Goal: Task Accomplishment & Management: Manage account settings

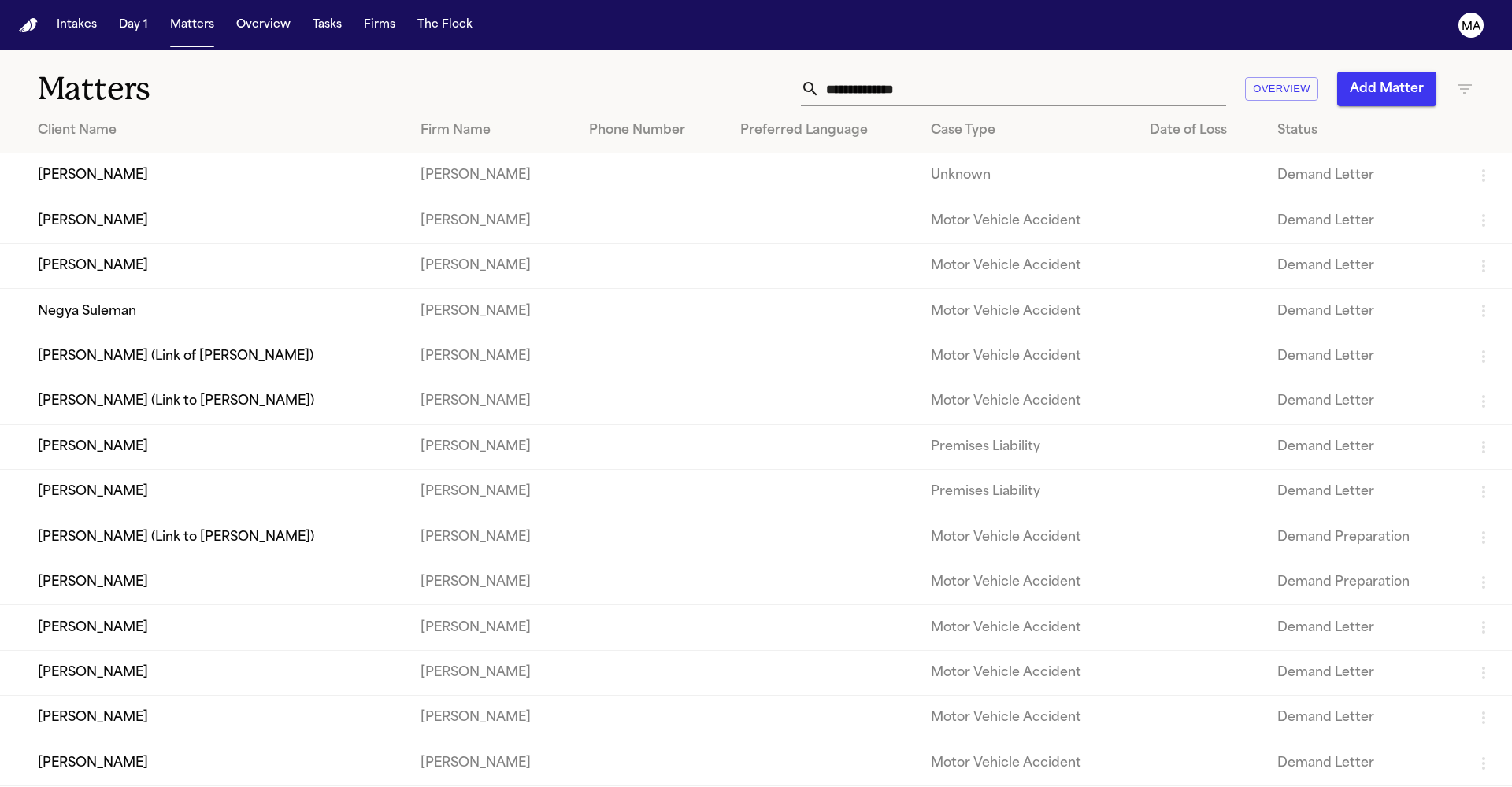
click at [1094, 72] on input "text" at bounding box center [1024, 89] width 407 height 35
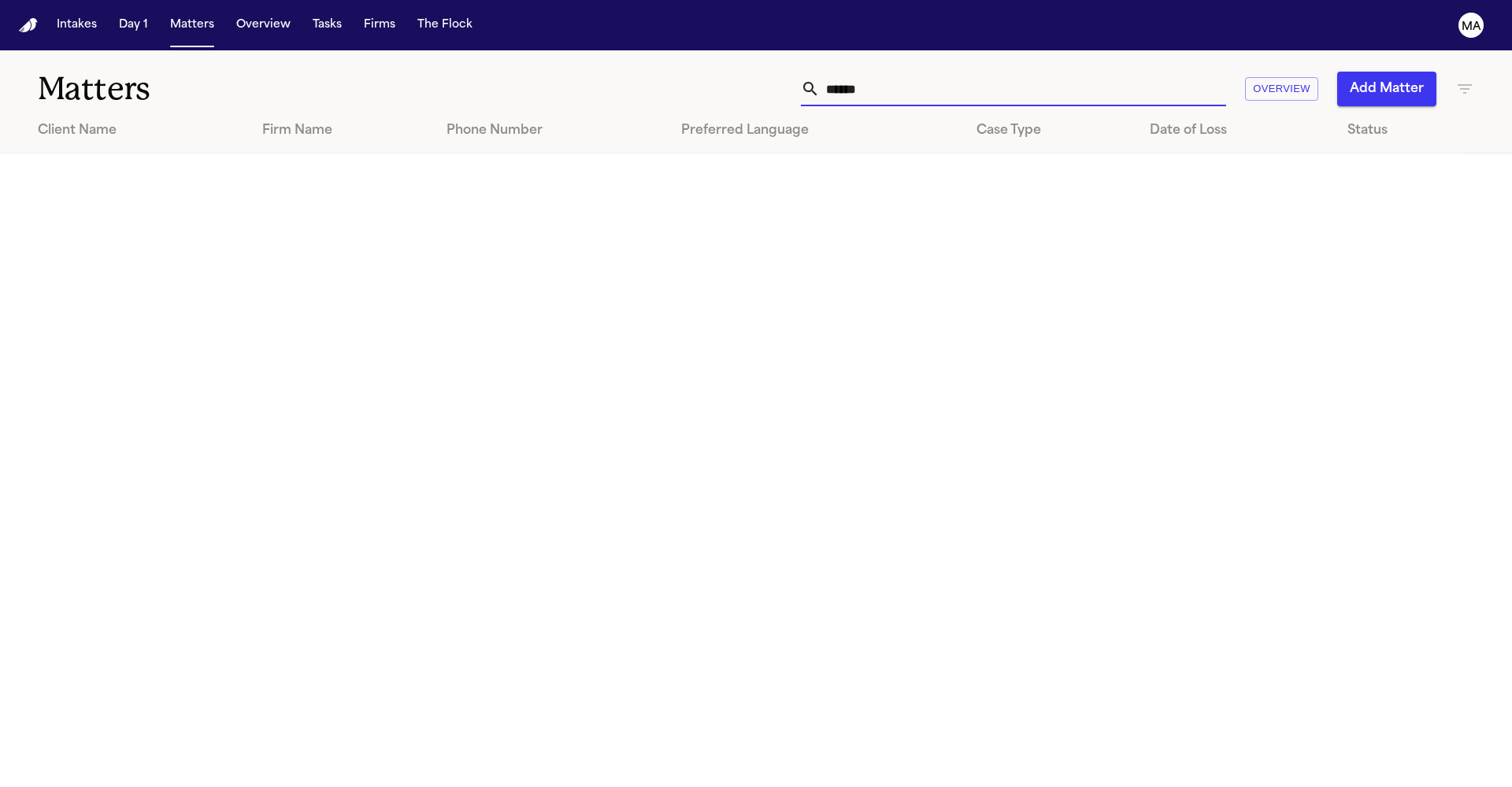
click at [1464, 79] on icon "button" at bounding box center [1465, 88] width 19 height 19
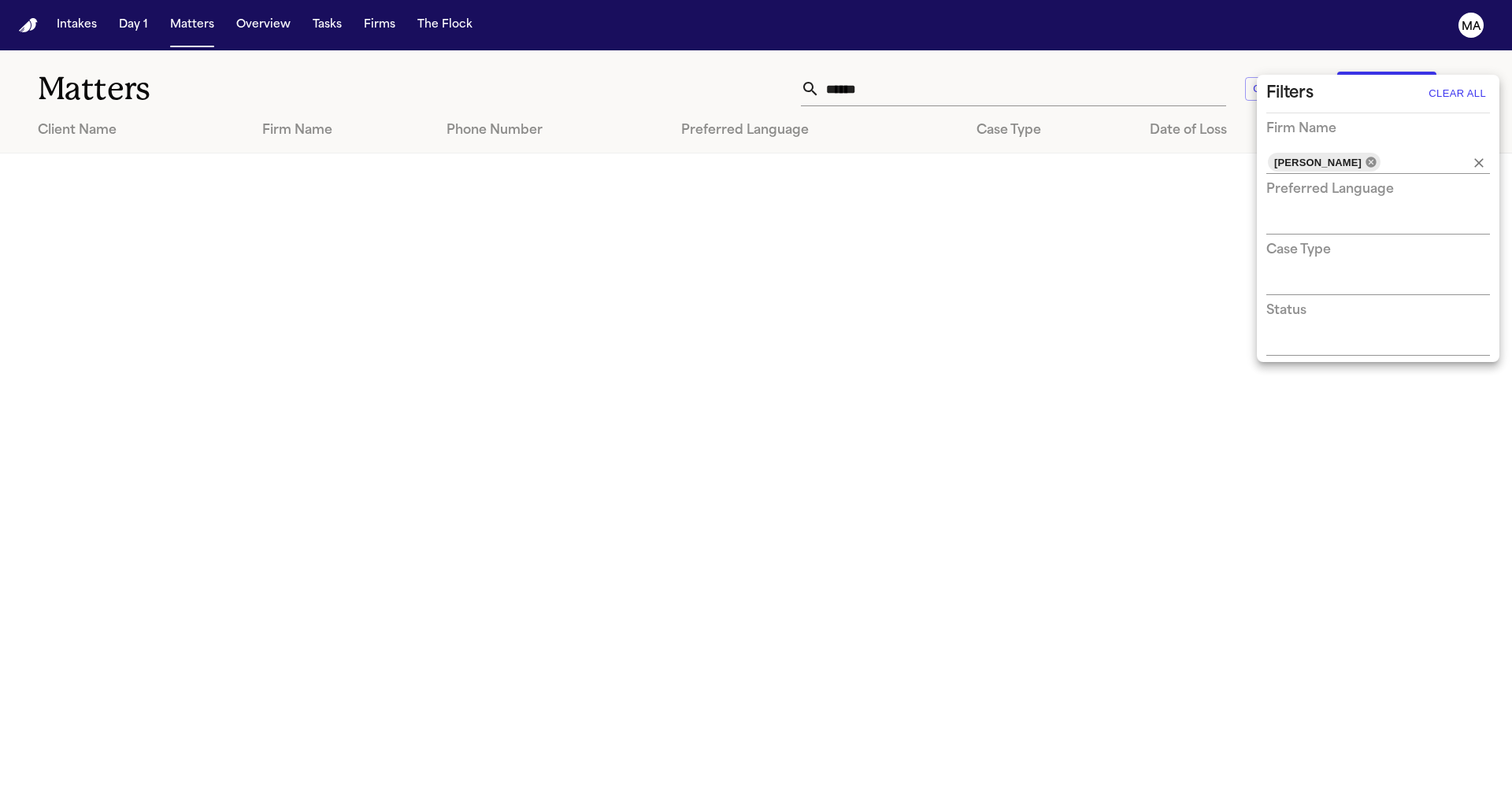
click at [1366, 156] on icon at bounding box center [1370, 161] width 10 height 10
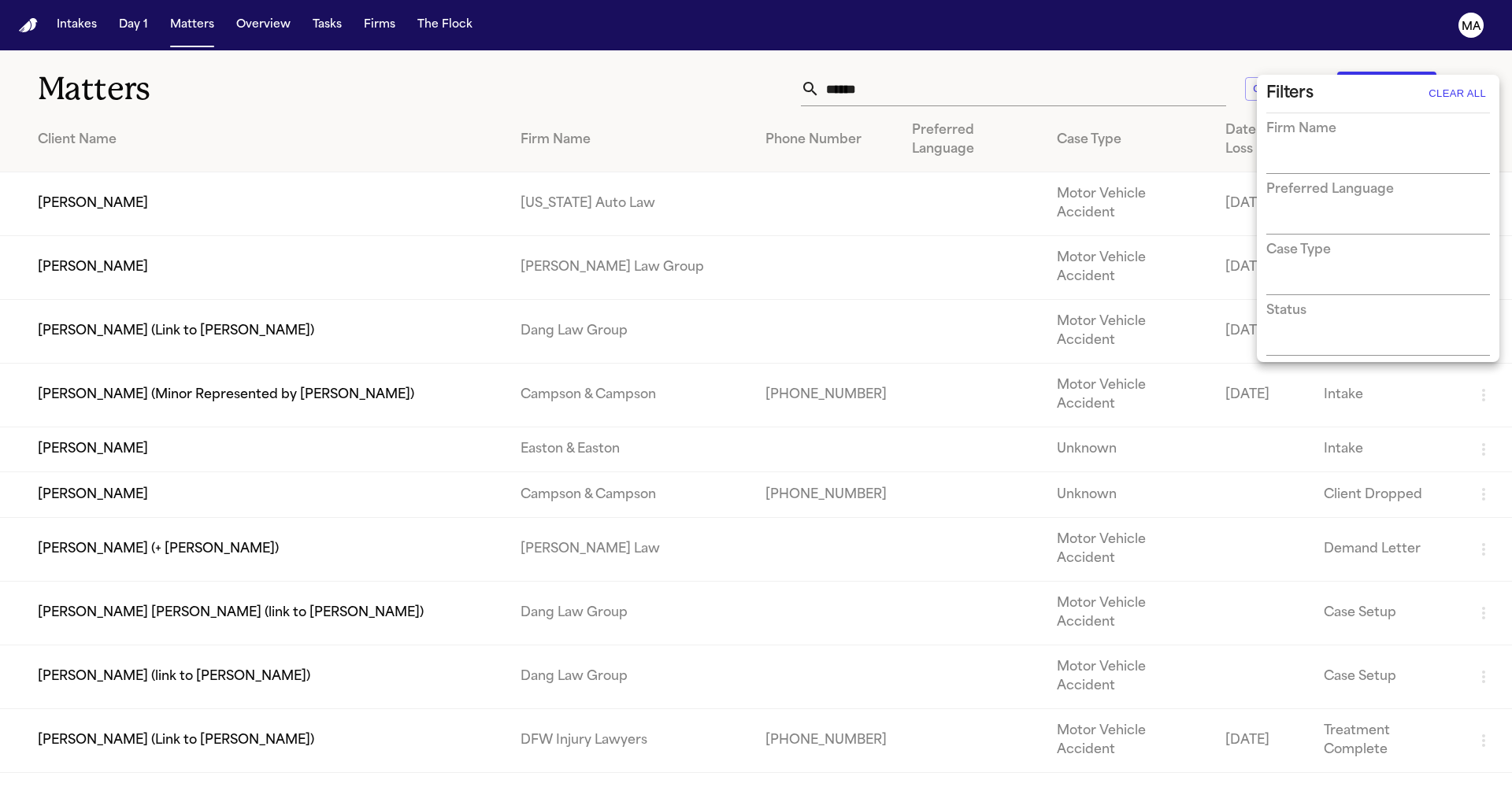
click at [1100, 60] on div at bounding box center [756, 394] width 1512 height 787
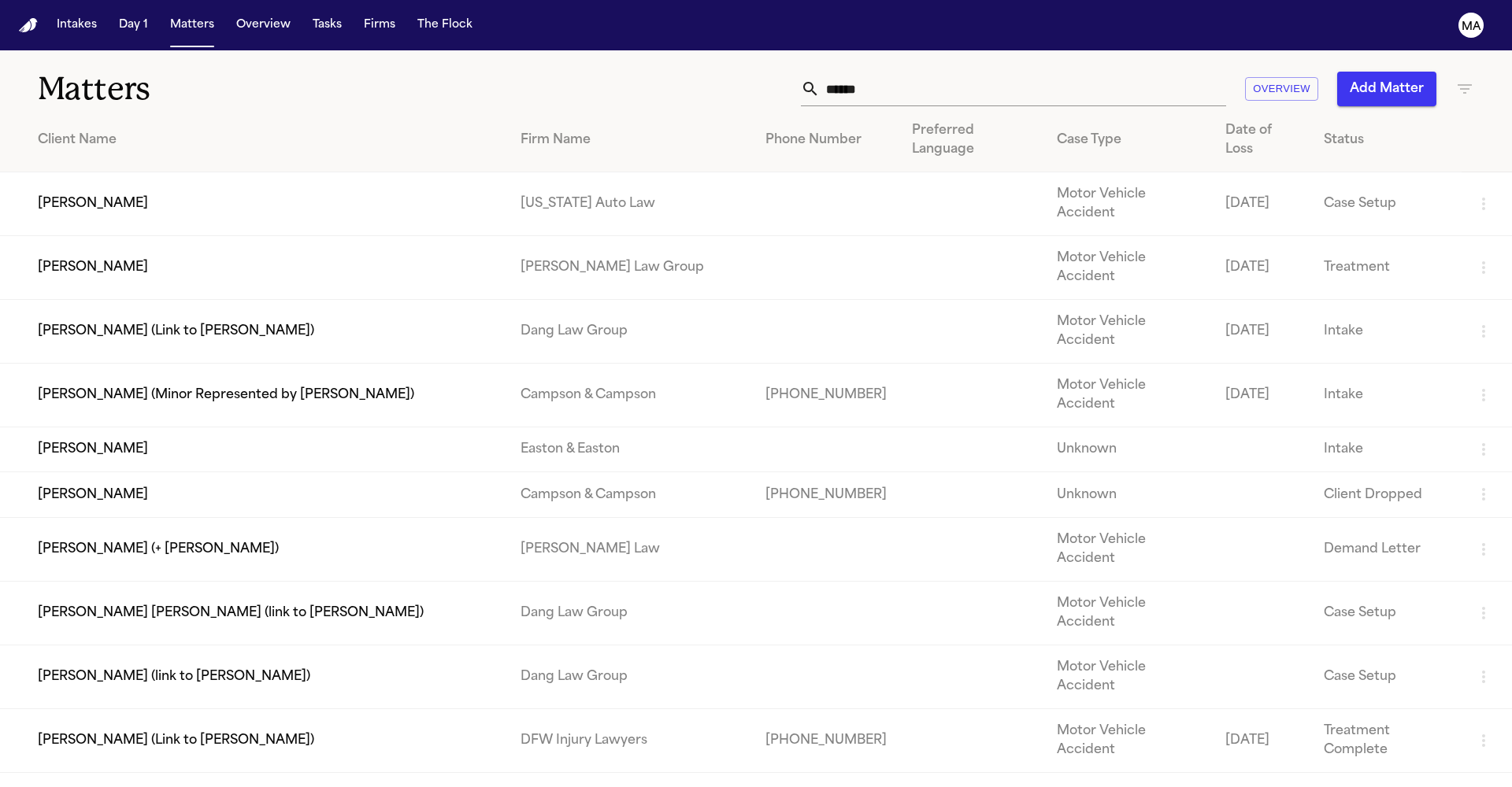
click at [1102, 72] on input "*****" at bounding box center [1024, 89] width 407 height 35
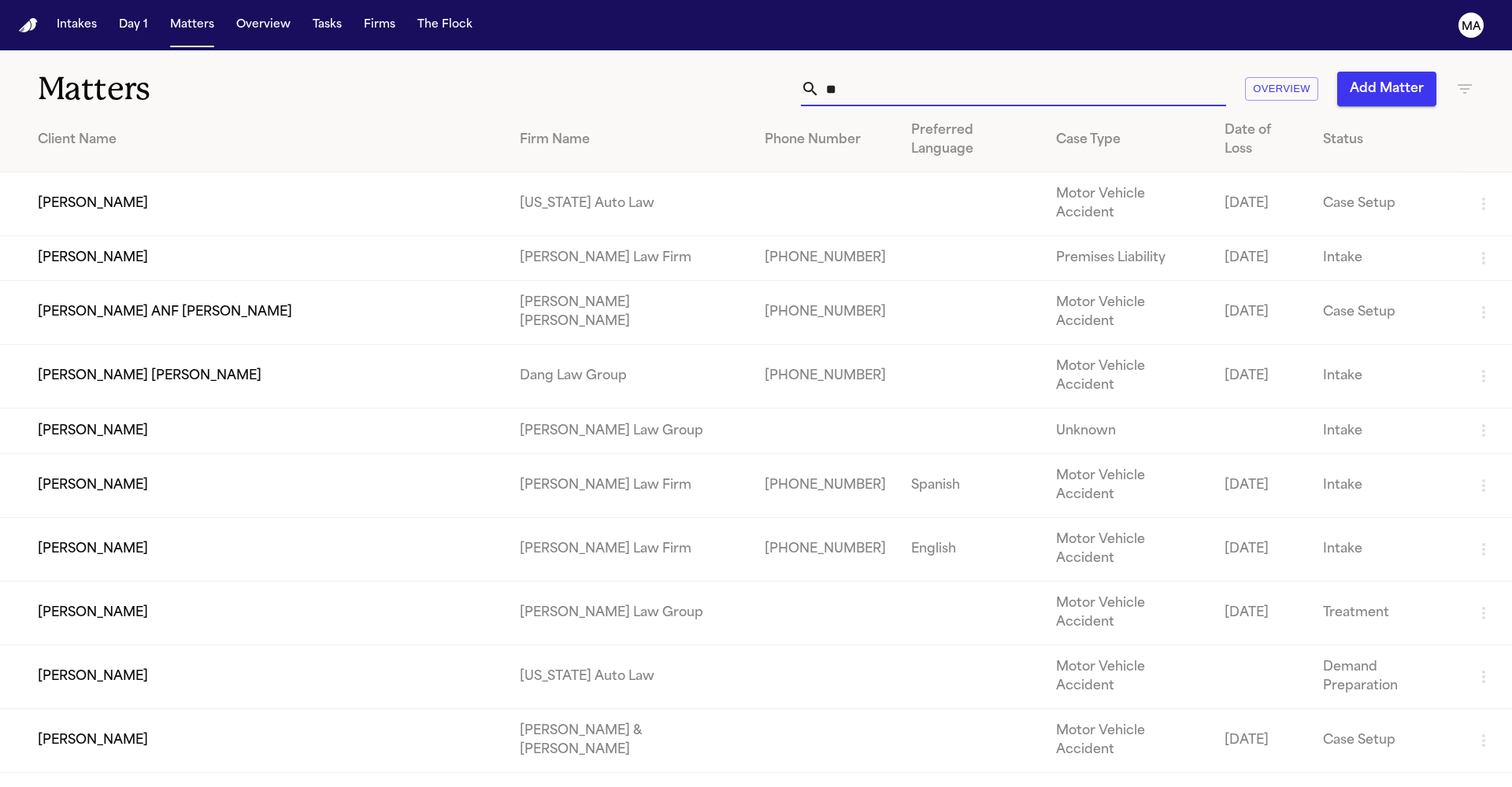
type input "*"
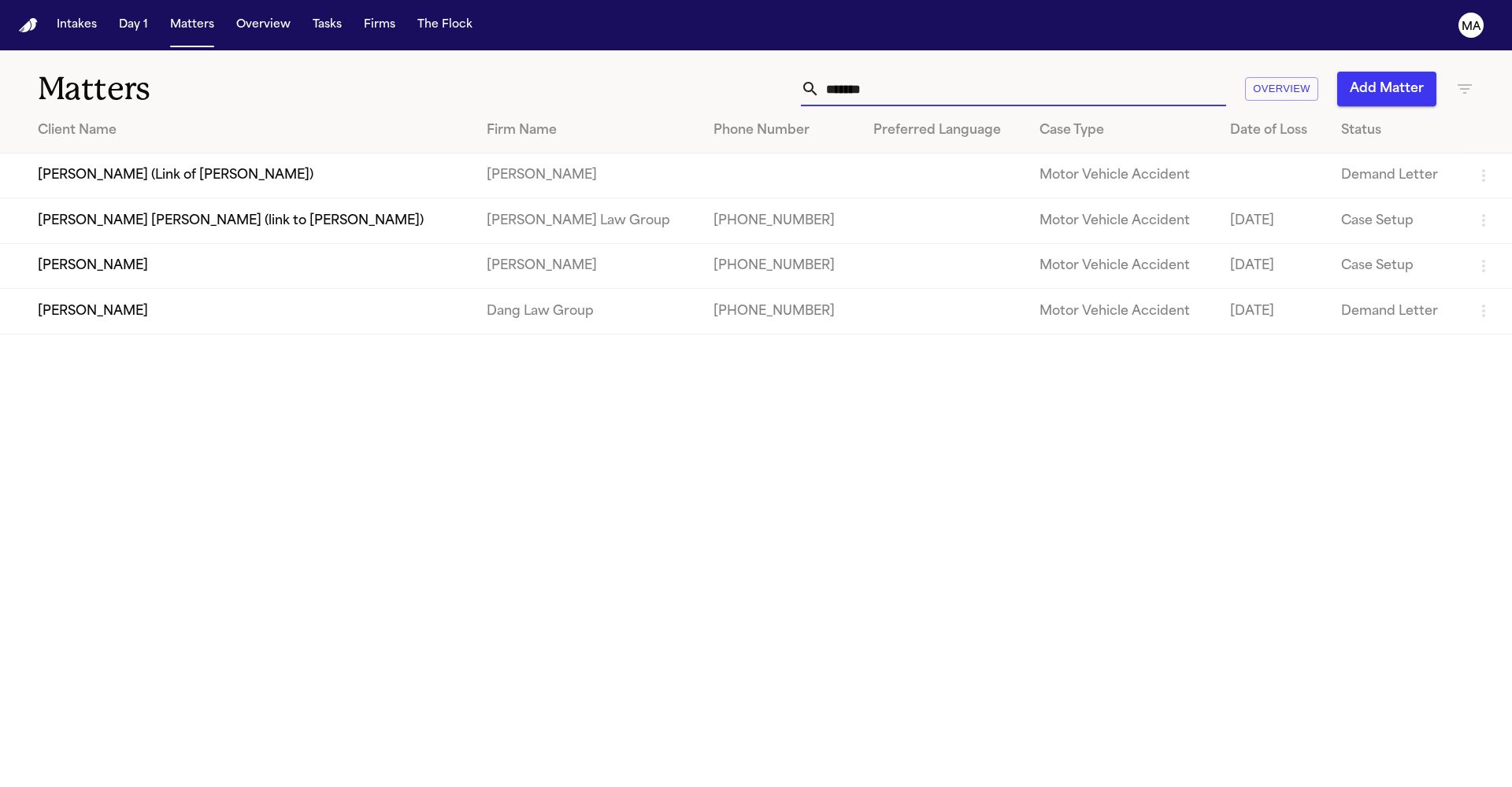
drag, startPoint x: 1100, startPoint y: 63, endPoint x: 986, endPoint y: 69, distance: 114.2
click at [986, 72] on div "******* Overview Add Matter" at bounding box center [965, 89] width 1018 height 35
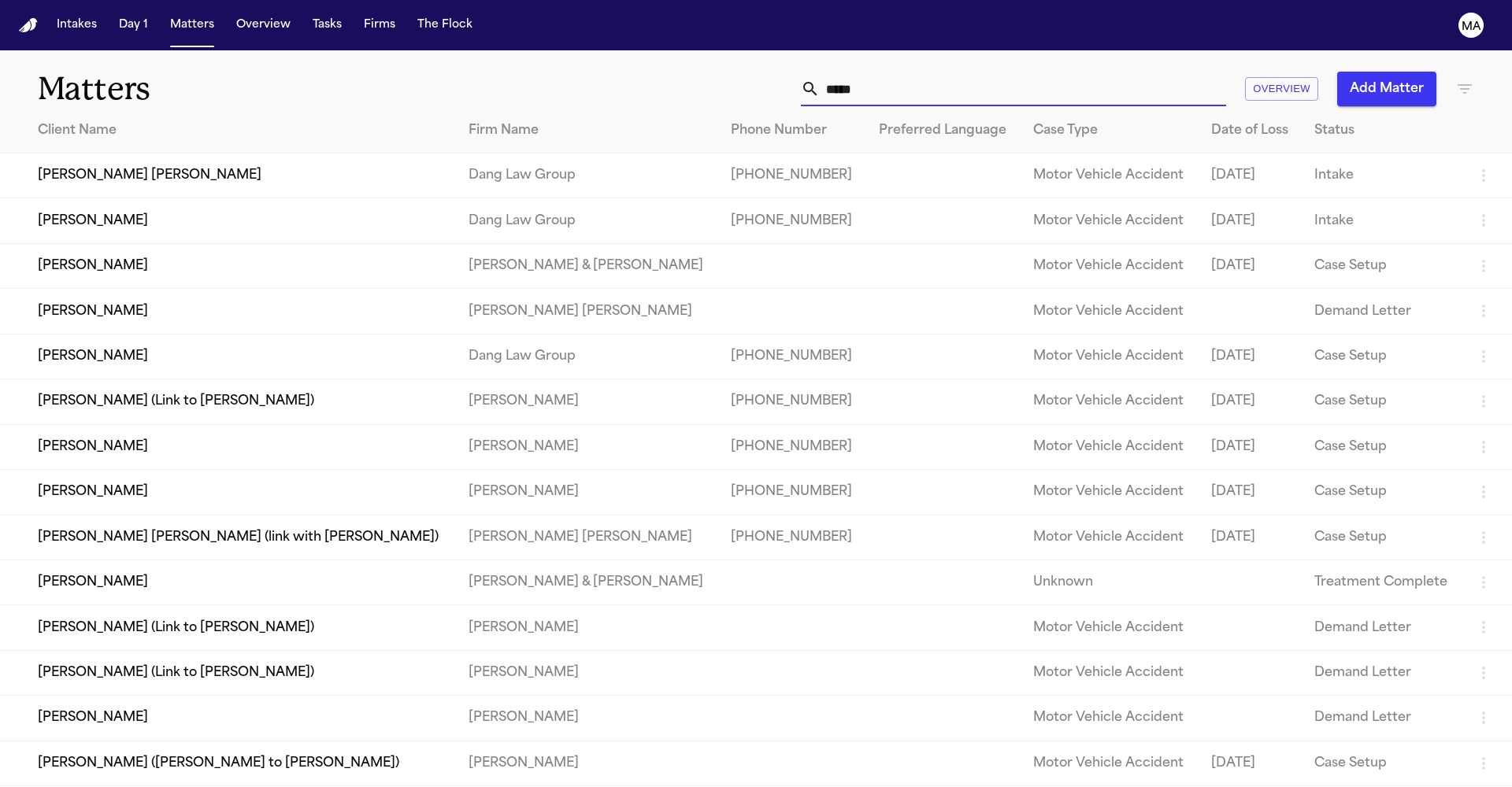
type input "*****"
drag, startPoint x: 1155, startPoint y: 86, endPoint x: 1468, endPoint y: 63, distance: 313.8
click at [1468, 63] on div "Matters ***** Overview Add Matter" at bounding box center [756, 79] width 1512 height 58
click at [1456, 79] on icon "button" at bounding box center [1465, 88] width 19 height 19
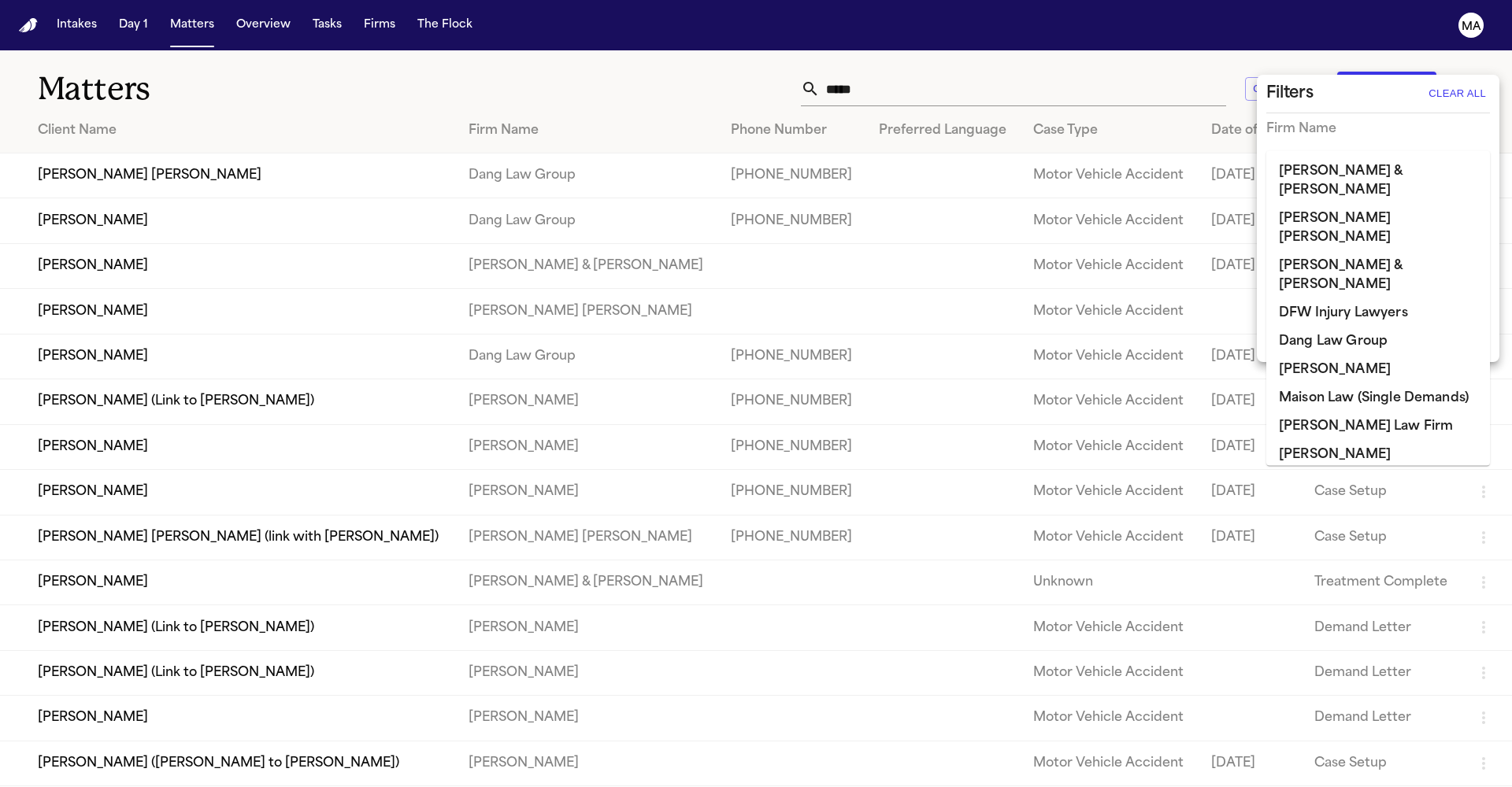
click at [1357, 151] on input "text" at bounding box center [1367, 162] width 200 height 22
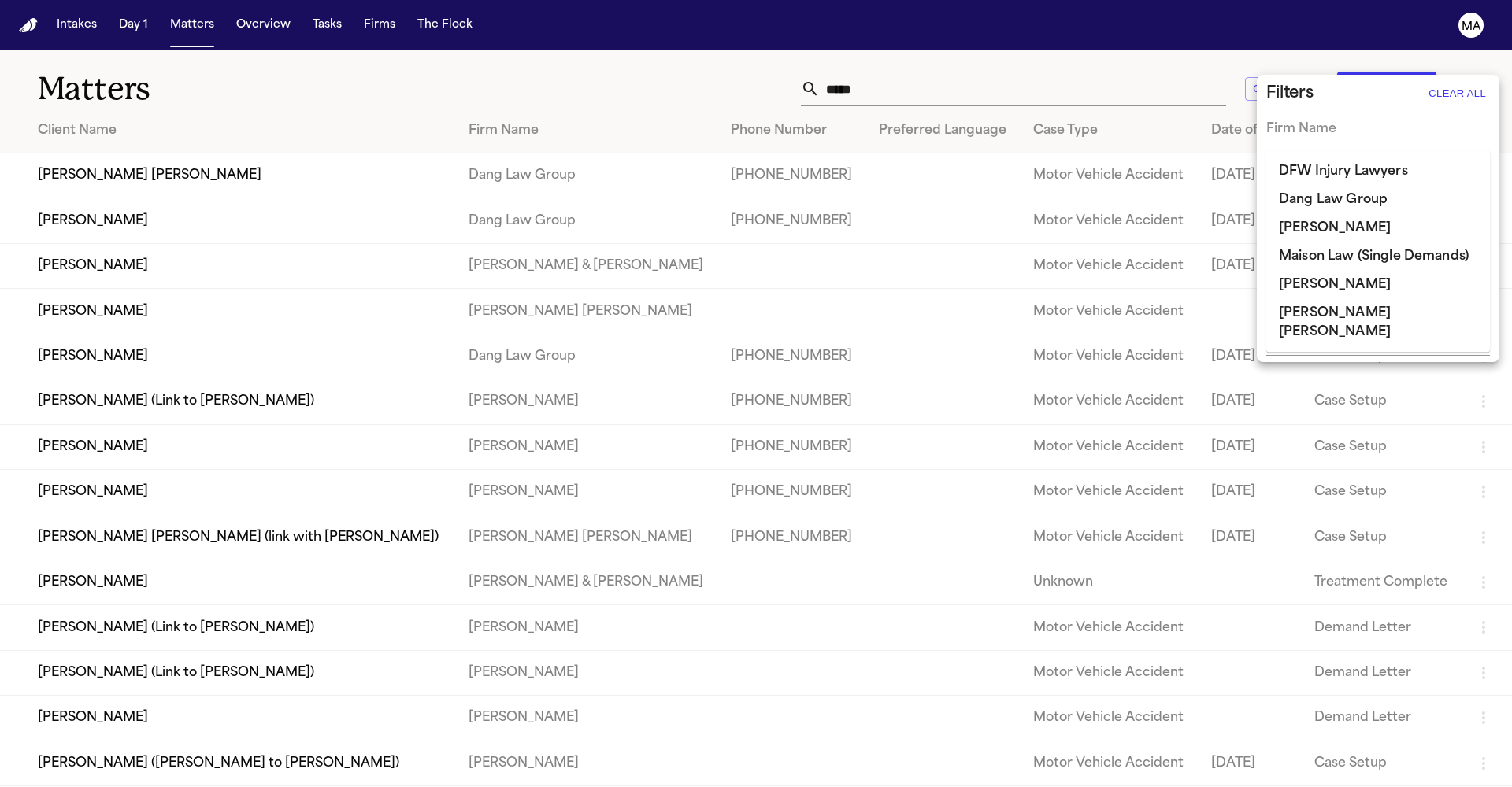
type input "**"
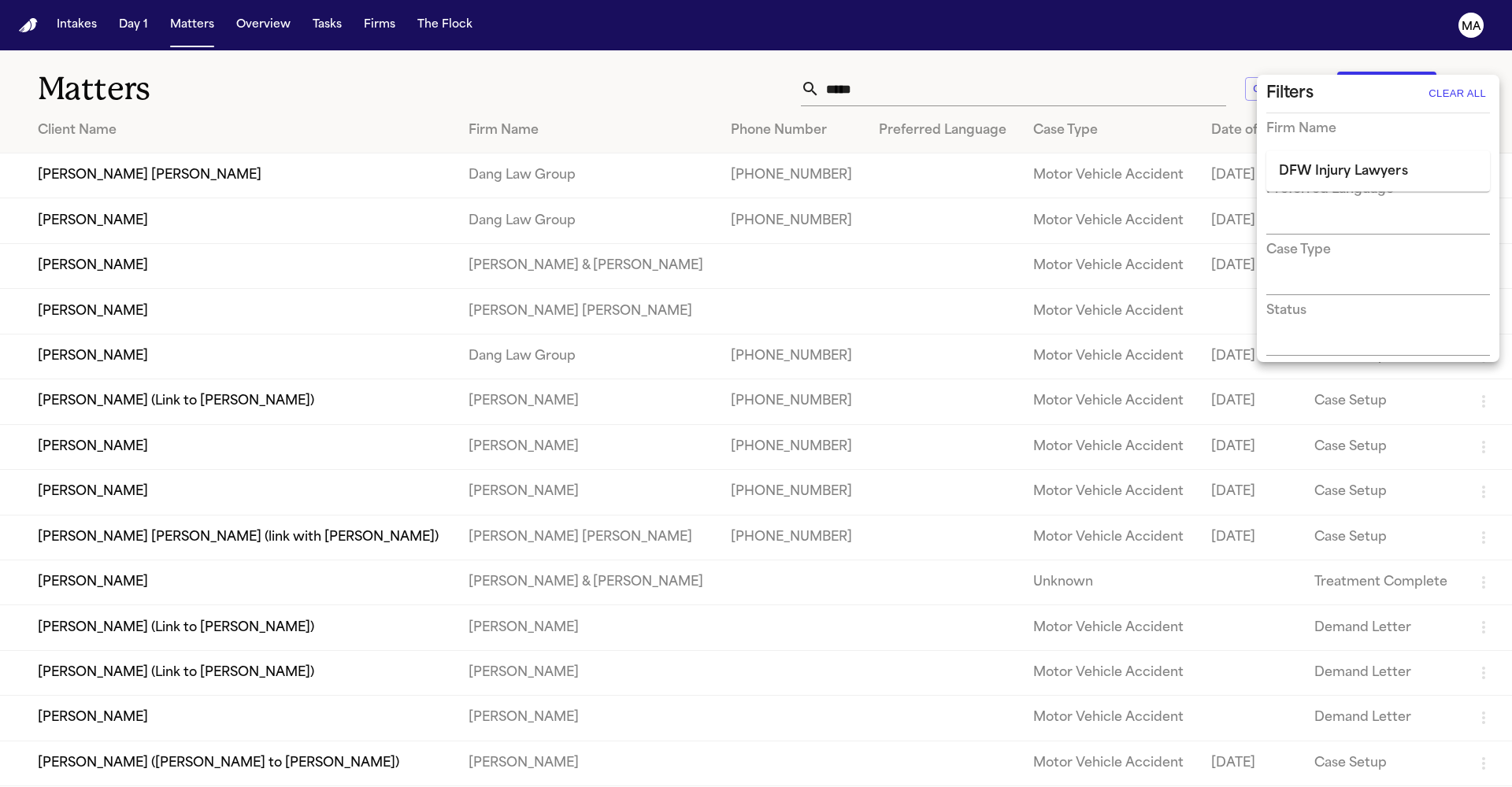
click at [1349, 165] on li "DFW Injury Lawyers" at bounding box center [1378, 171] width 223 height 29
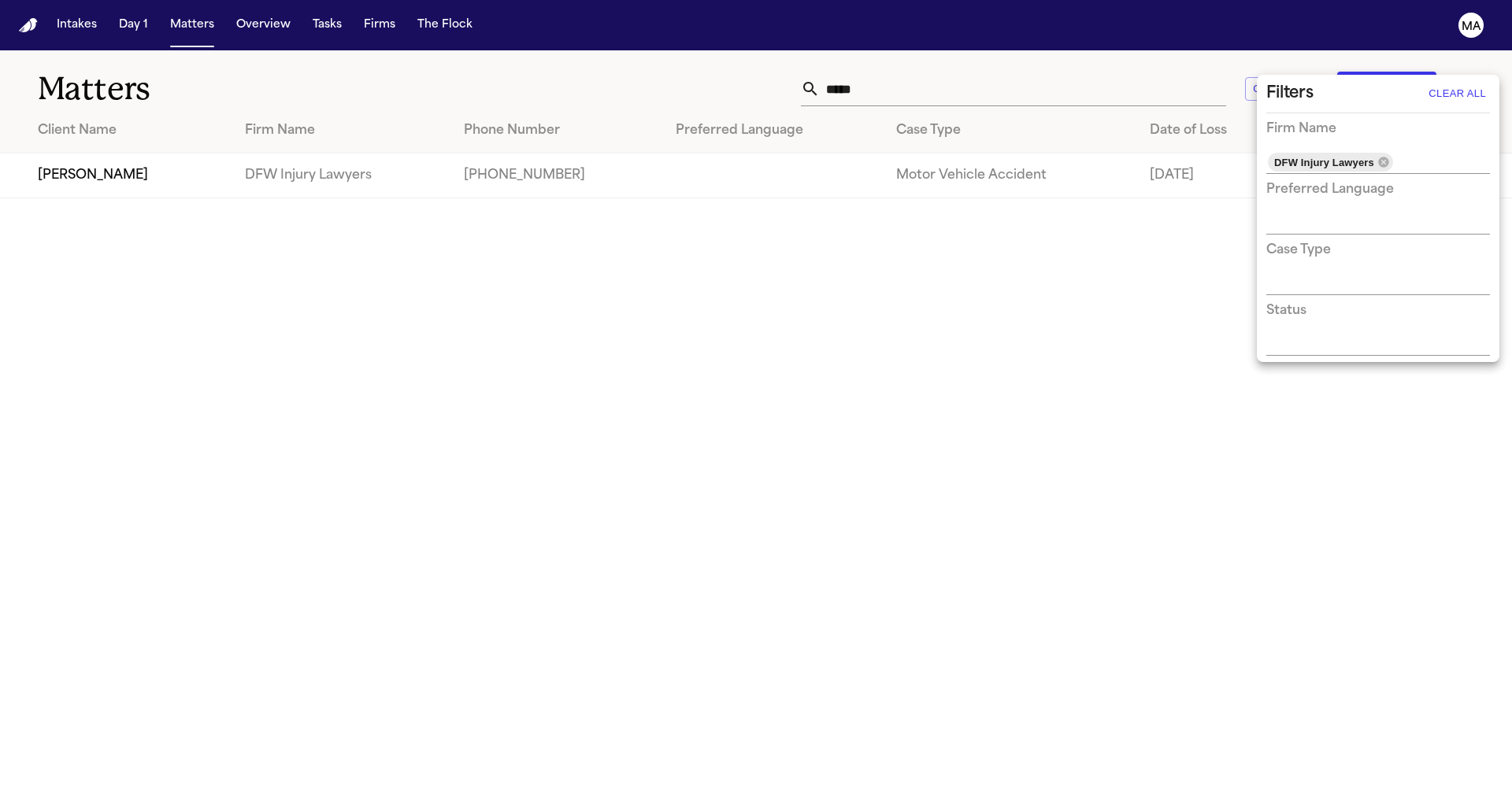
click at [240, 31] on div at bounding box center [756, 394] width 1512 height 787
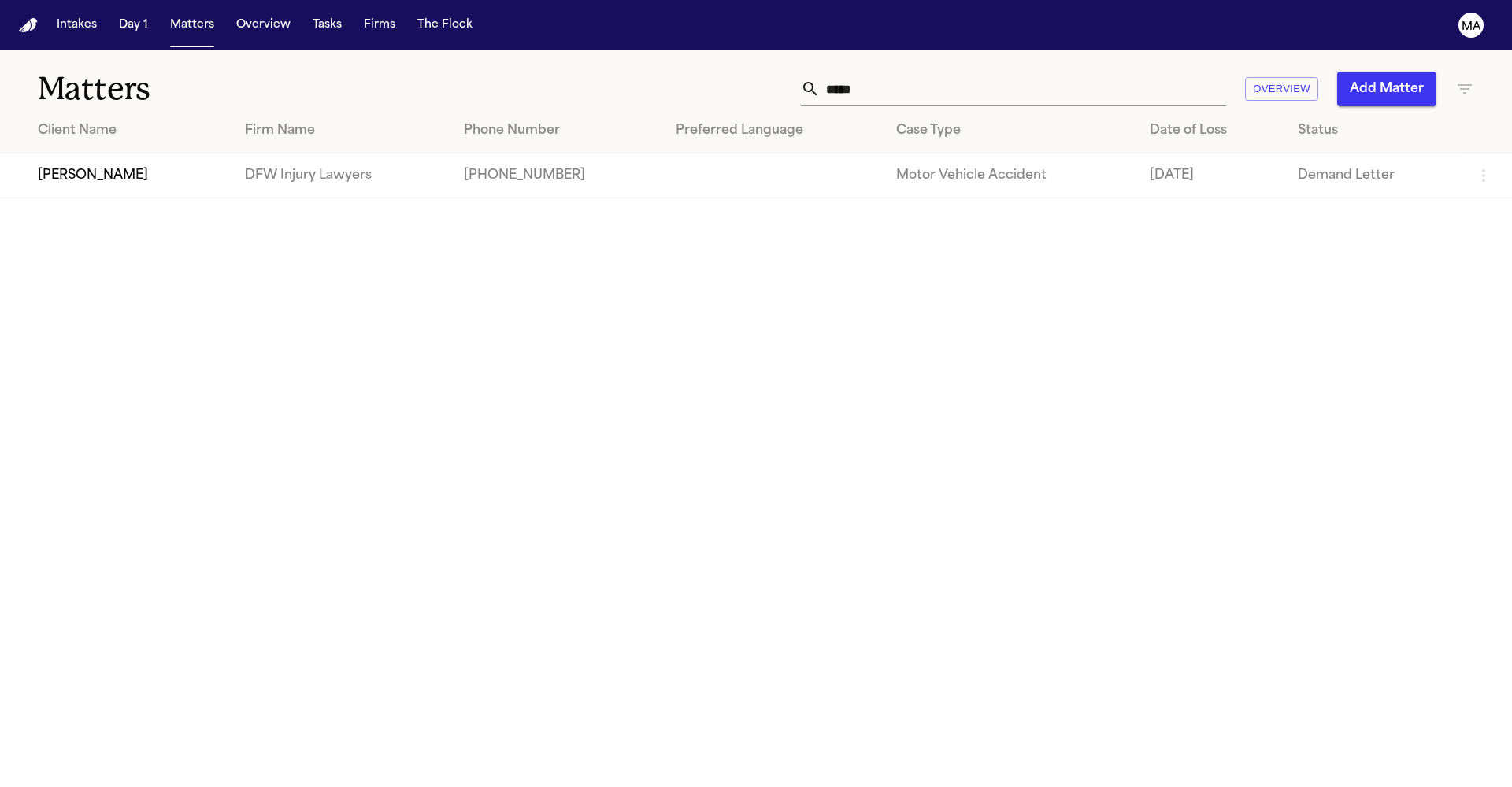
click at [118, 154] on td "[PERSON_NAME]" at bounding box center [116, 176] width 233 height 45
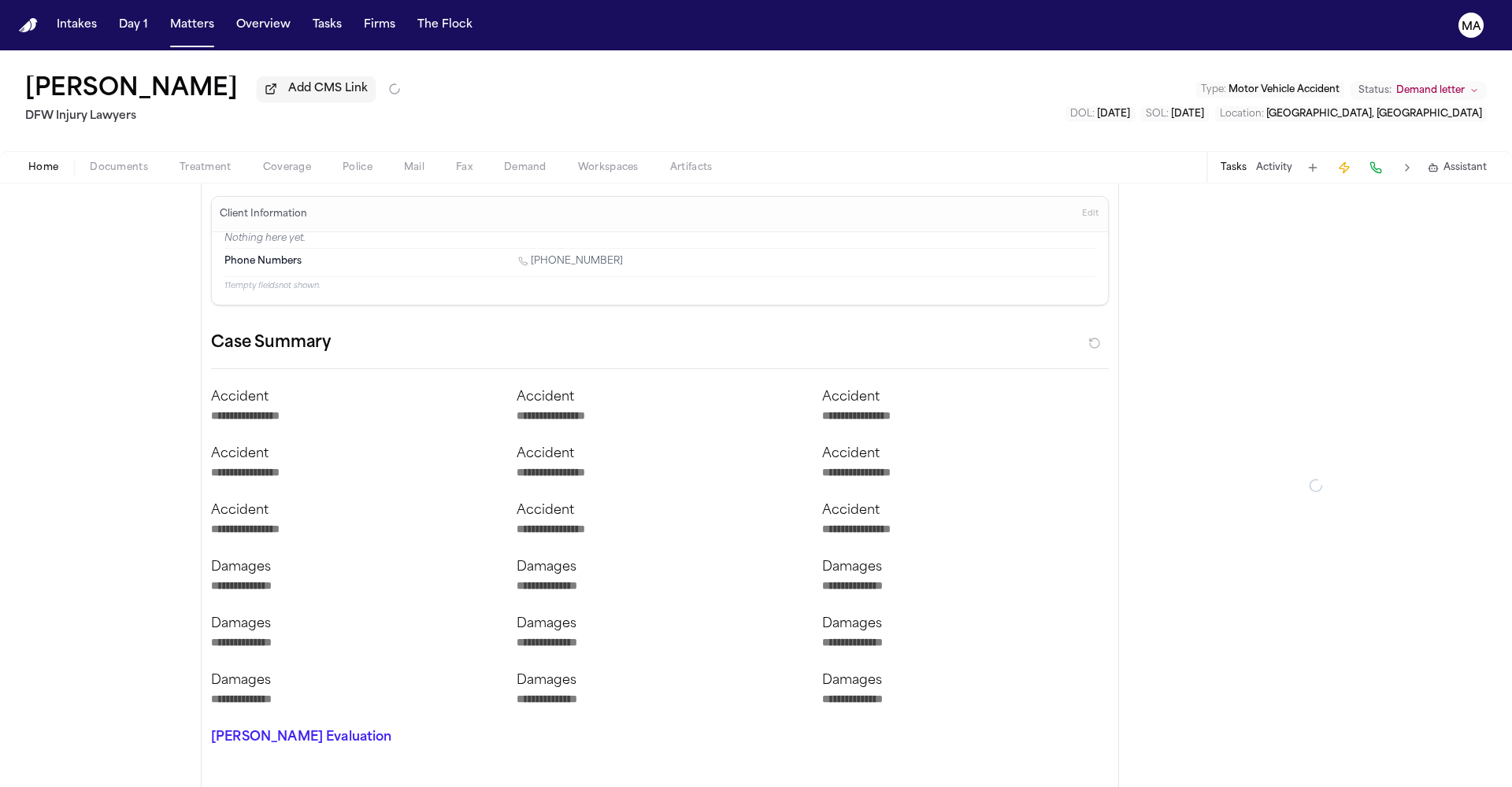
type textarea "*"
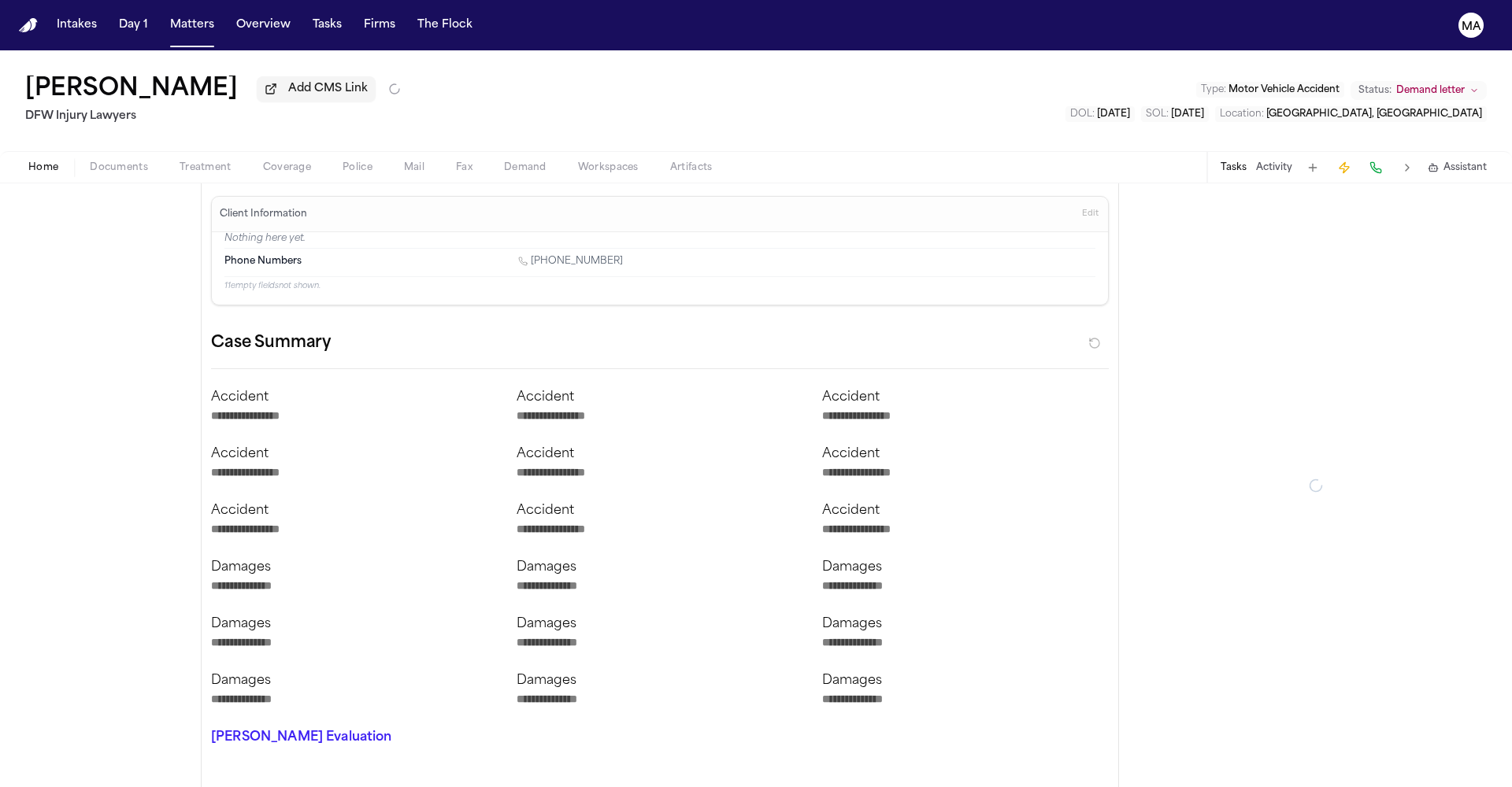
type textarea "*"
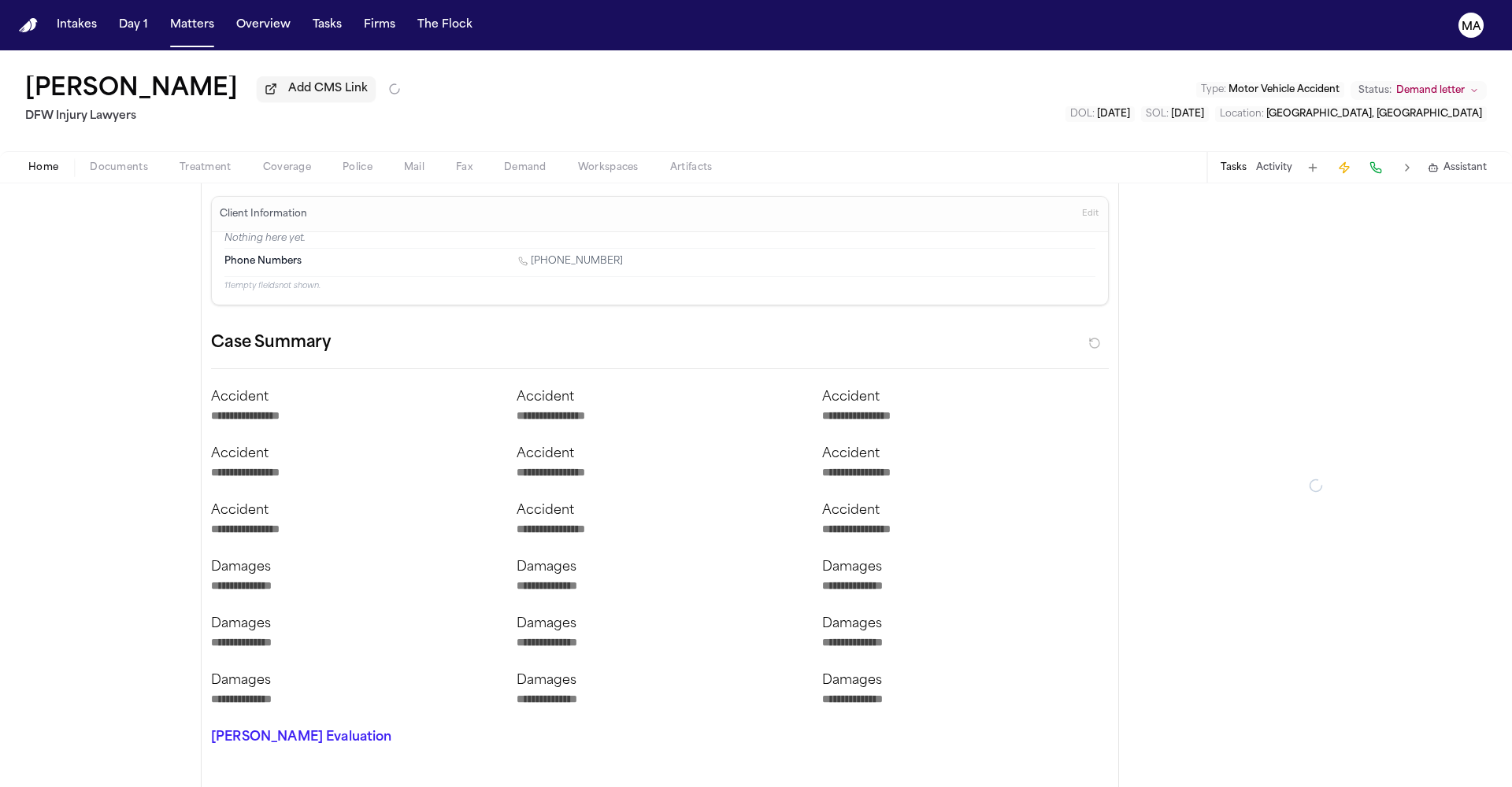
type textarea "*"
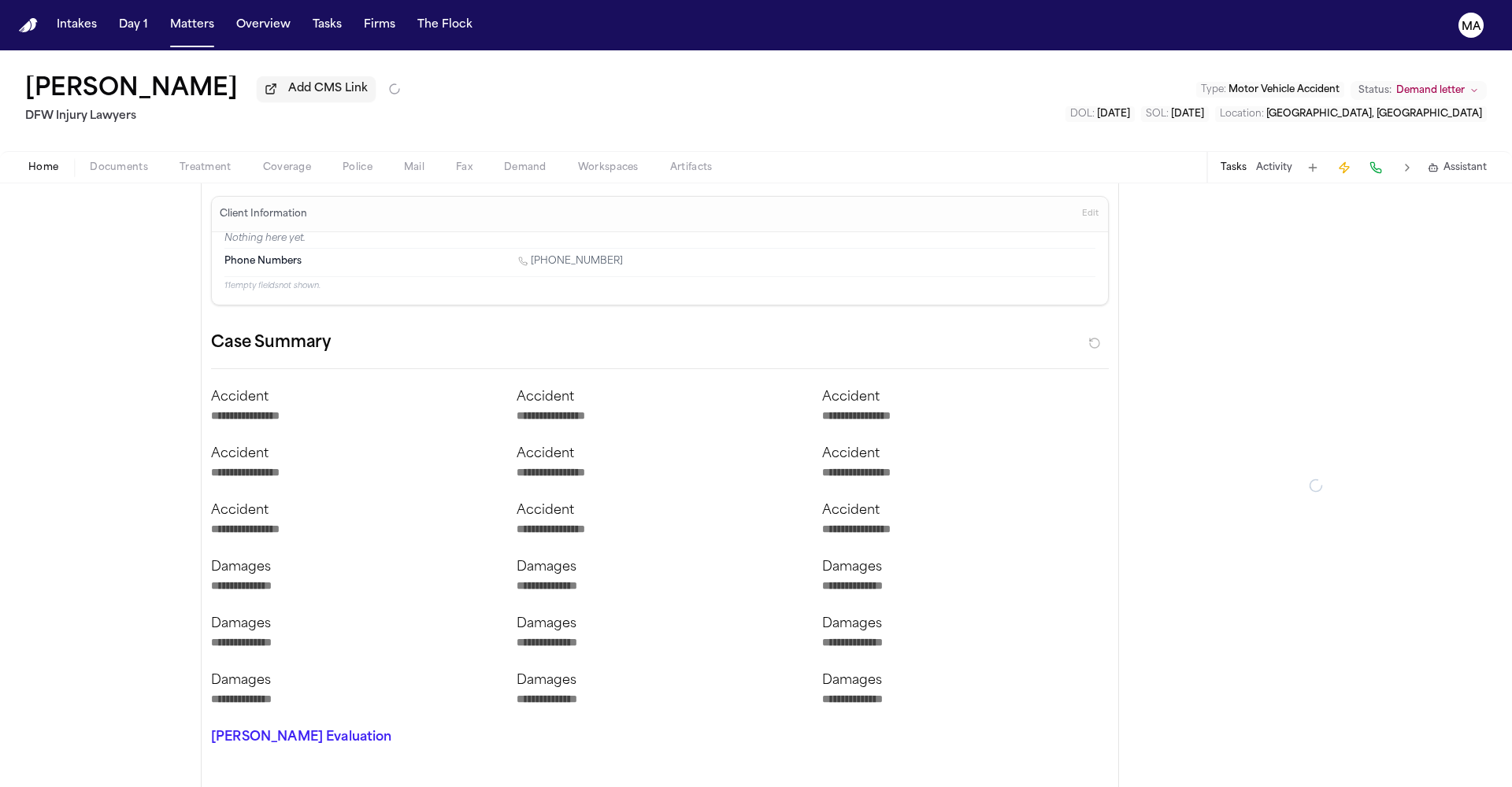
type textarea "*"
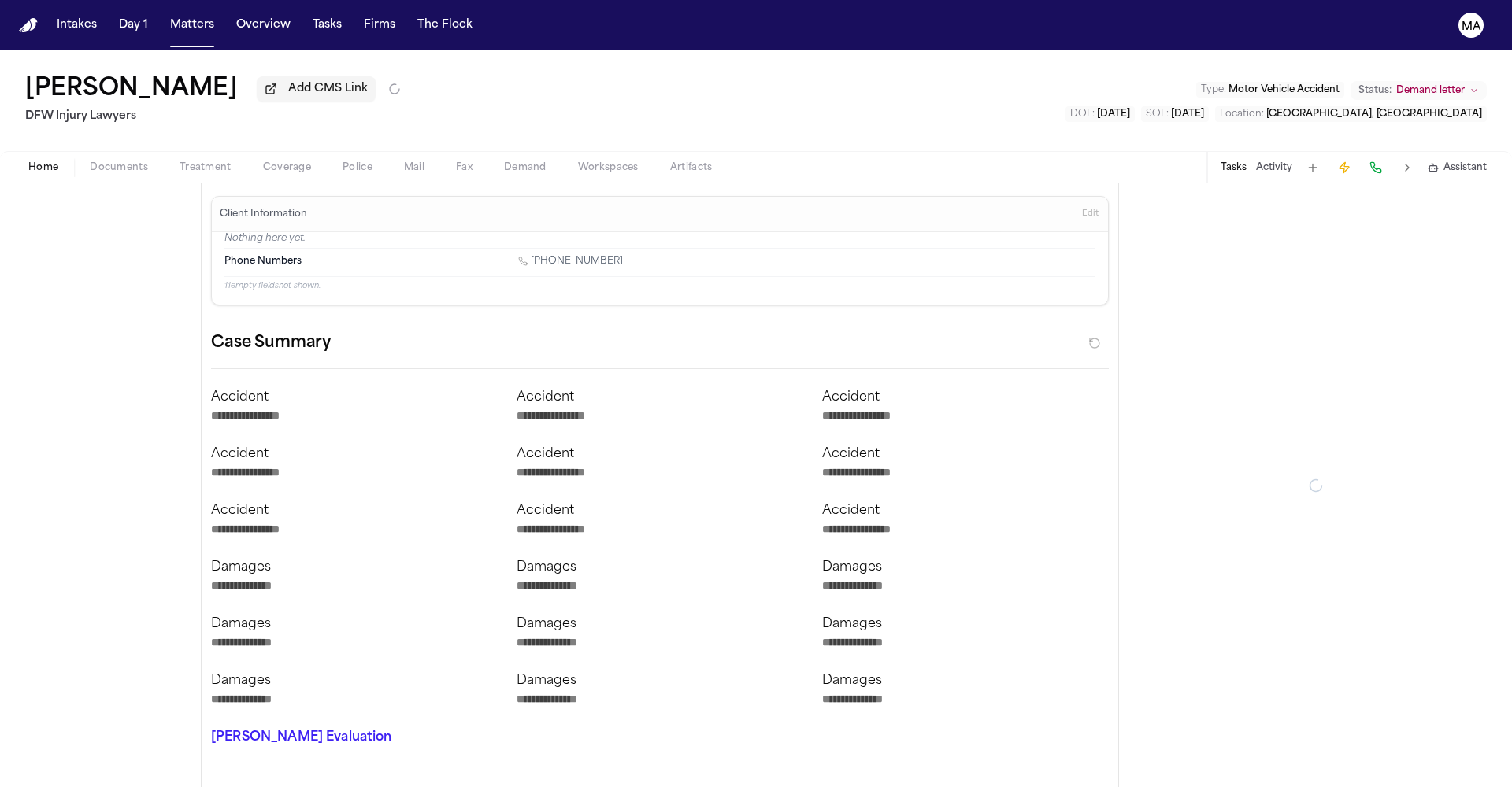
type textarea "*"
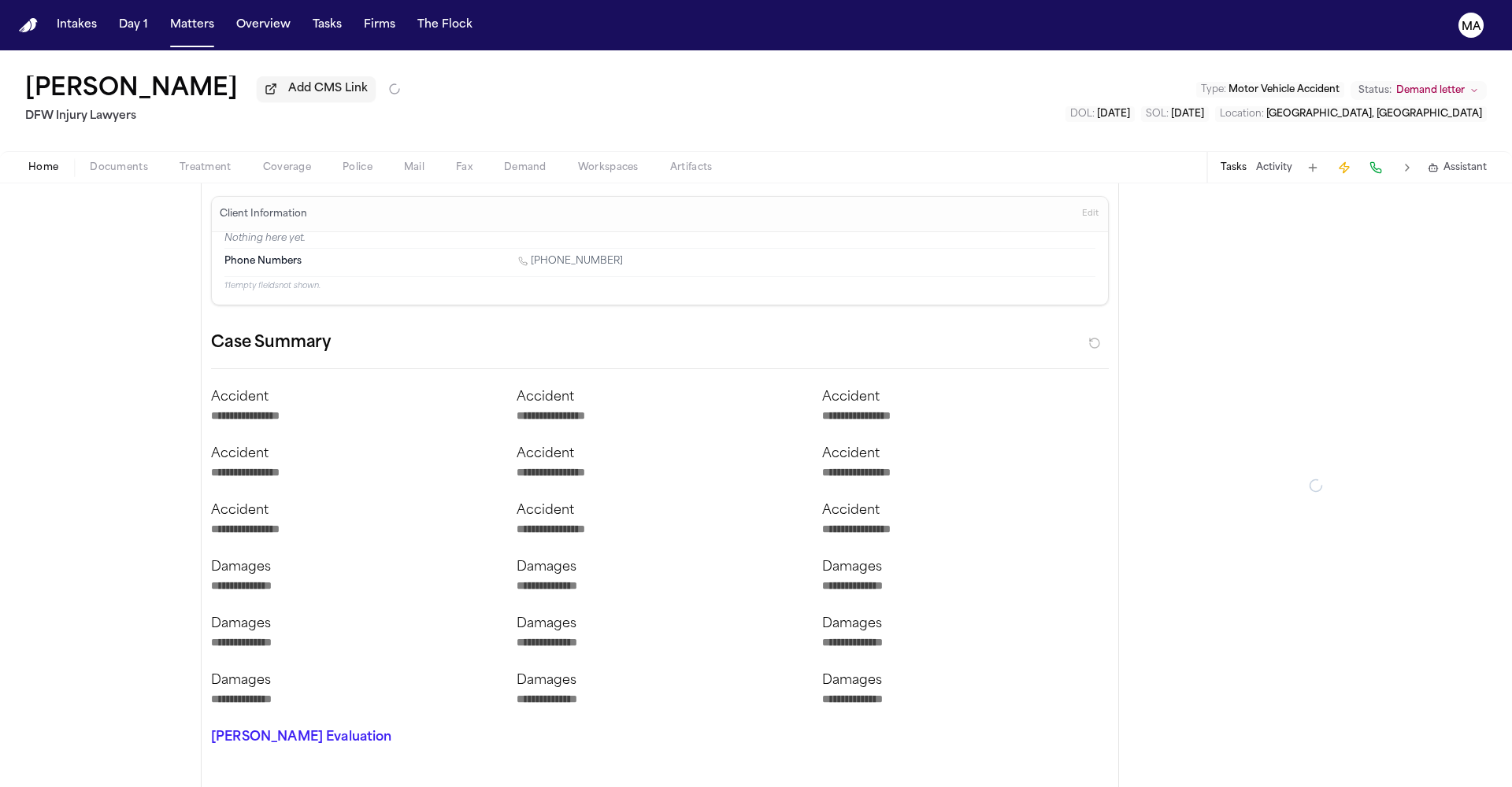
type textarea "*"
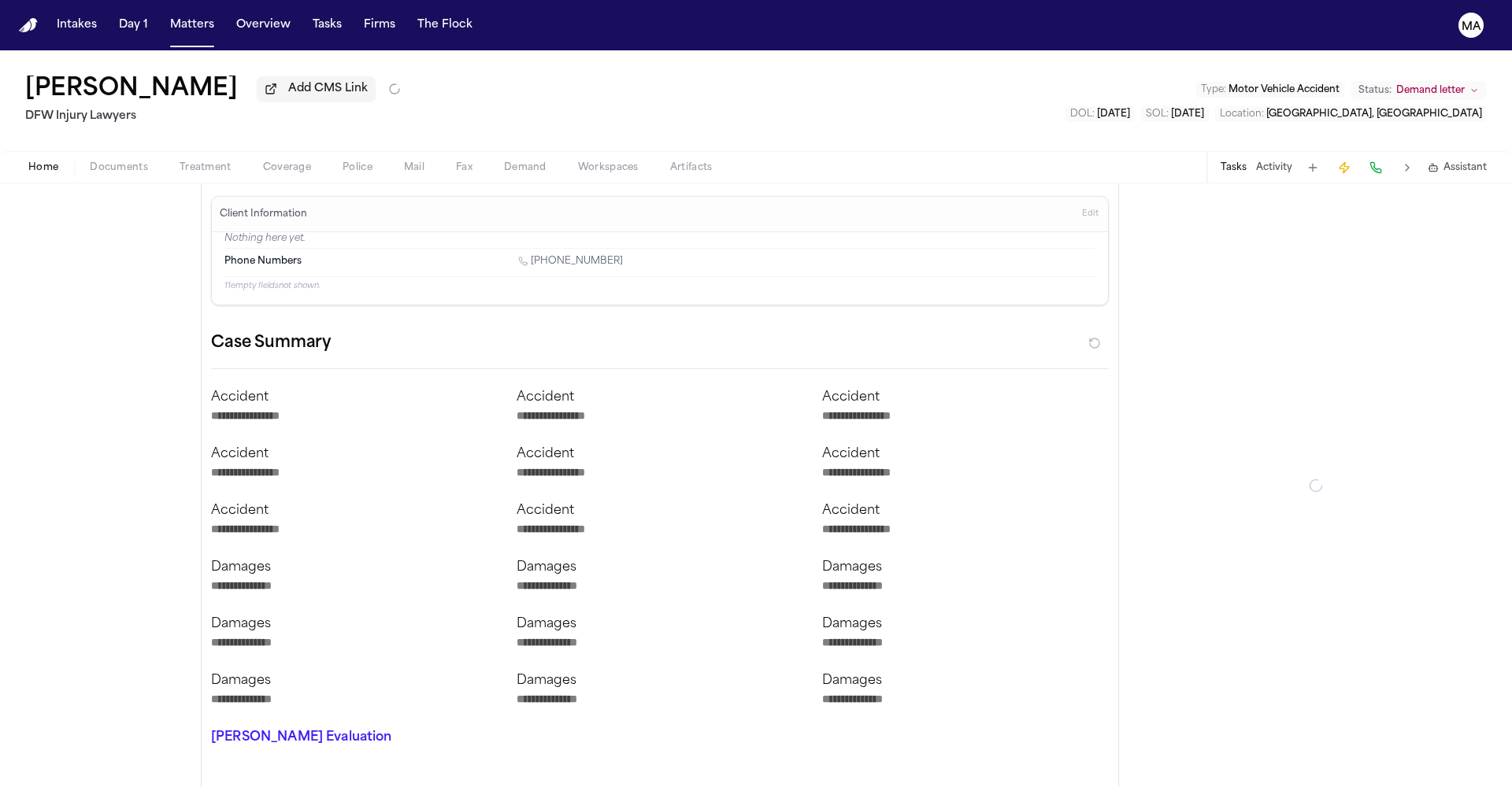
type textarea "*"
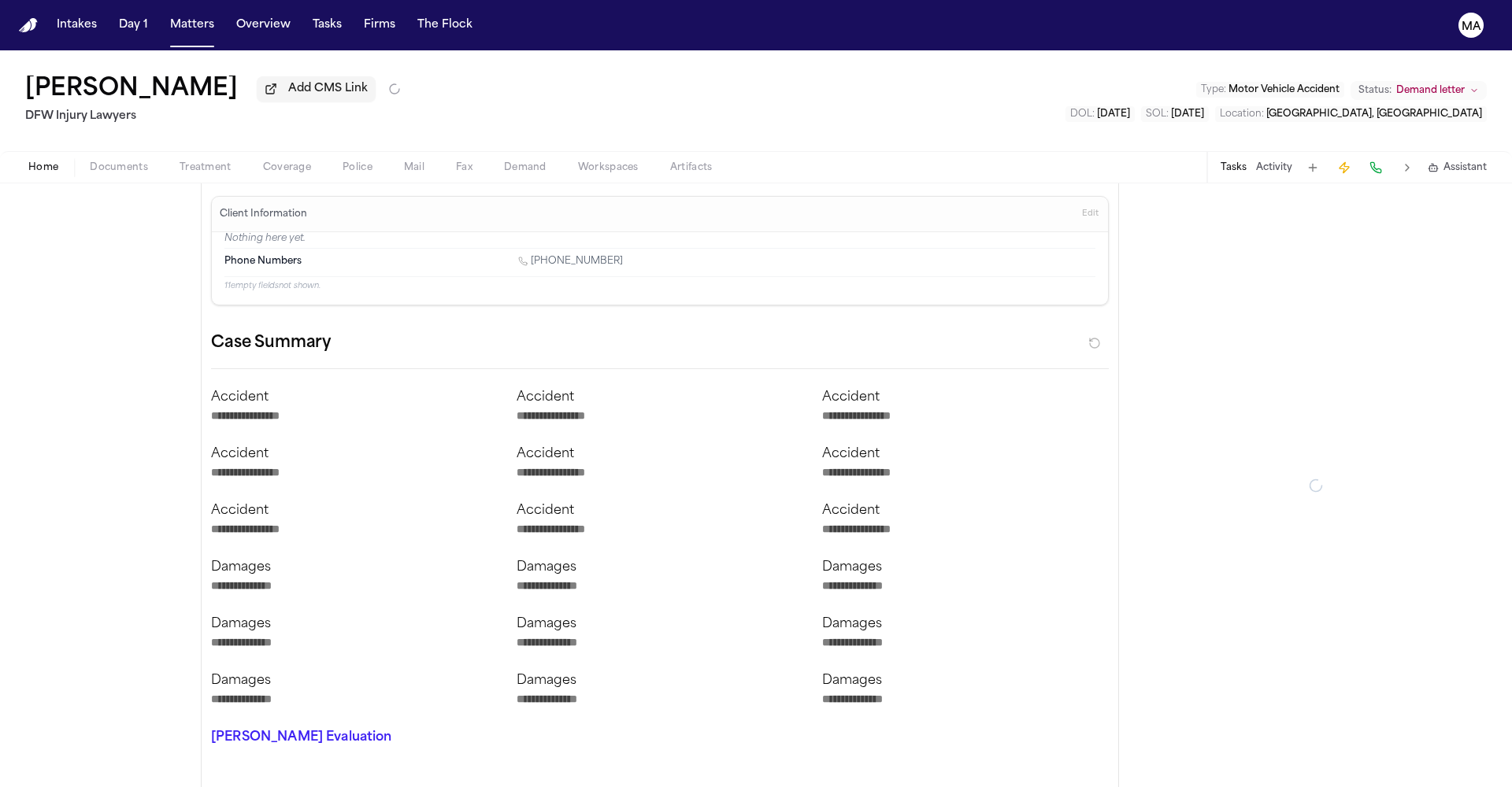
type textarea "*"
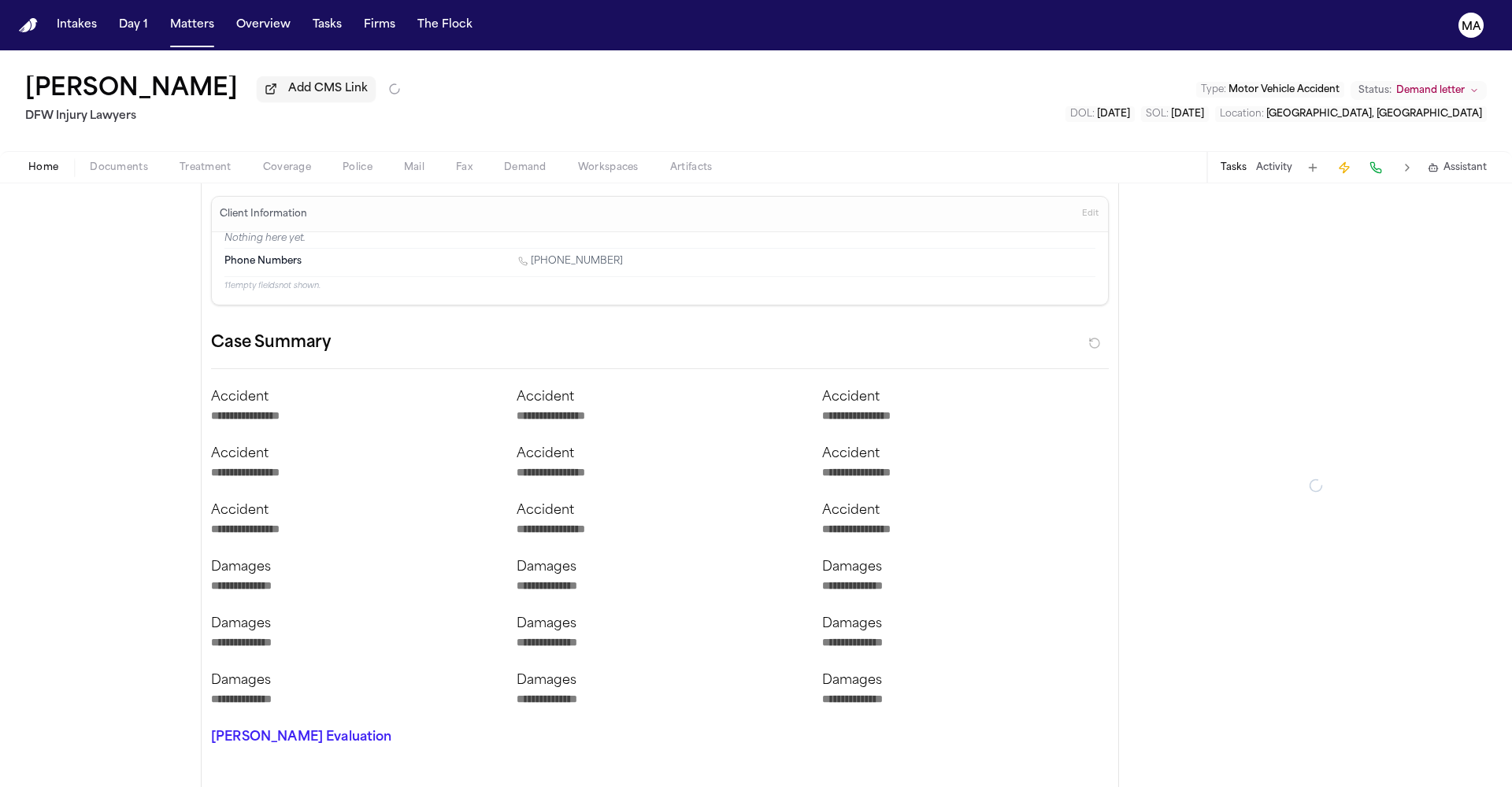
type textarea "*"
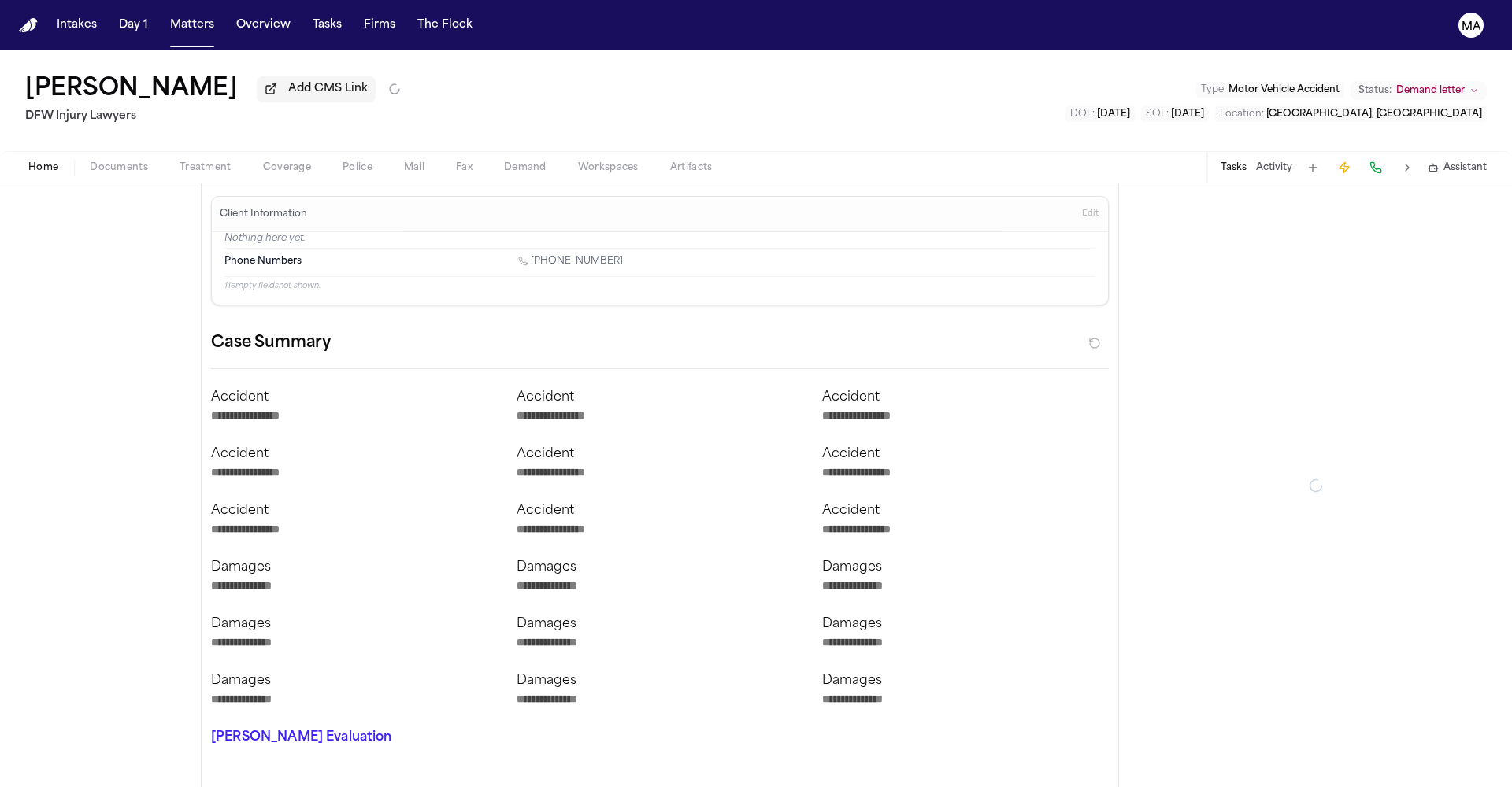
type textarea "*"
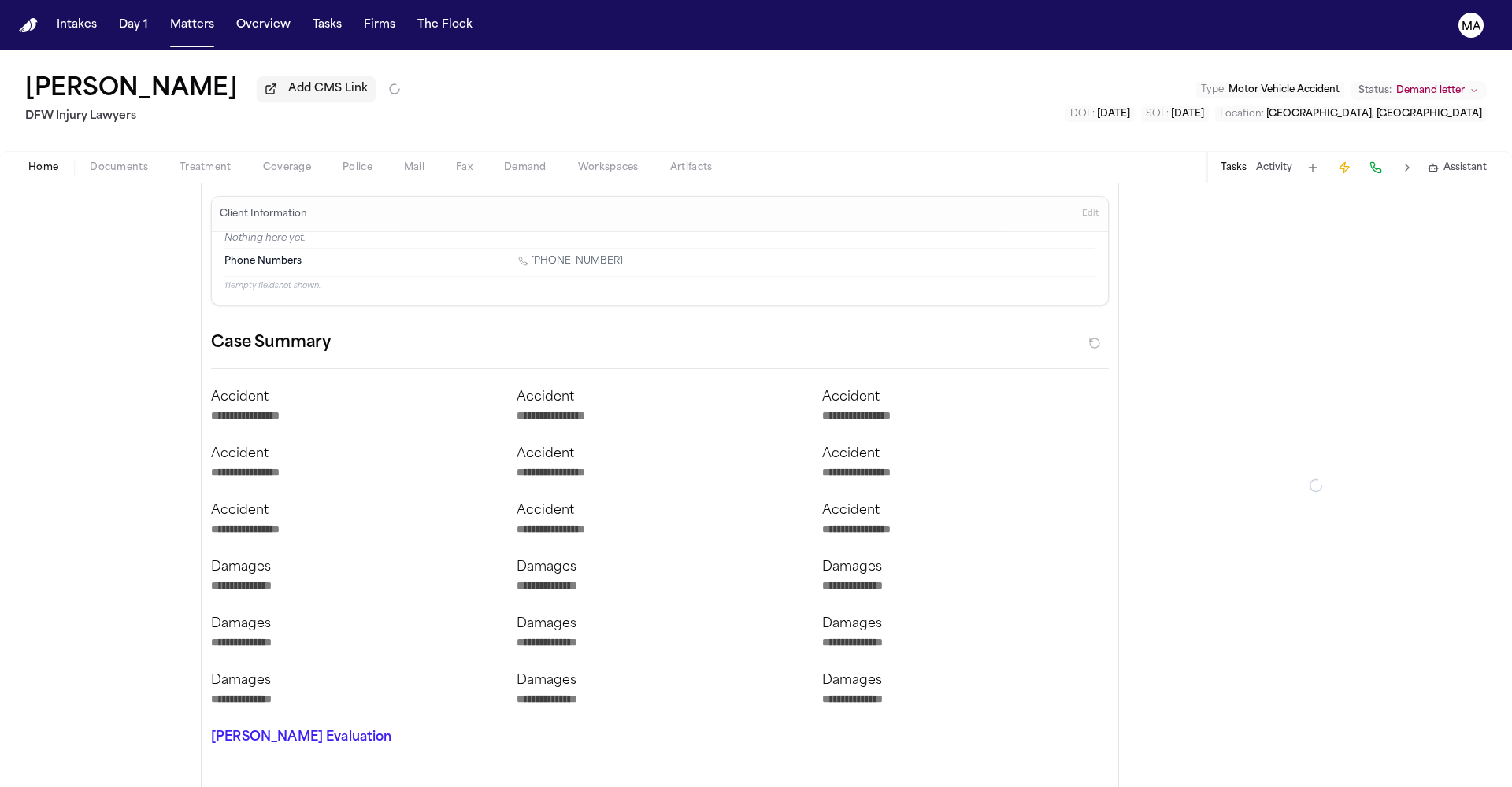
type textarea "*"
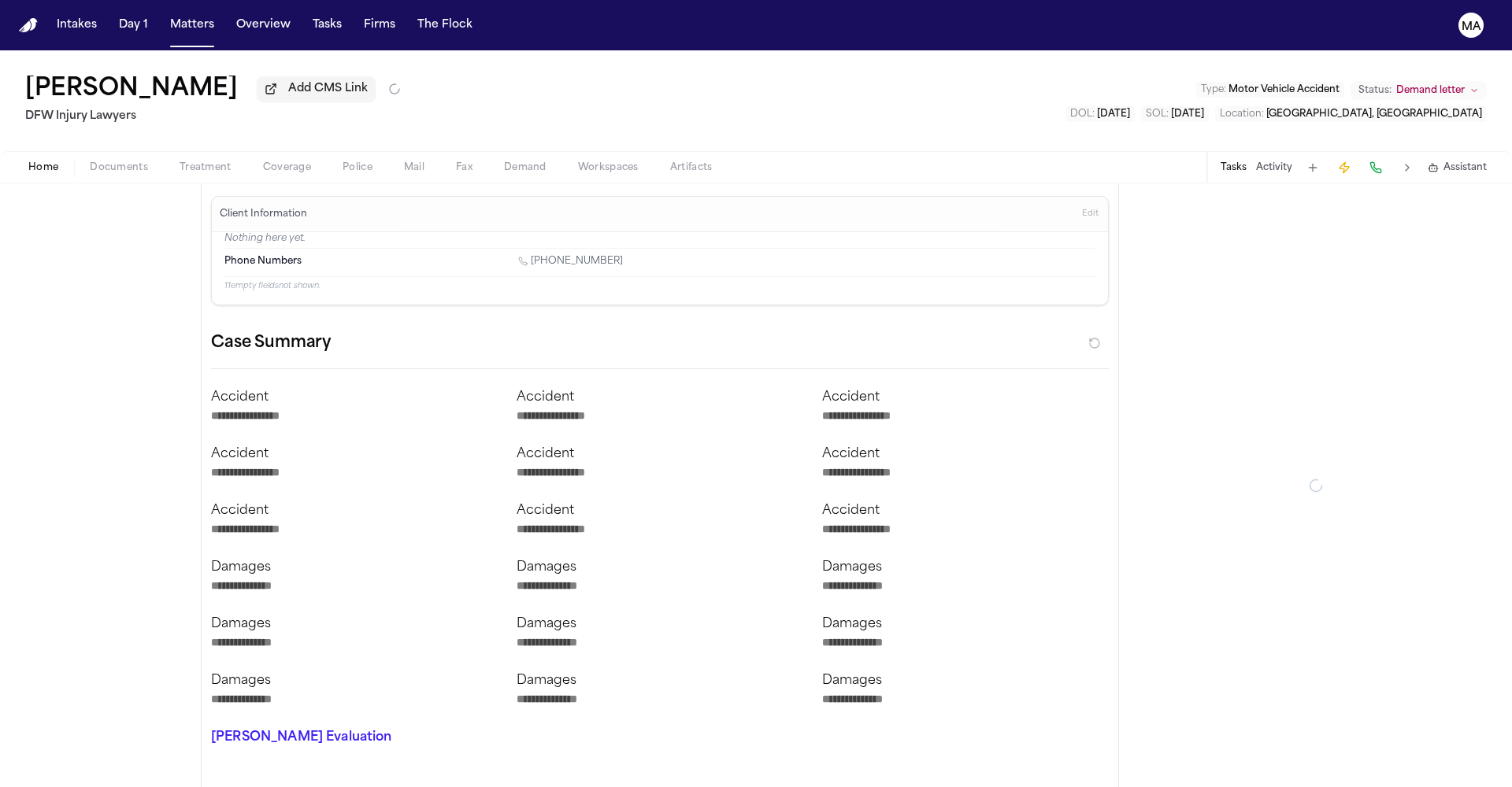
type textarea "*"
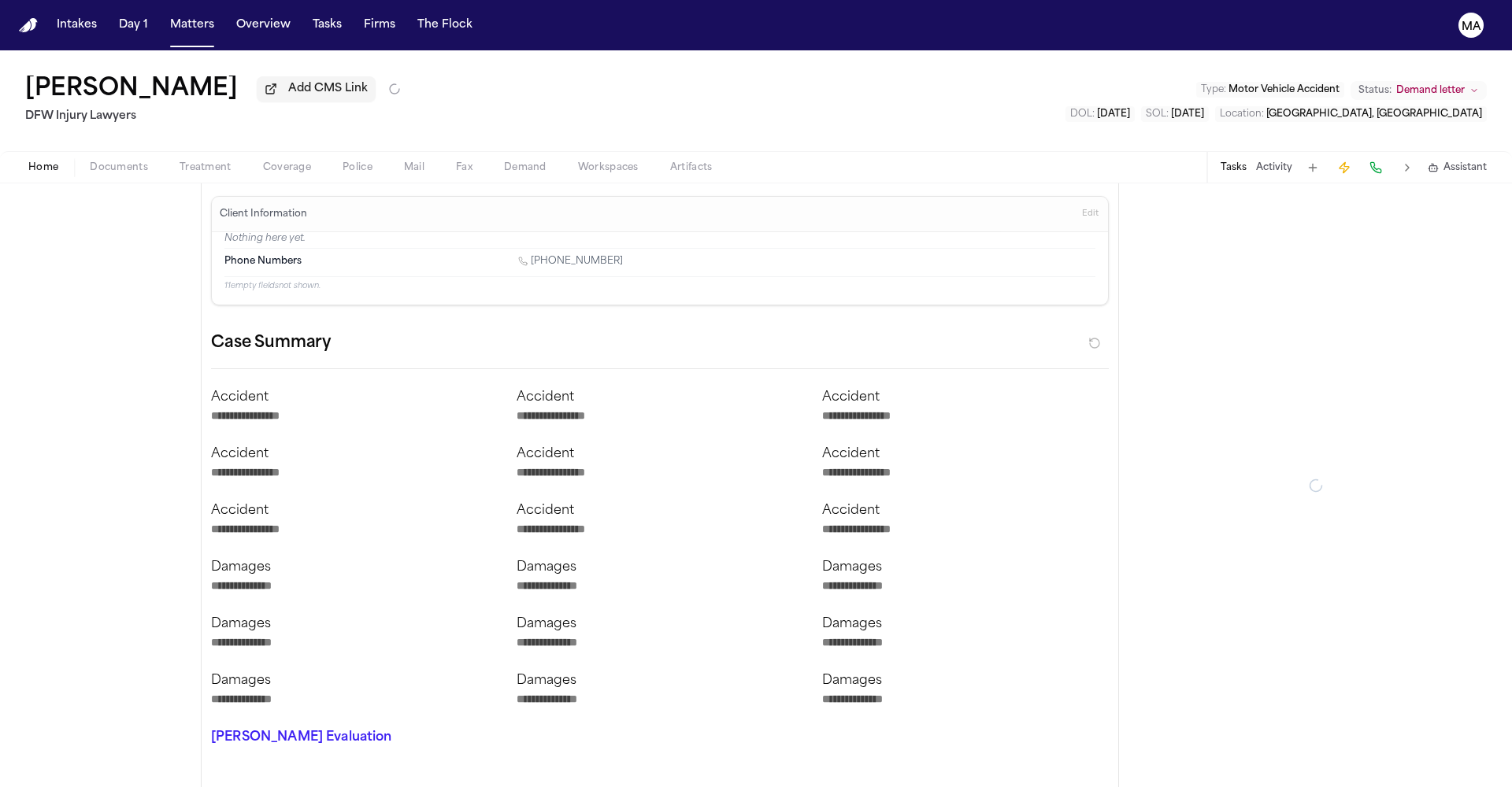
type textarea "*"
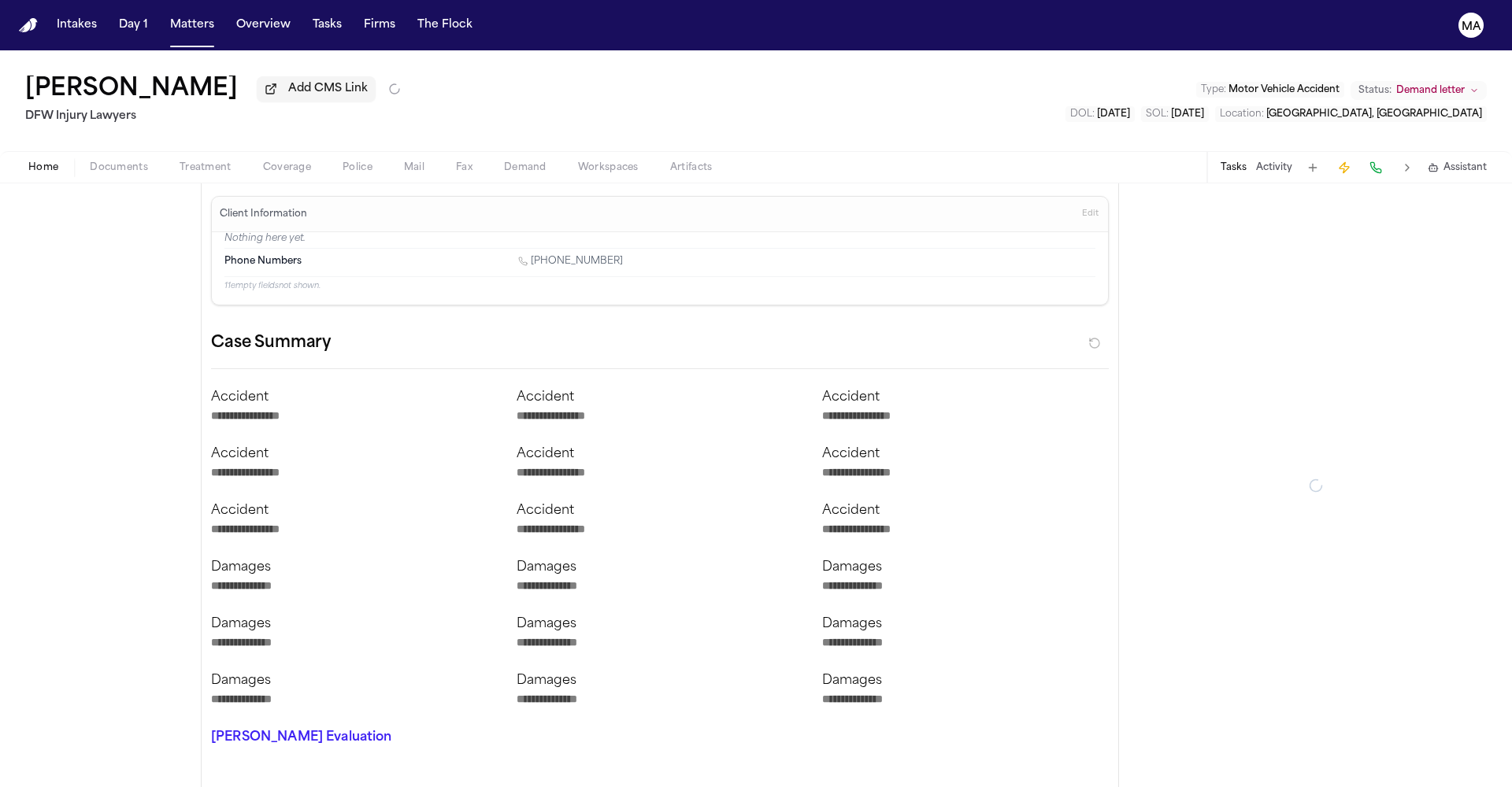
type textarea "*"
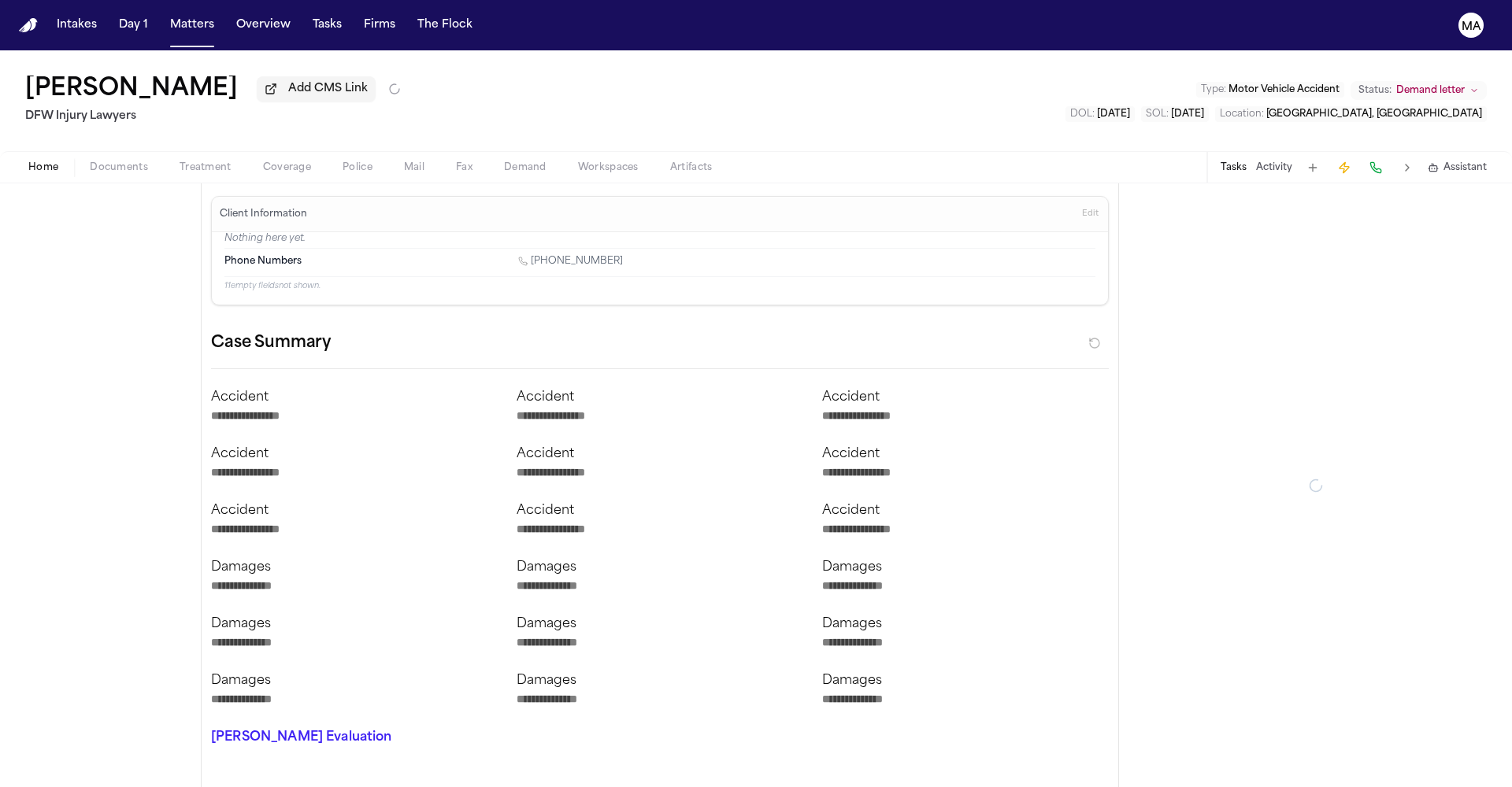
type textarea "*"
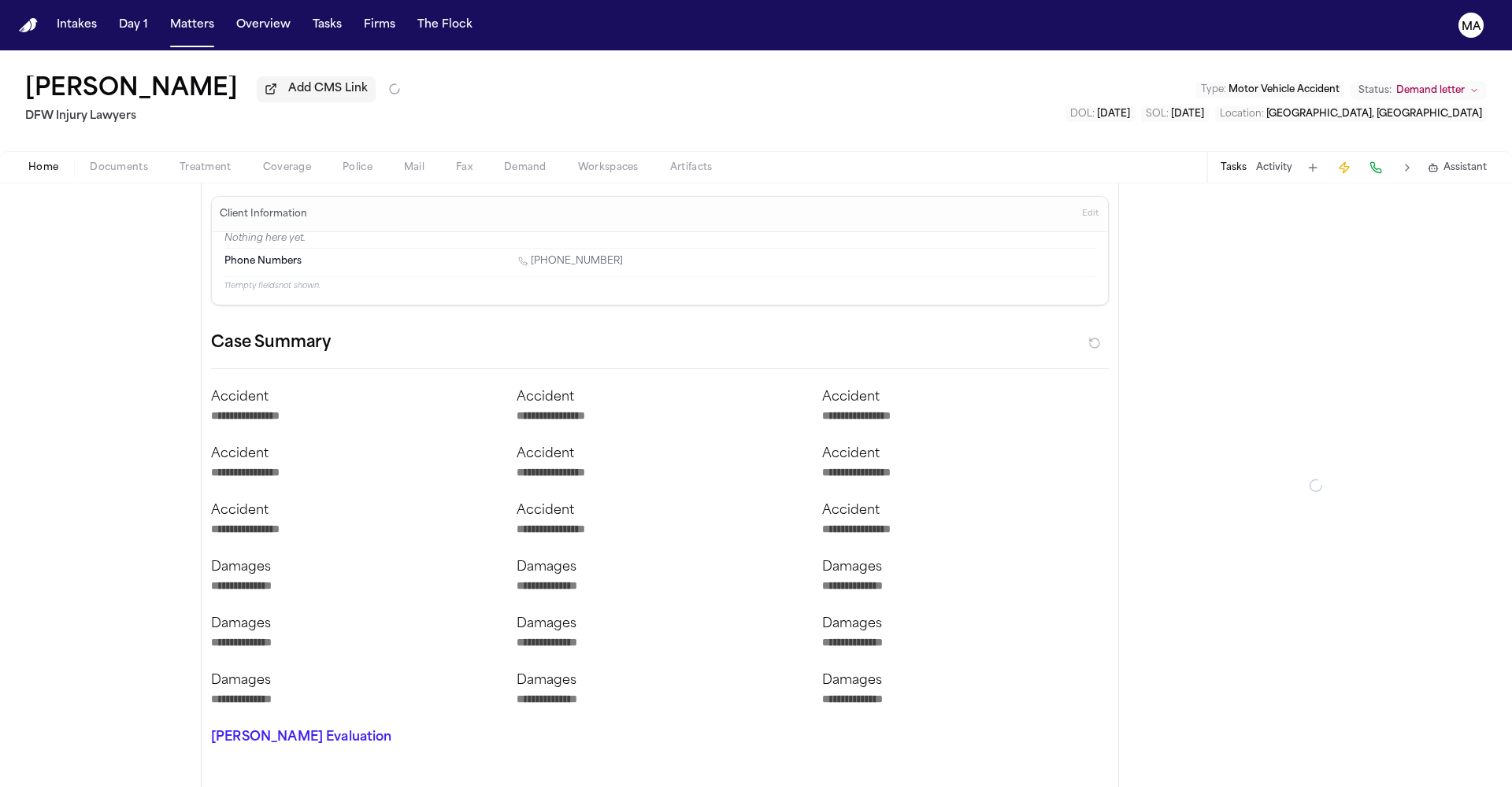
type textarea "*"
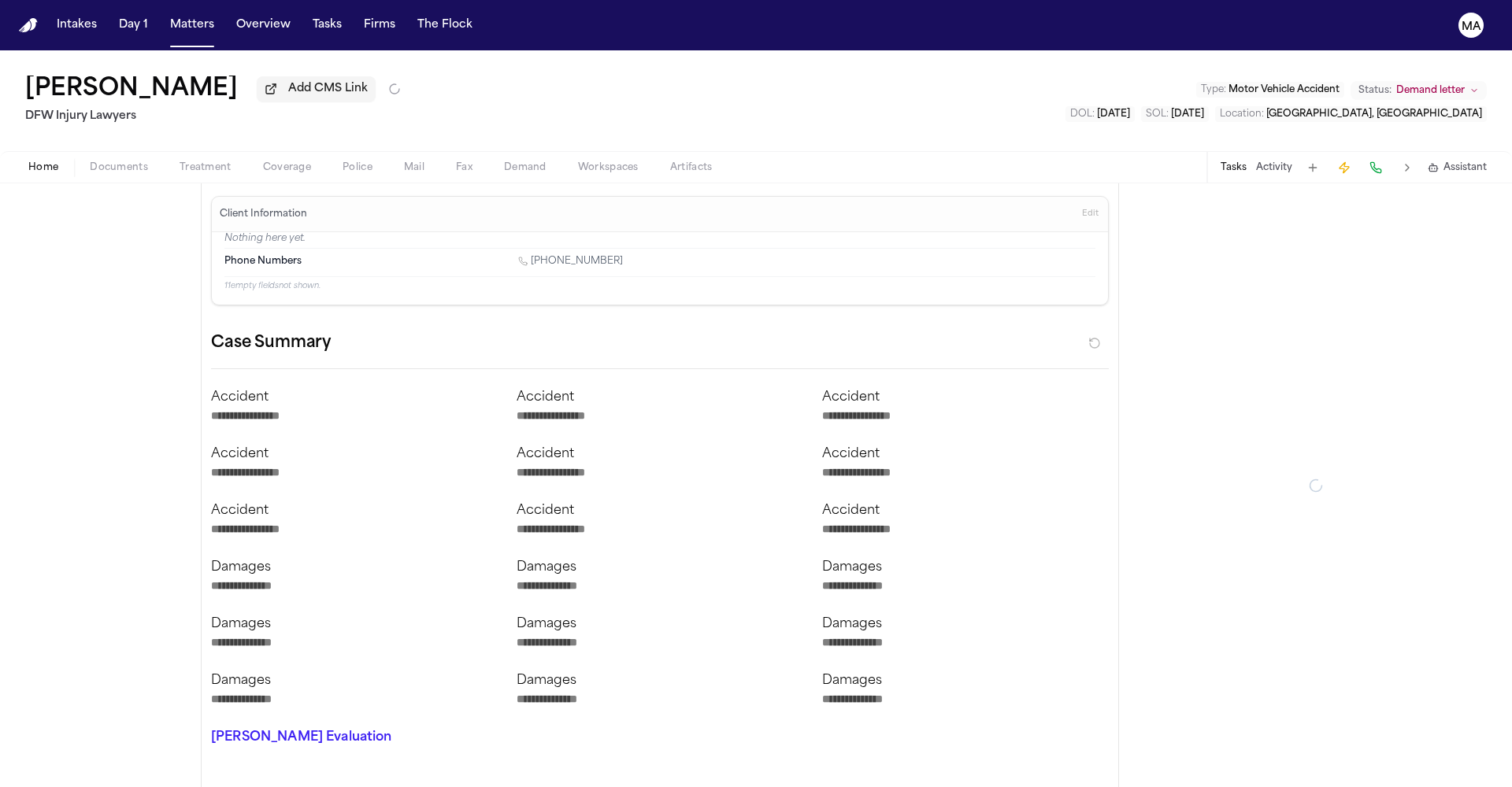
type textarea "*"
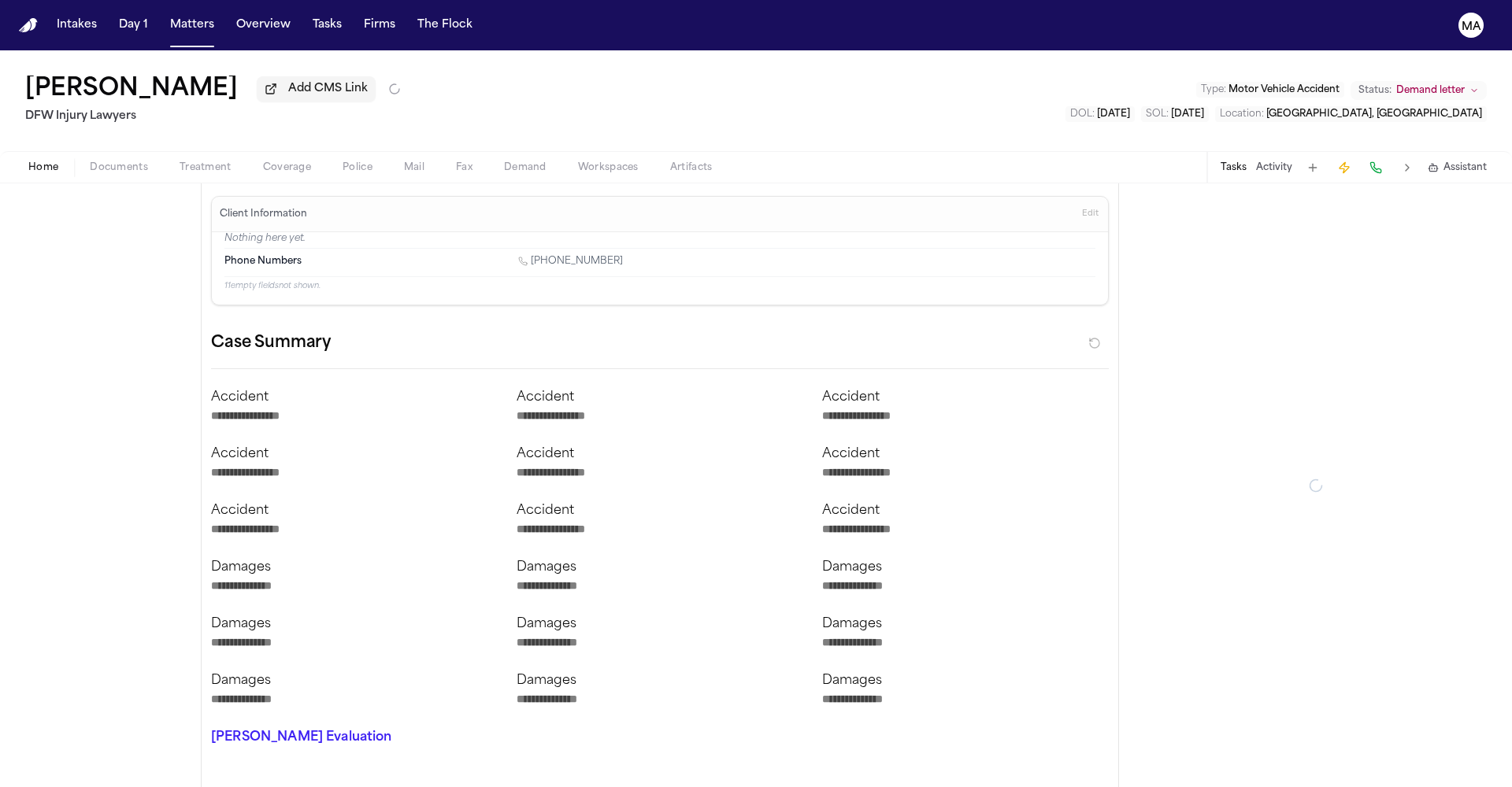
type textarea "*"
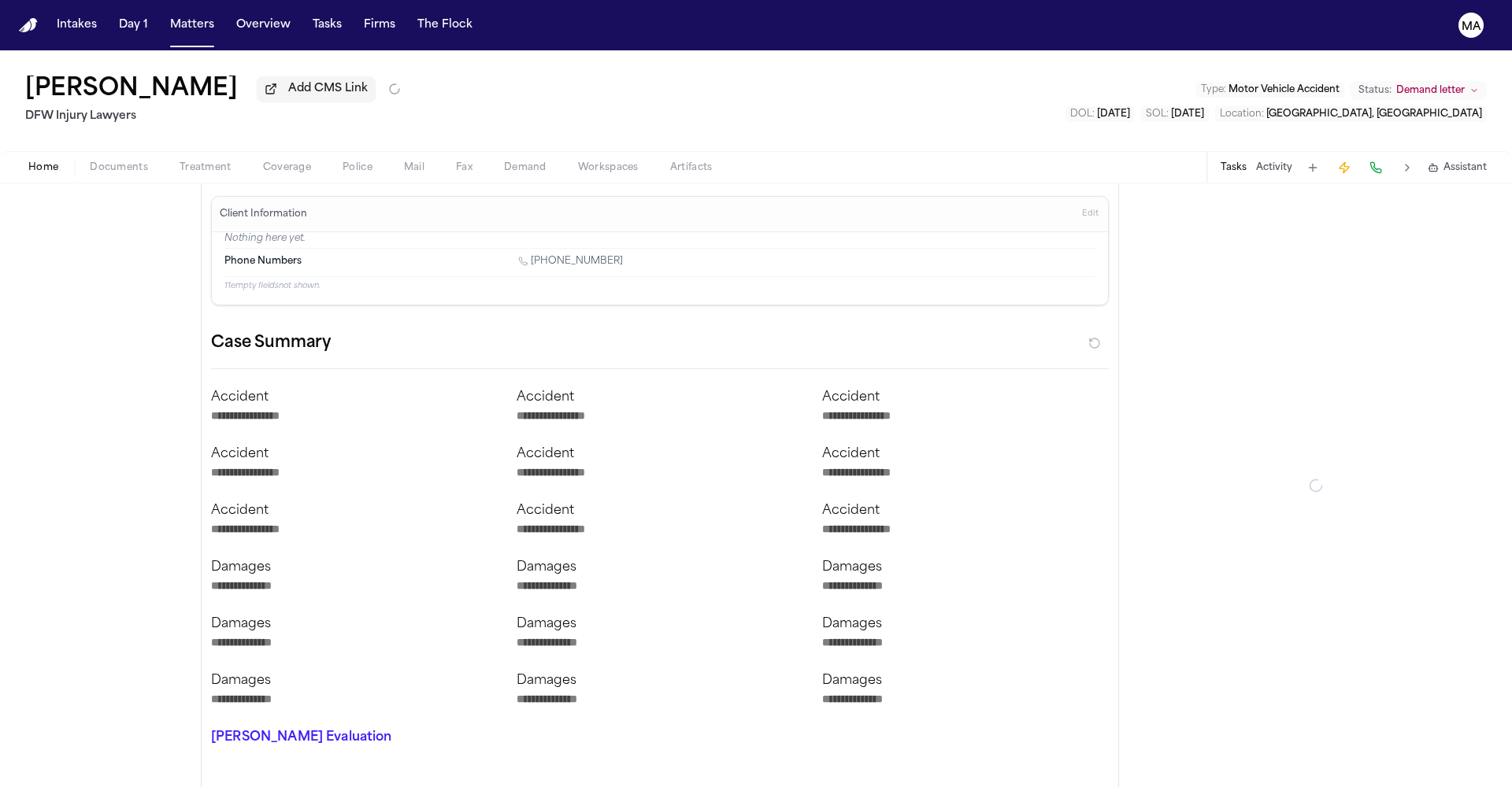
type textarea "*"
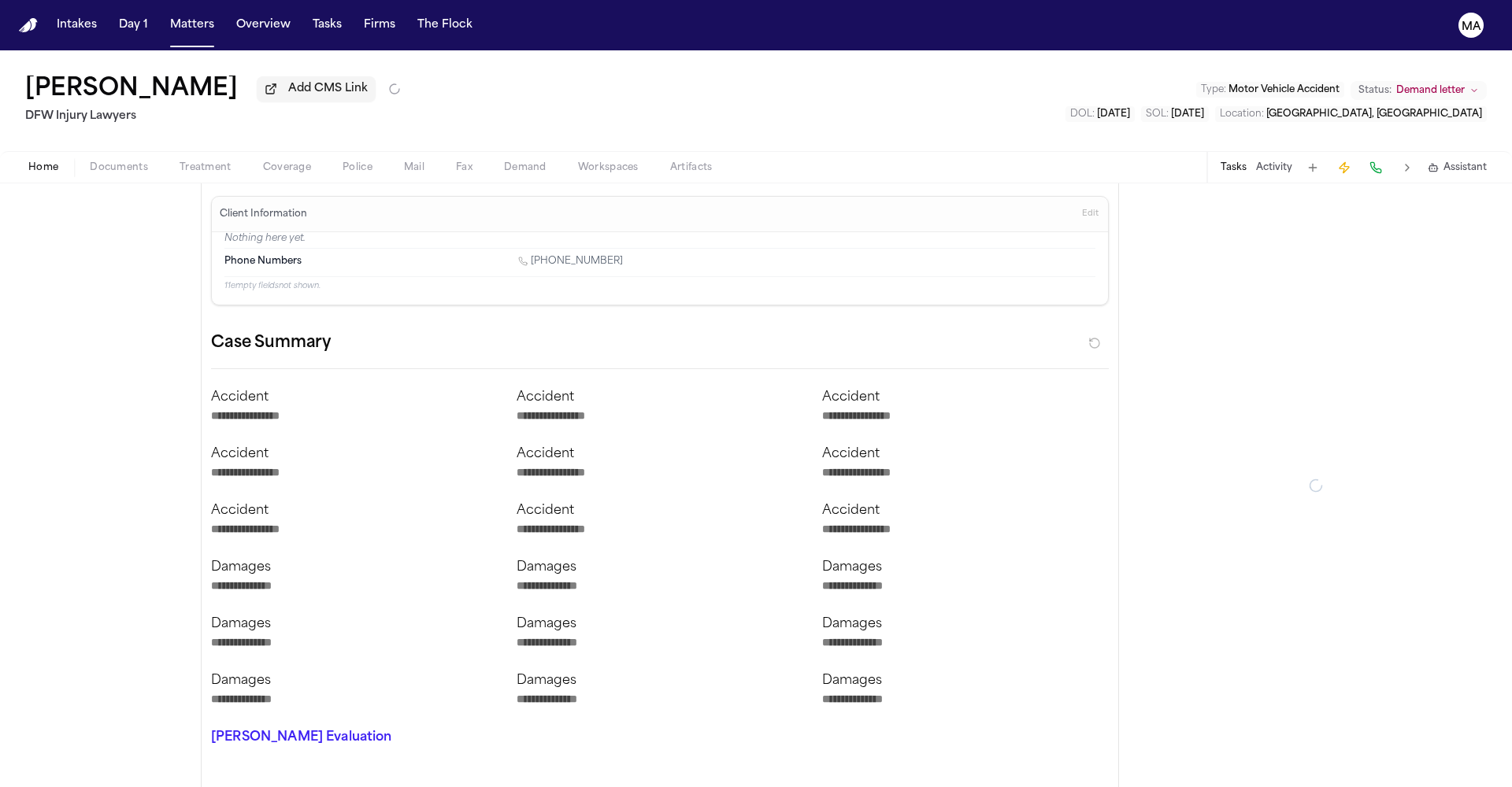
type textarea "*"
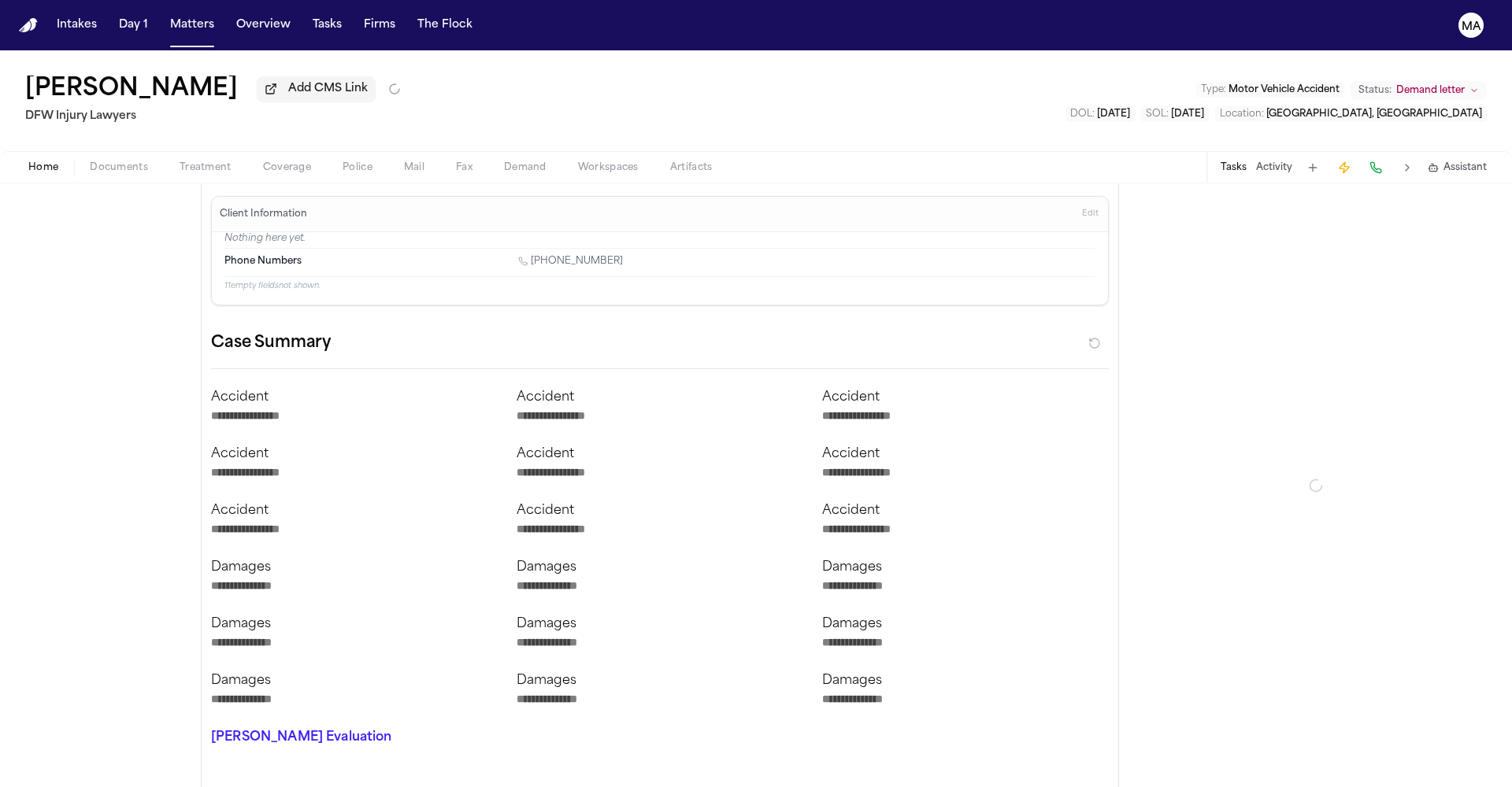
type textarea "*"
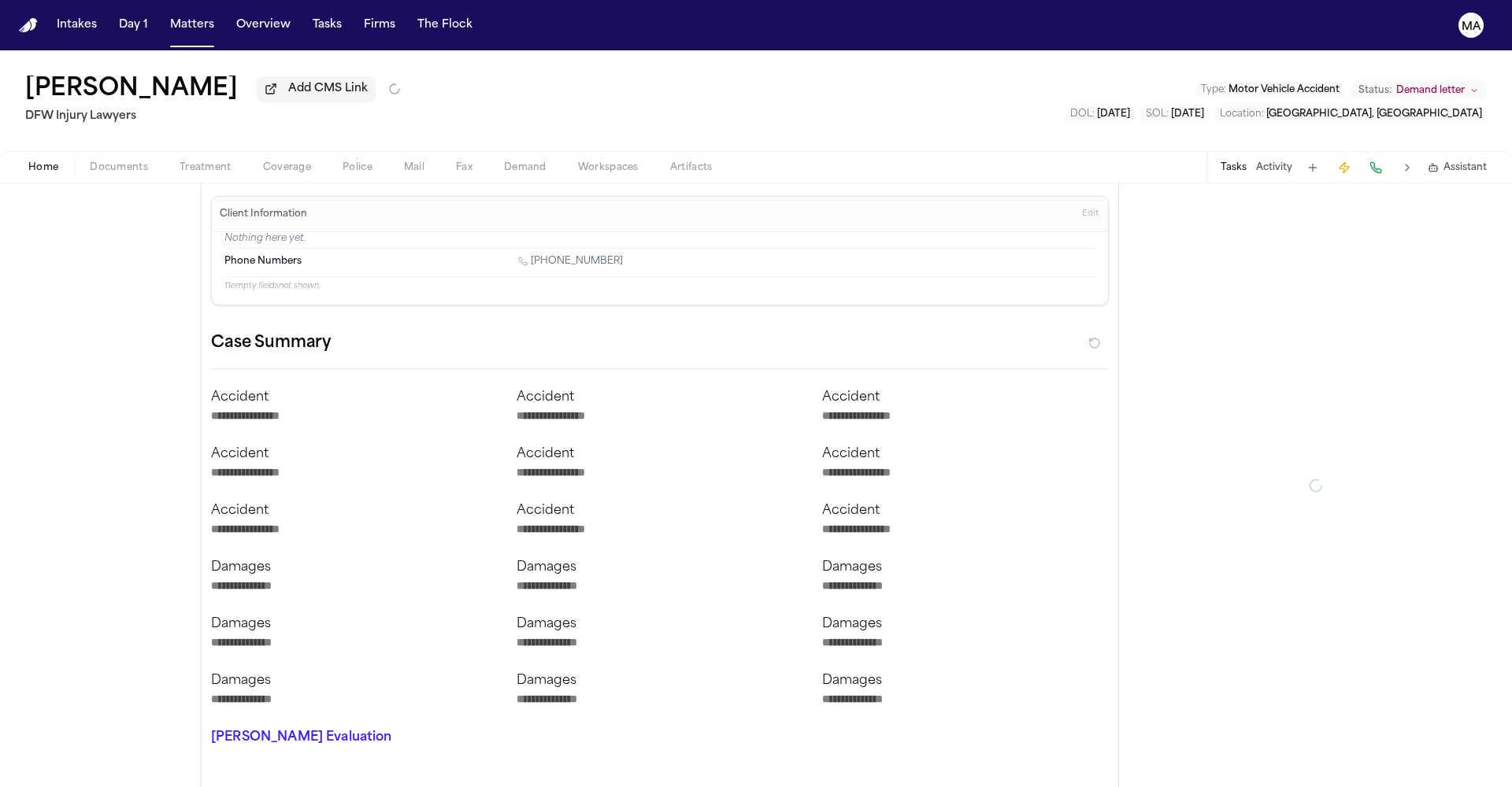
type textarea "*"
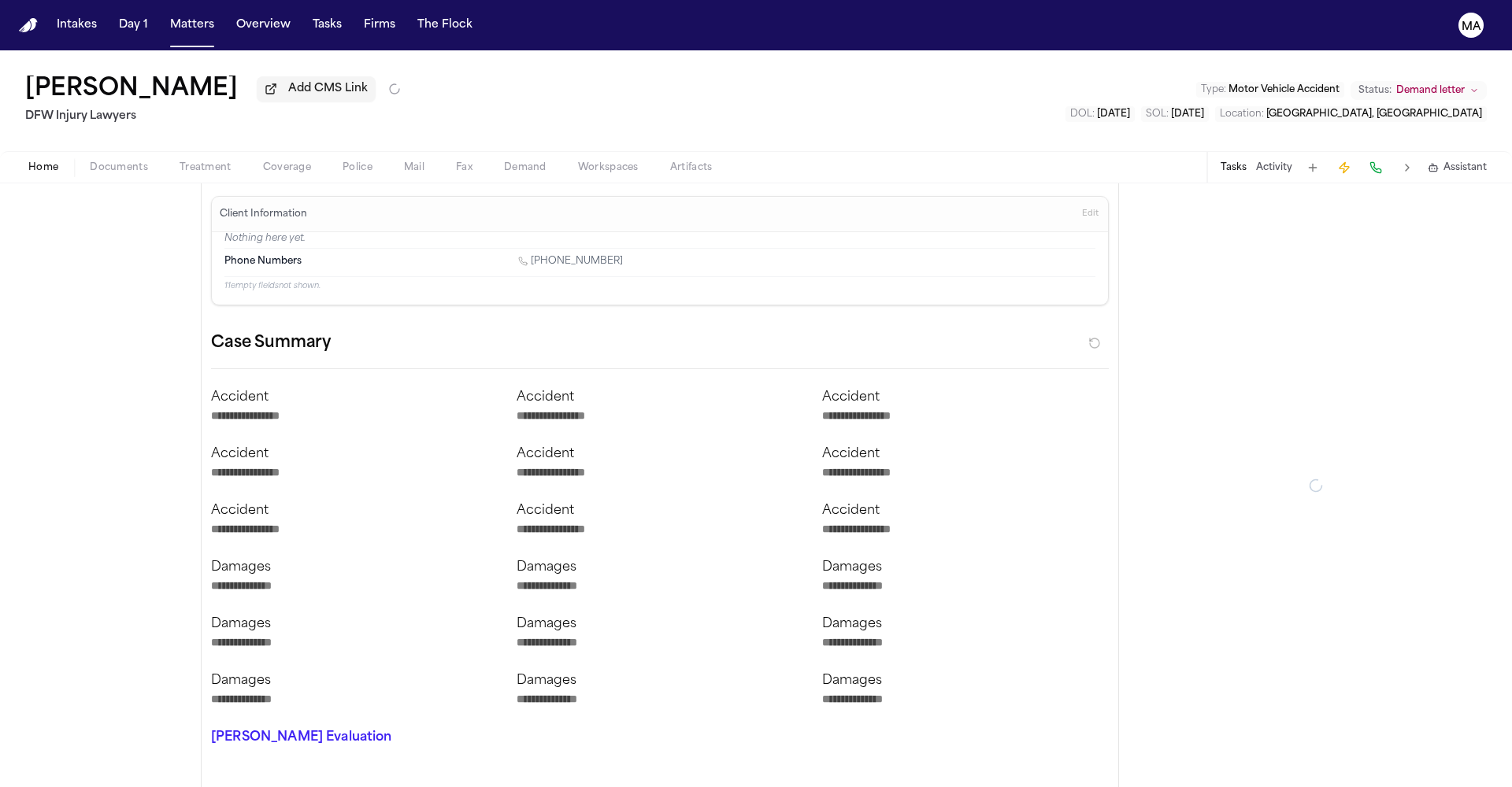
type textarea "*"
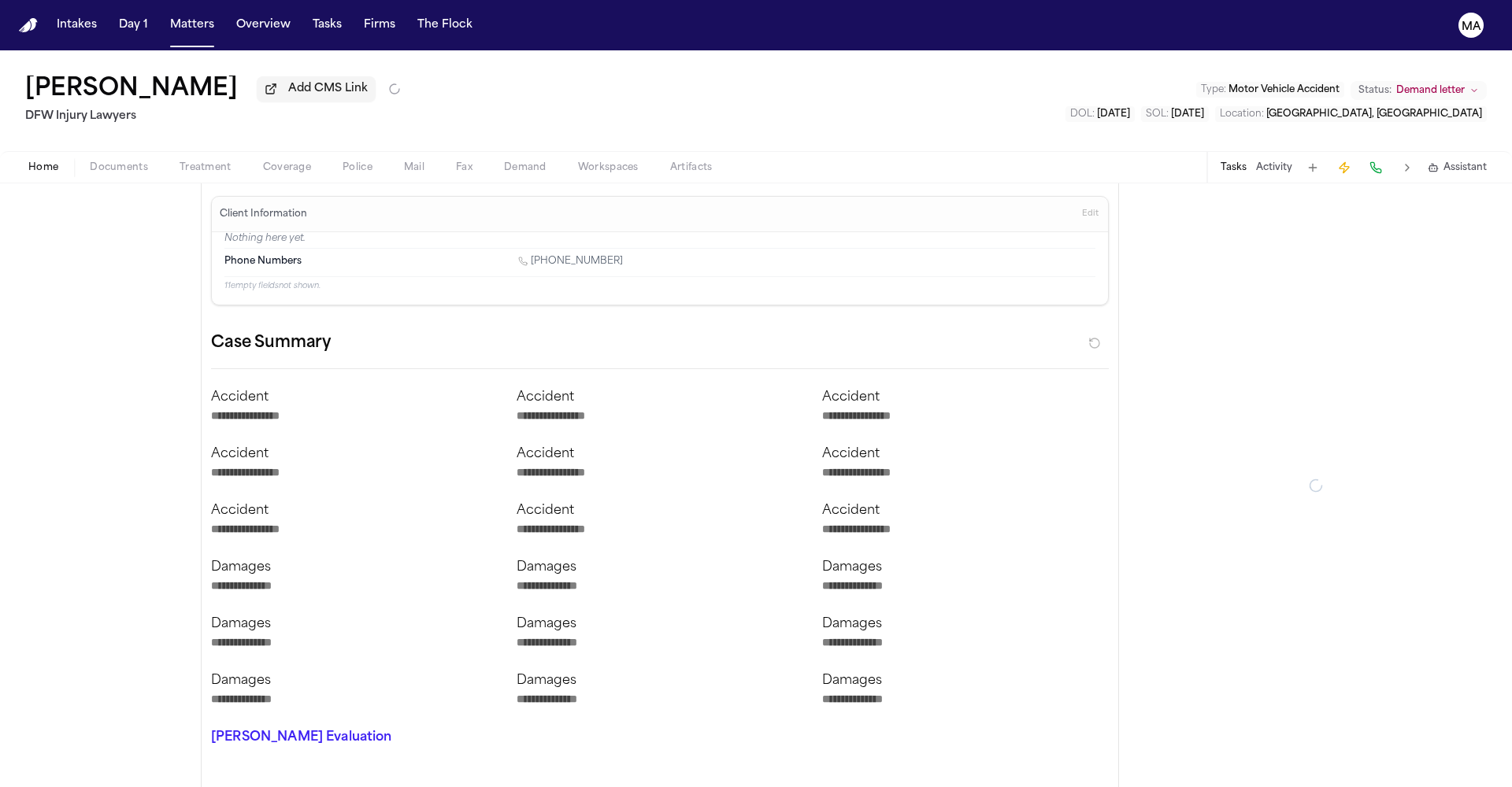
type textarea "*"
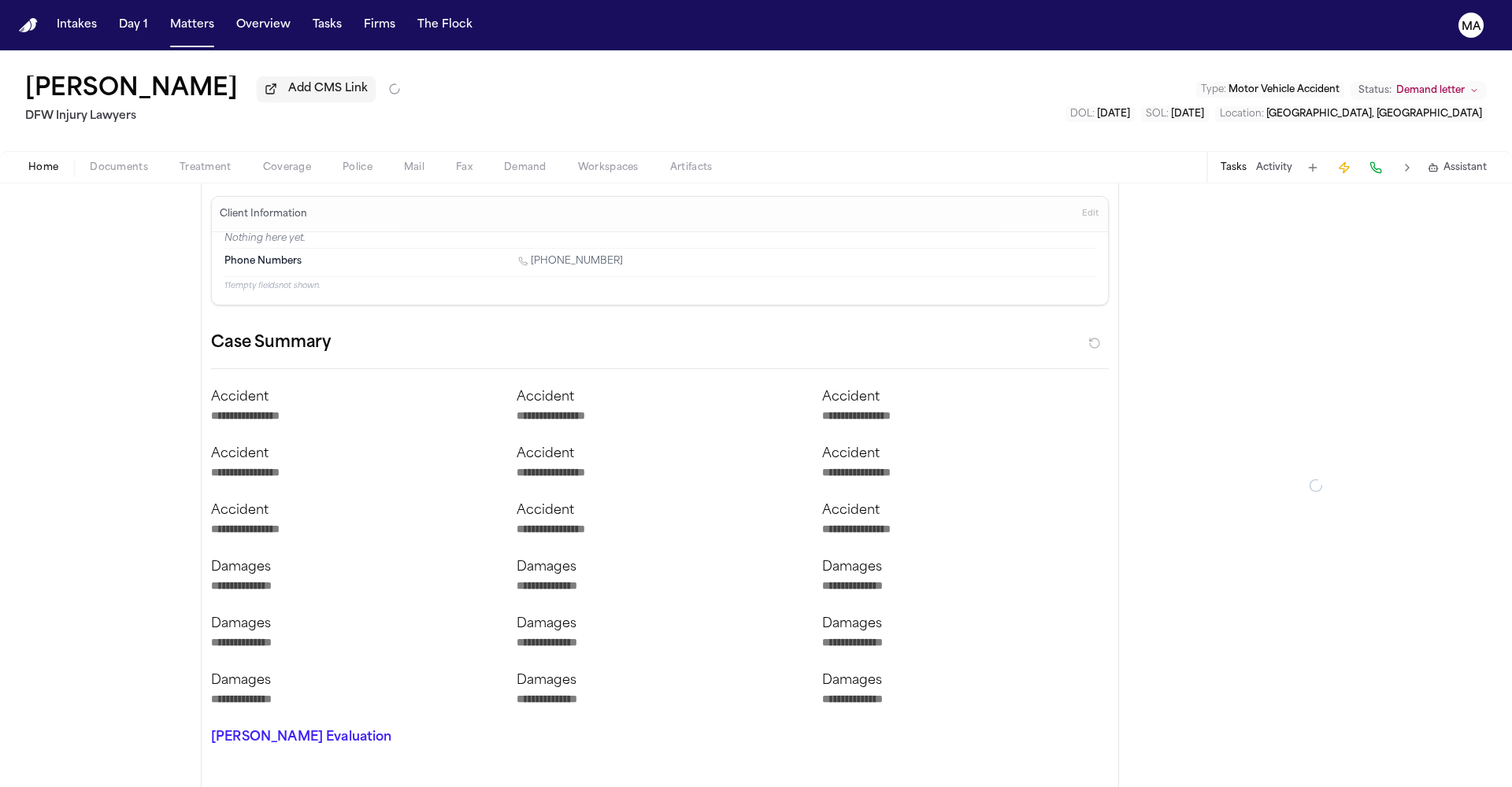
type textarea "*"
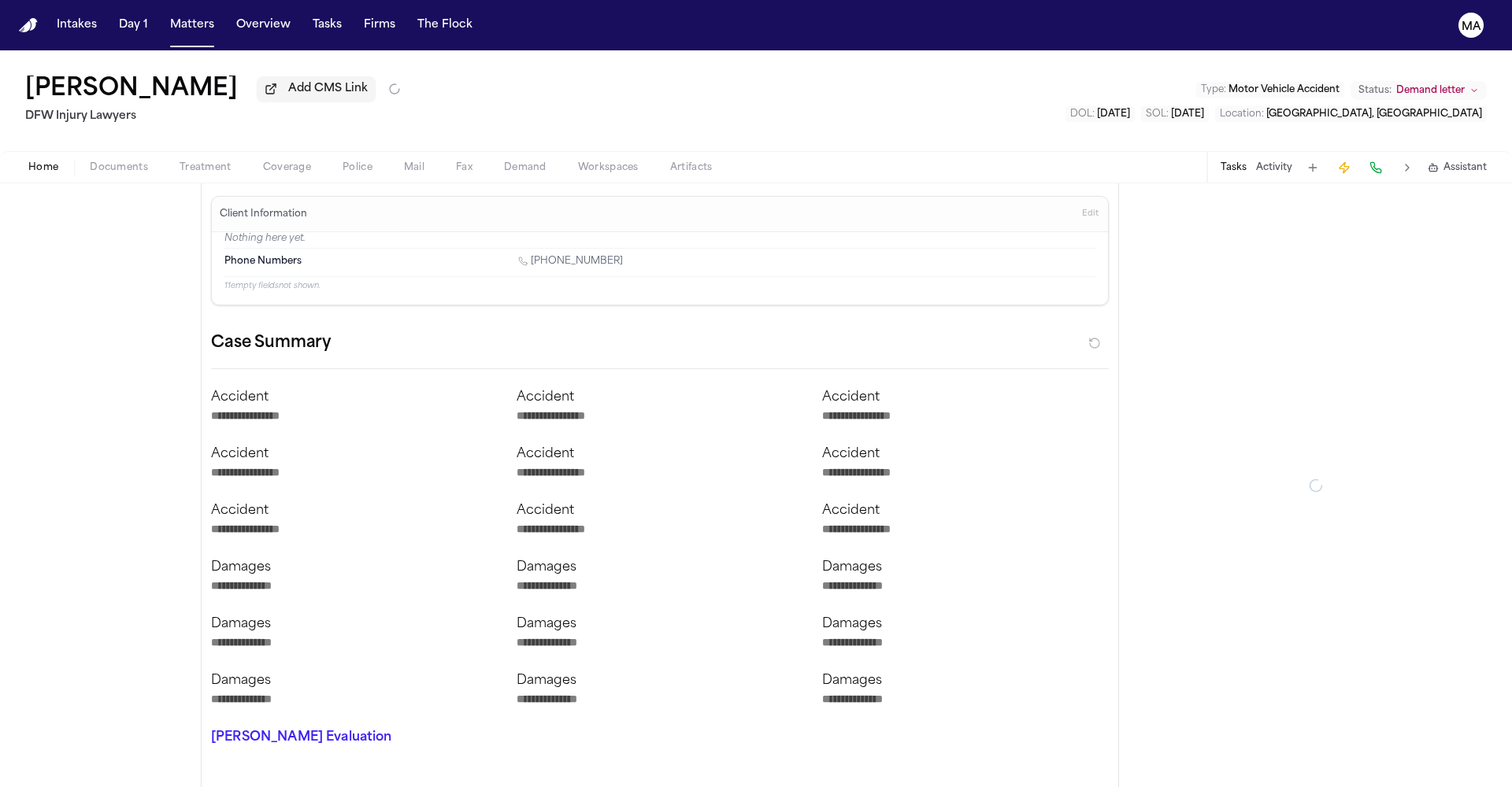
type textarea "*"
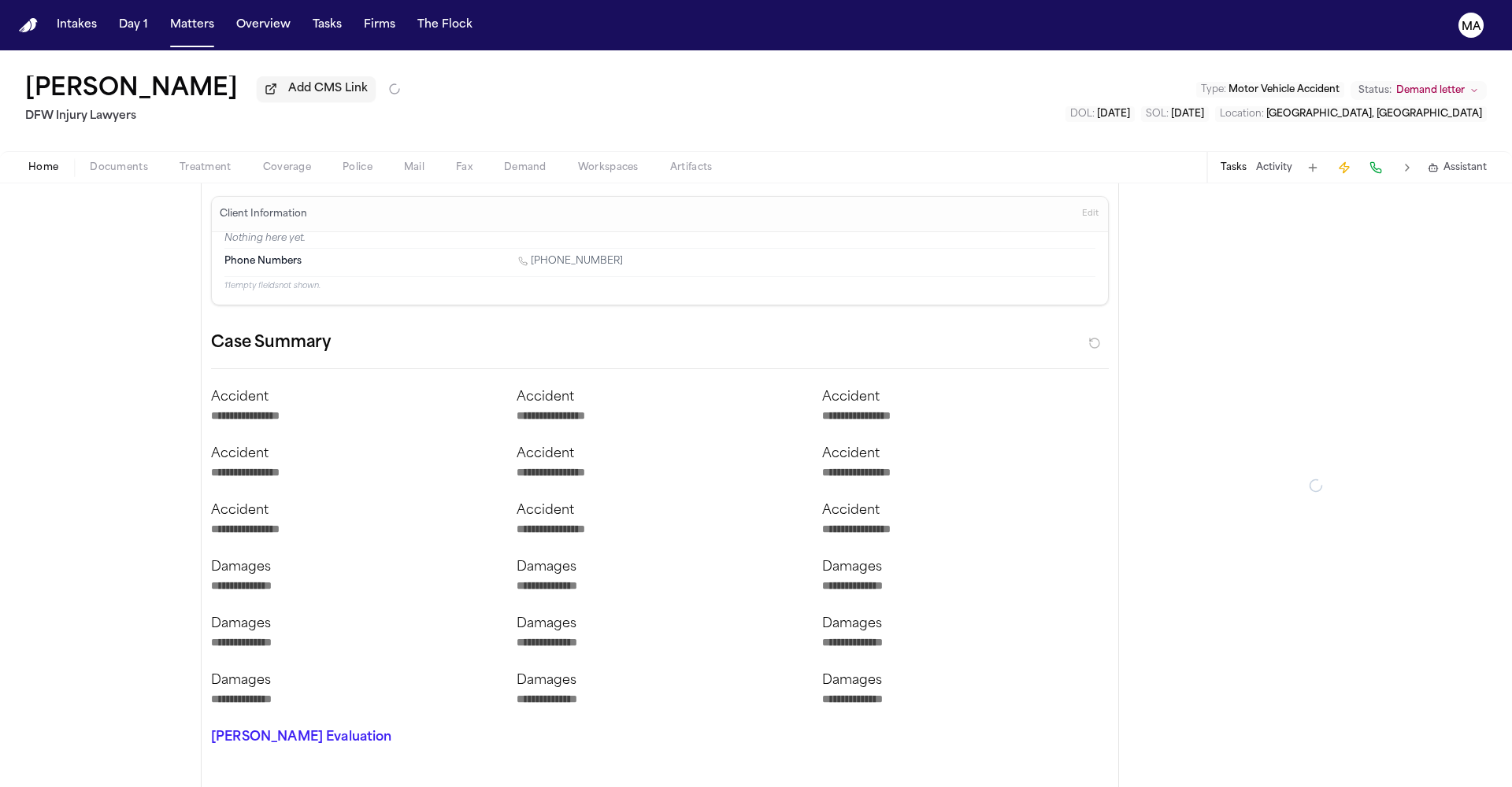
type textarea "*"
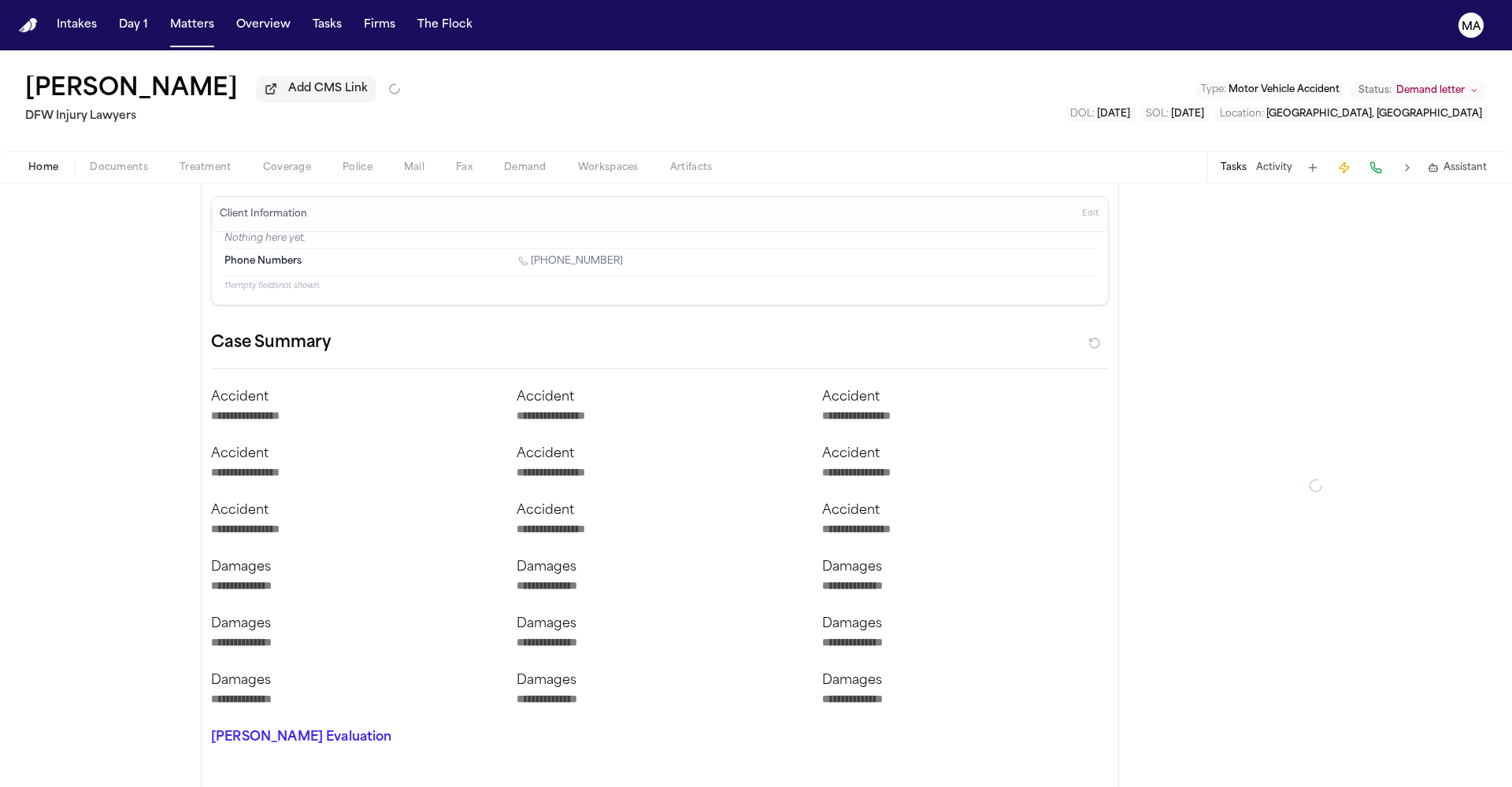
type textarea "*"
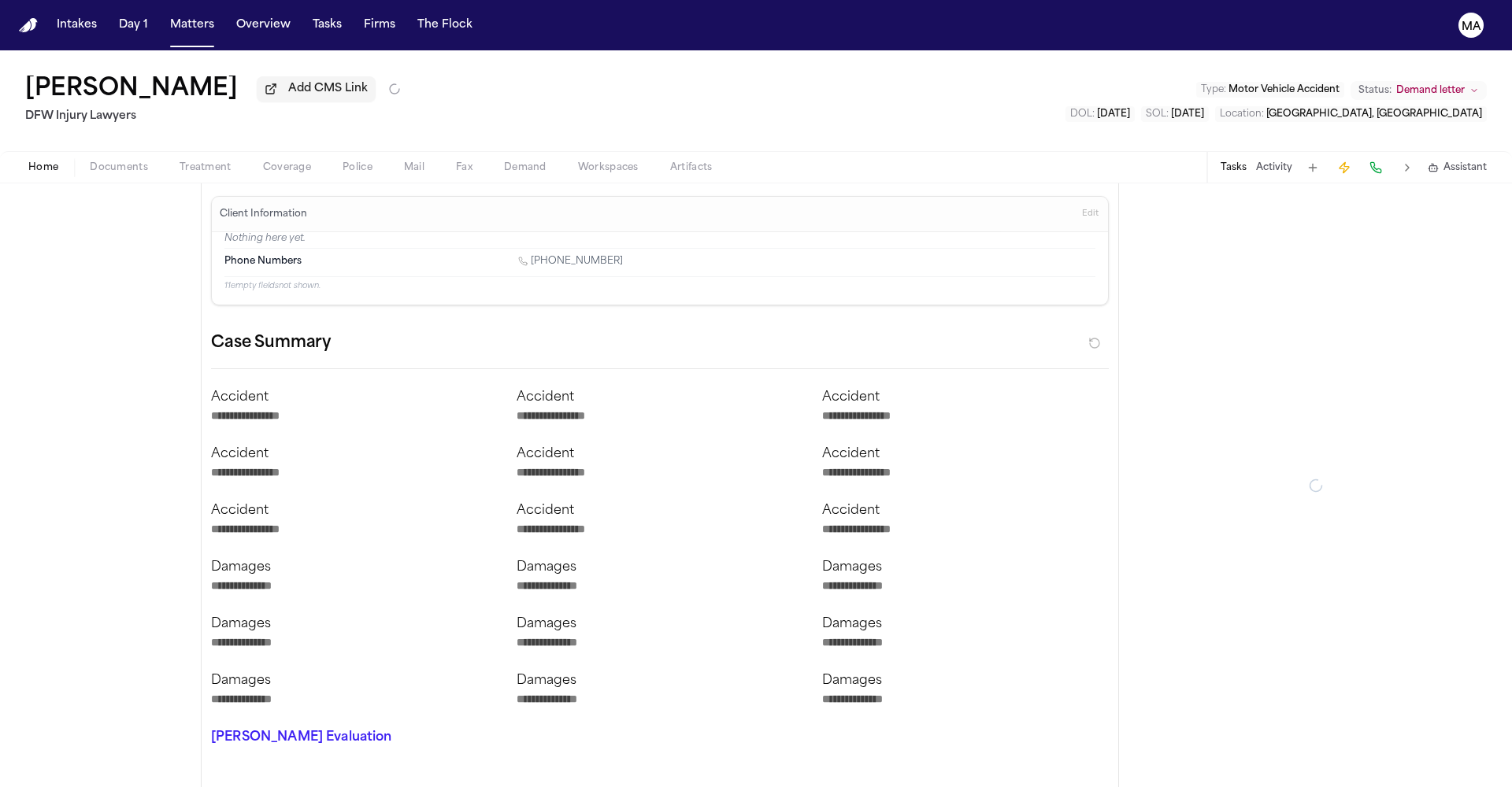
type textarea "*"
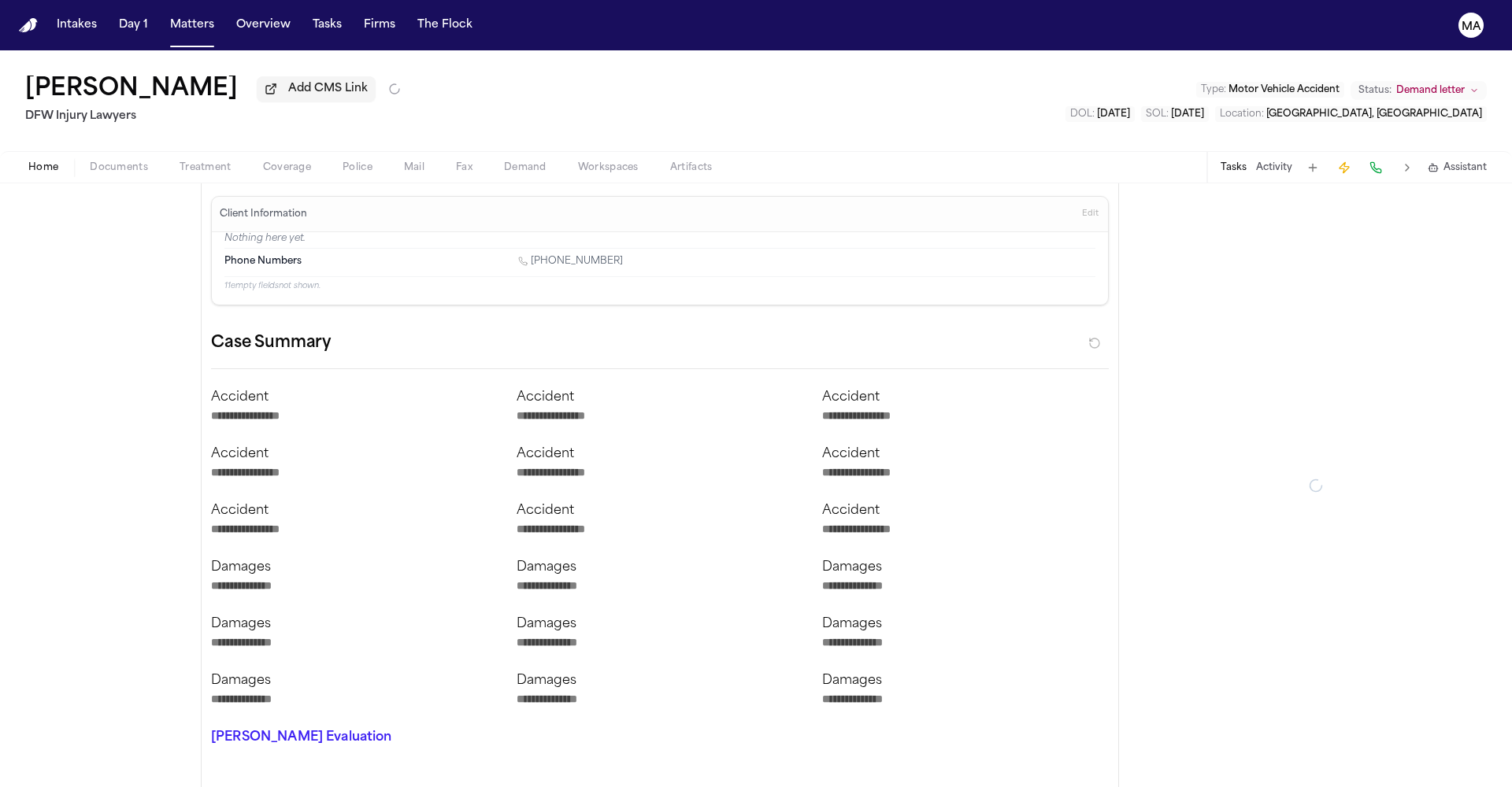
type textarea "*"
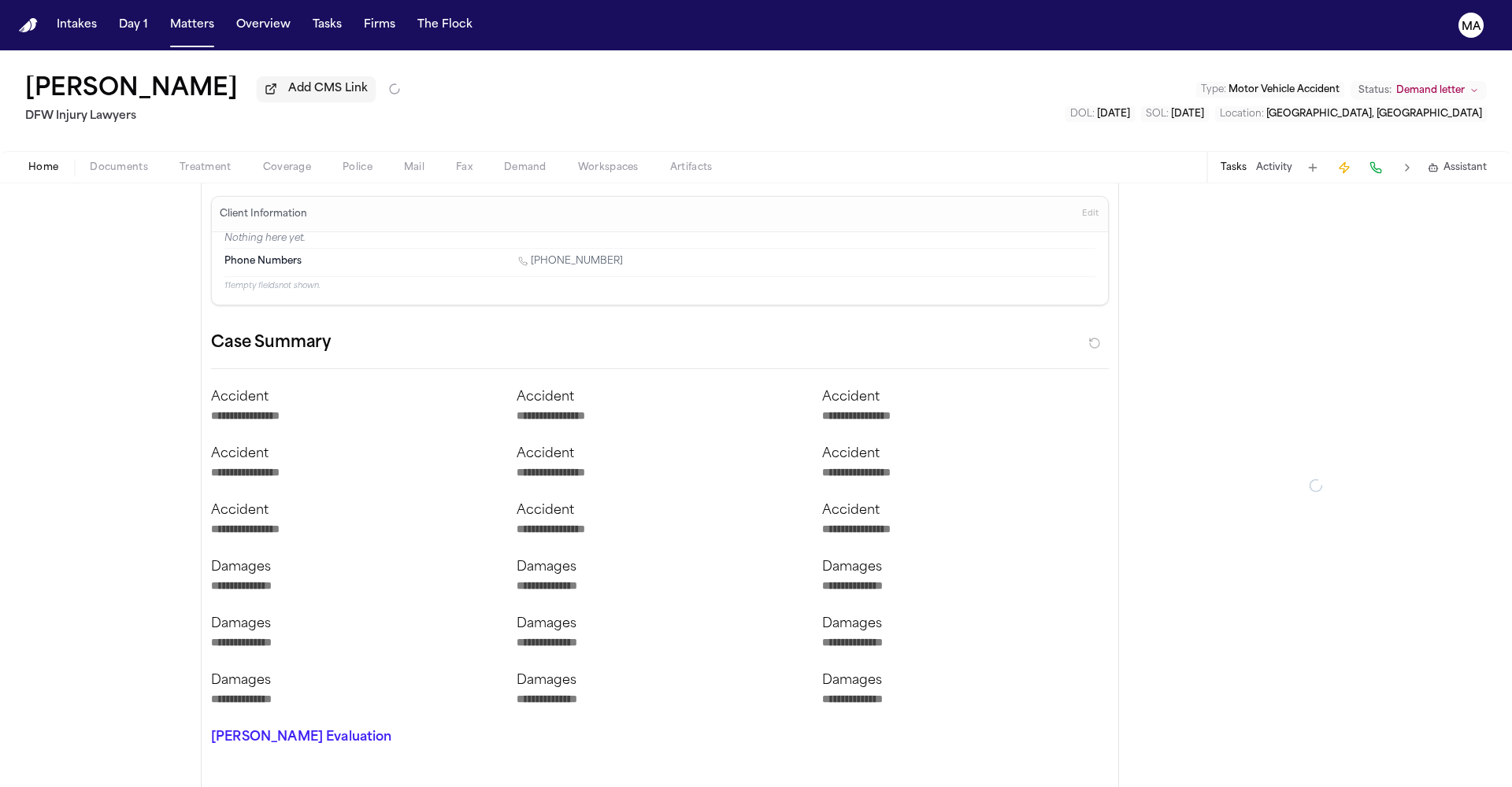
type textarea "*"
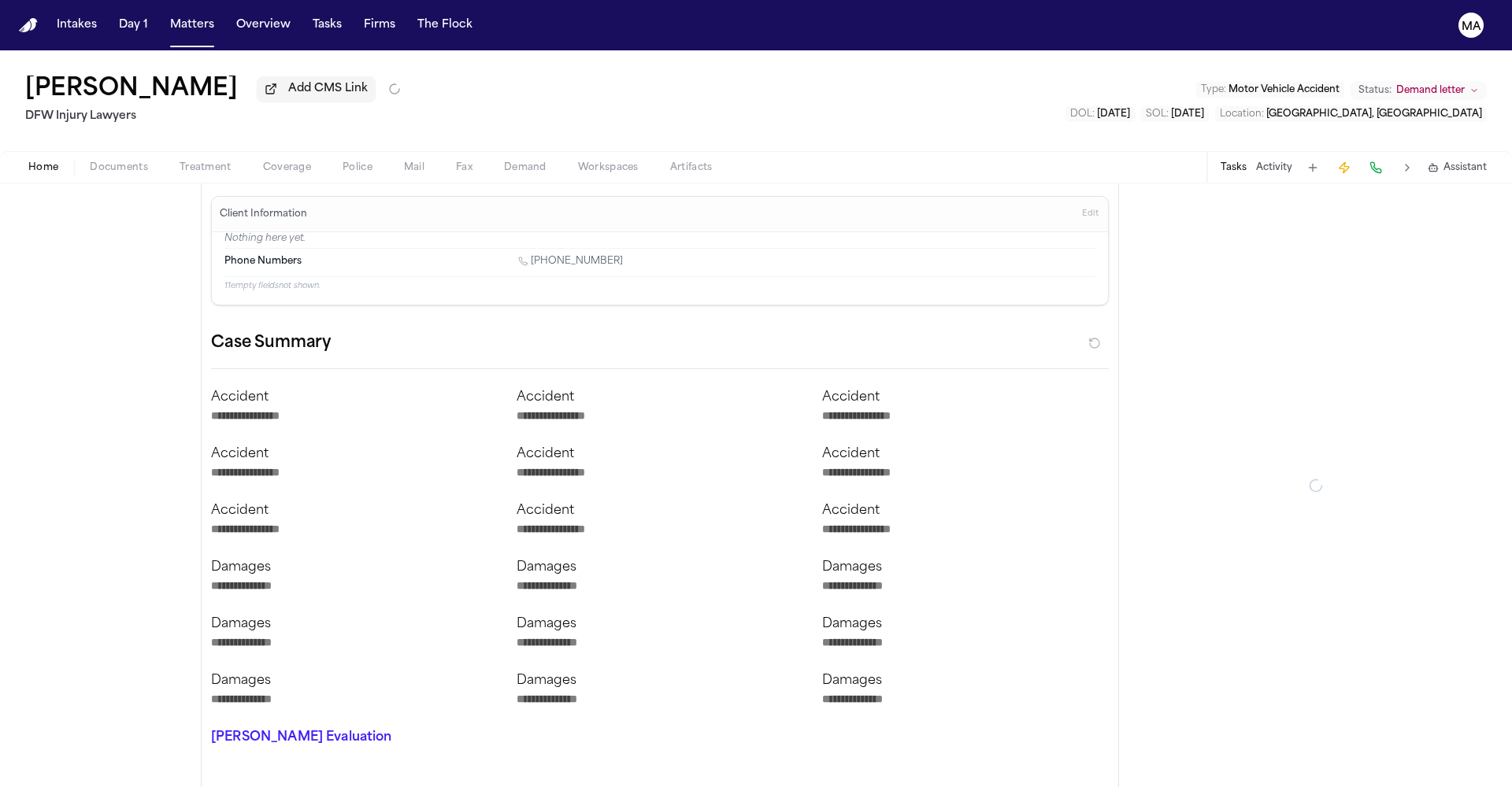
type textarea "*"
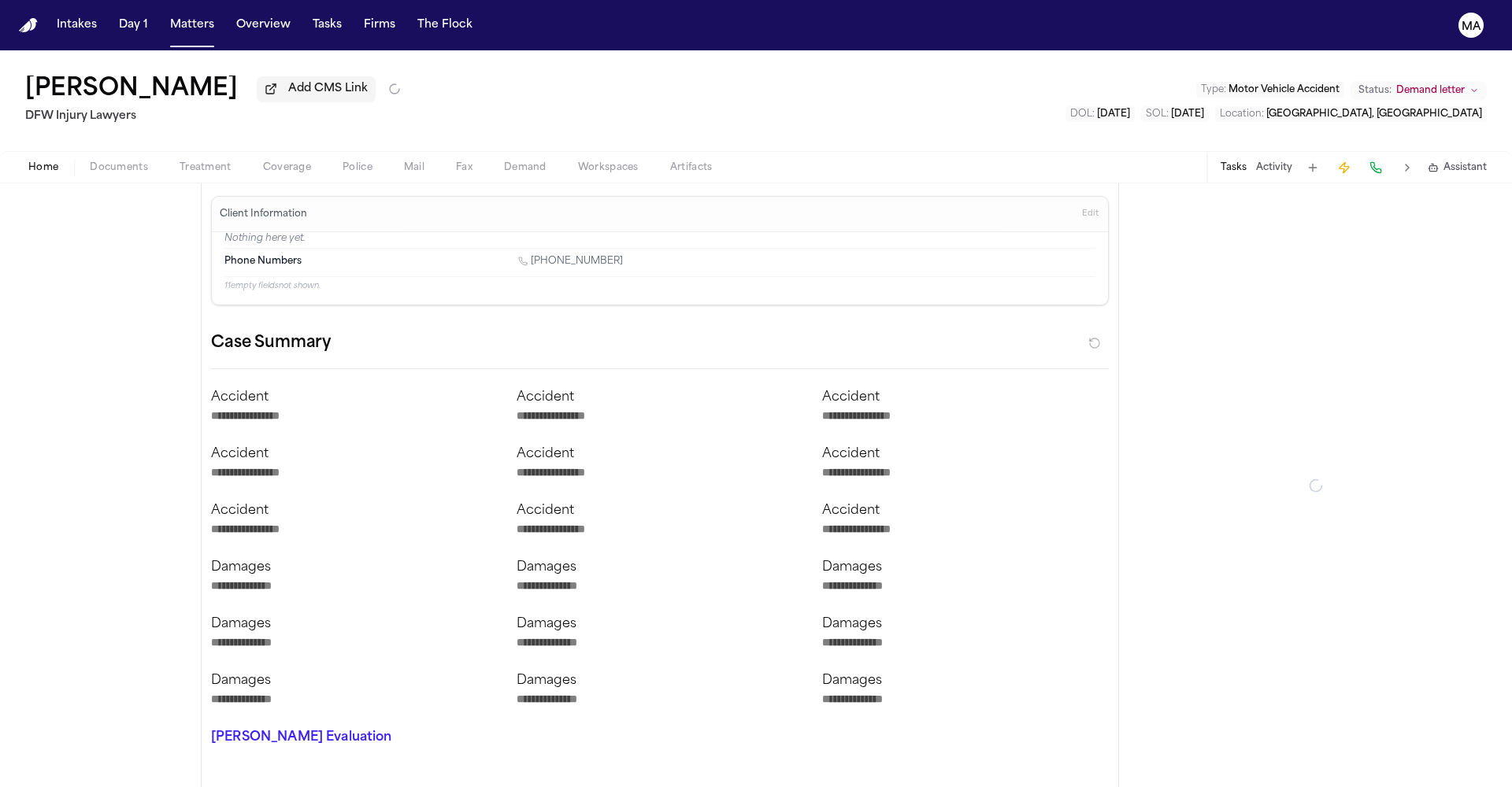
type textarea "*"
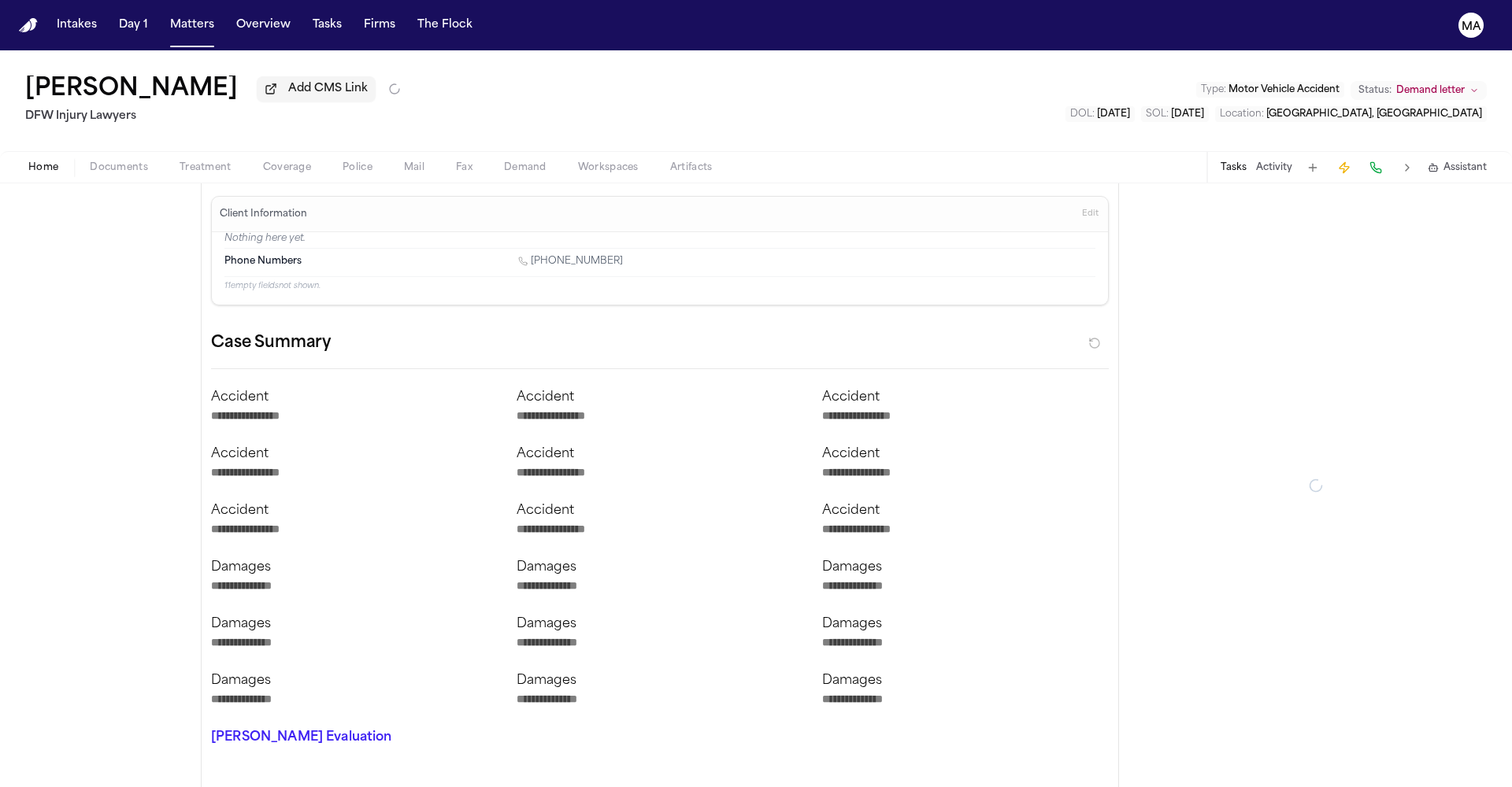
type textarea "*"
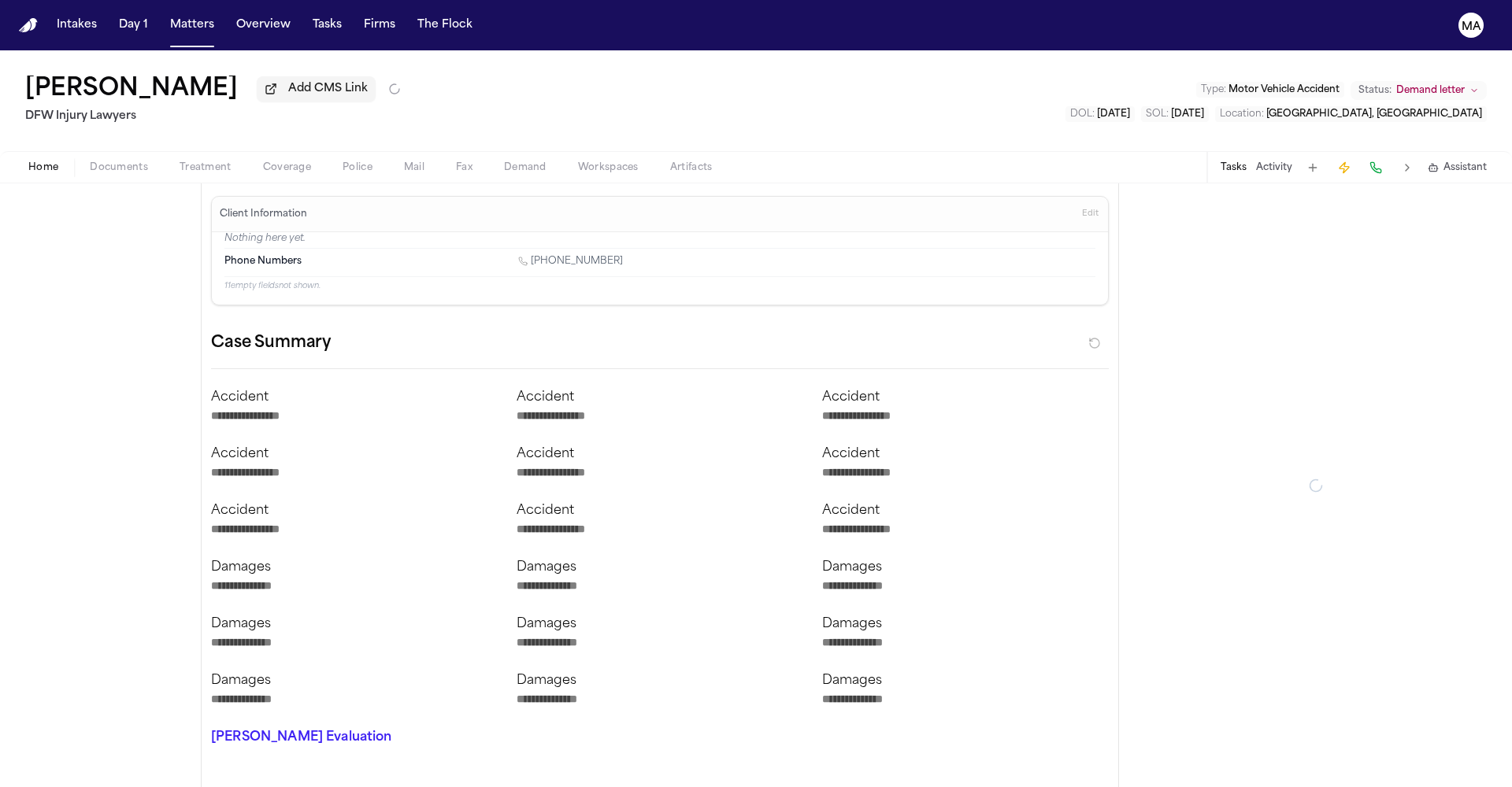
type textarea "*"
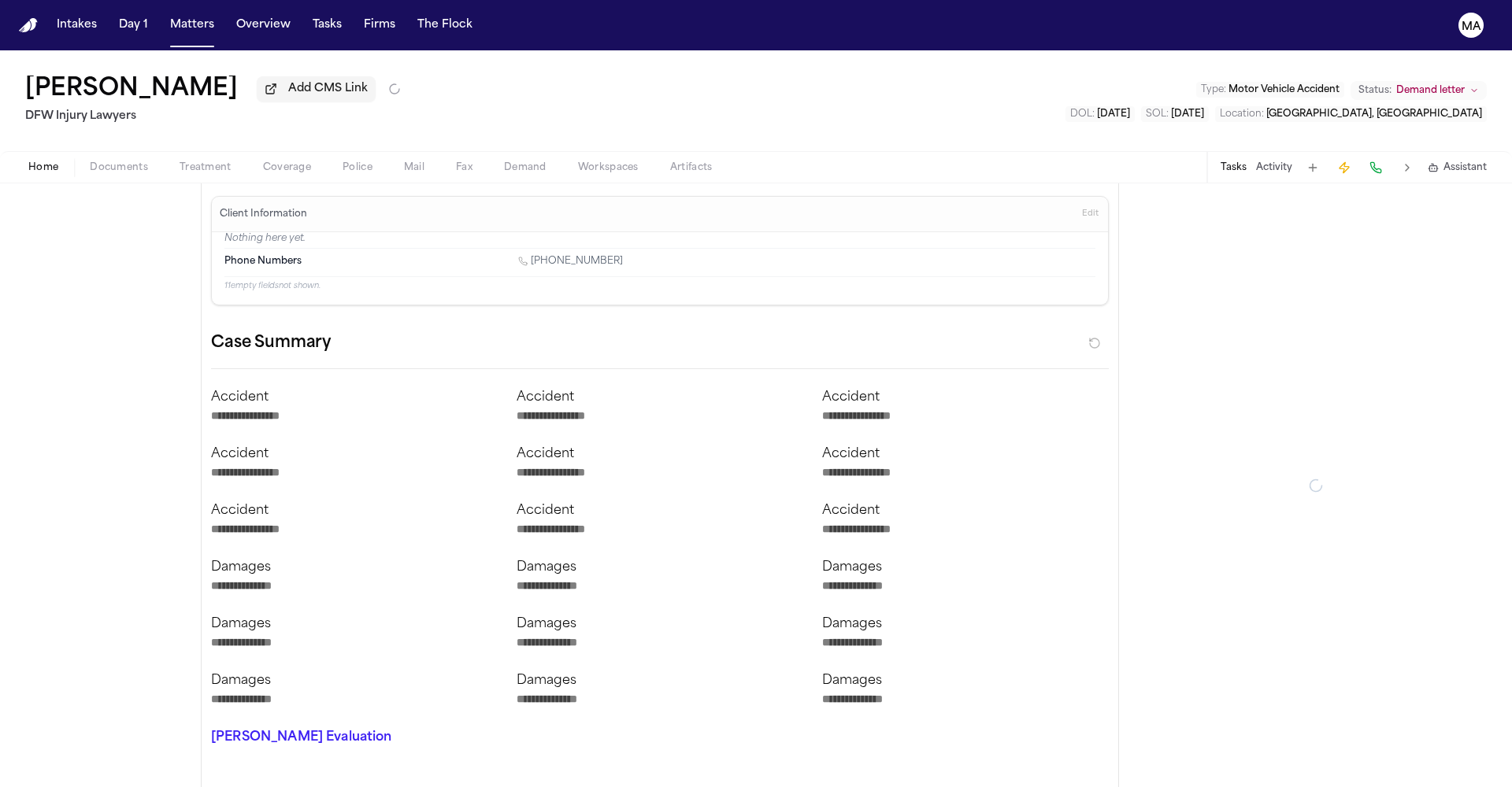
type textarea "*"
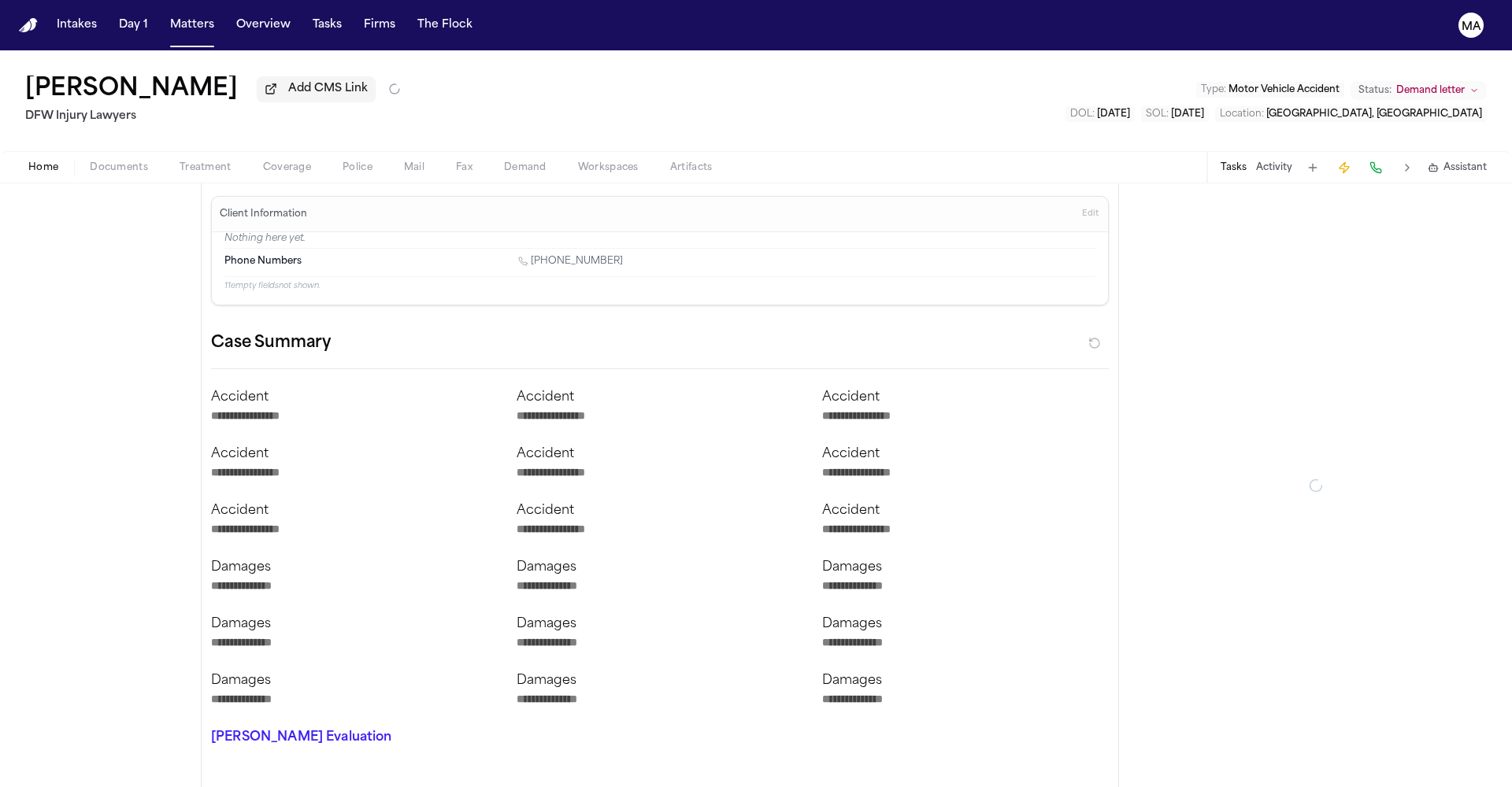
type textarea "*"
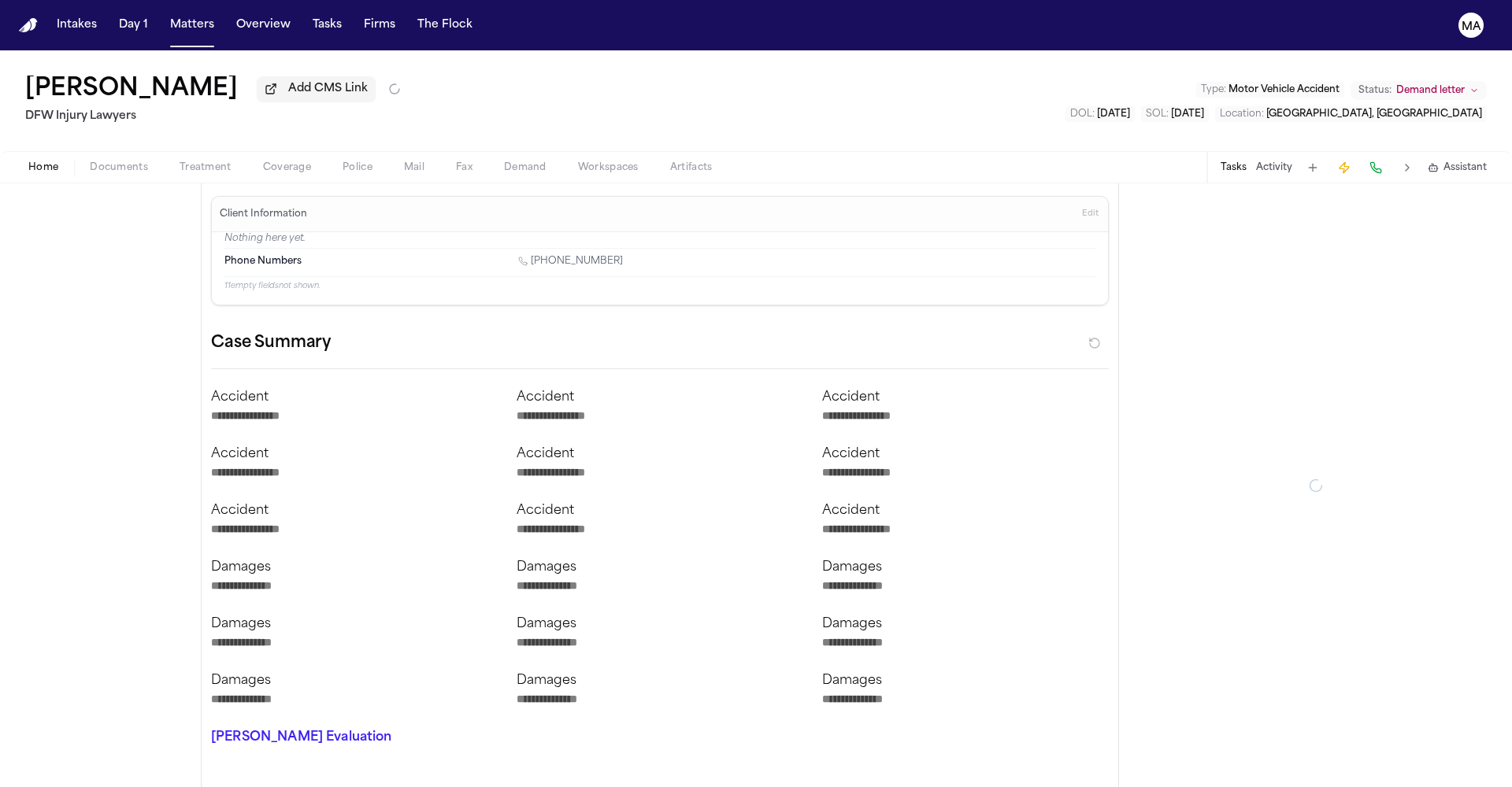
type textarea "*"
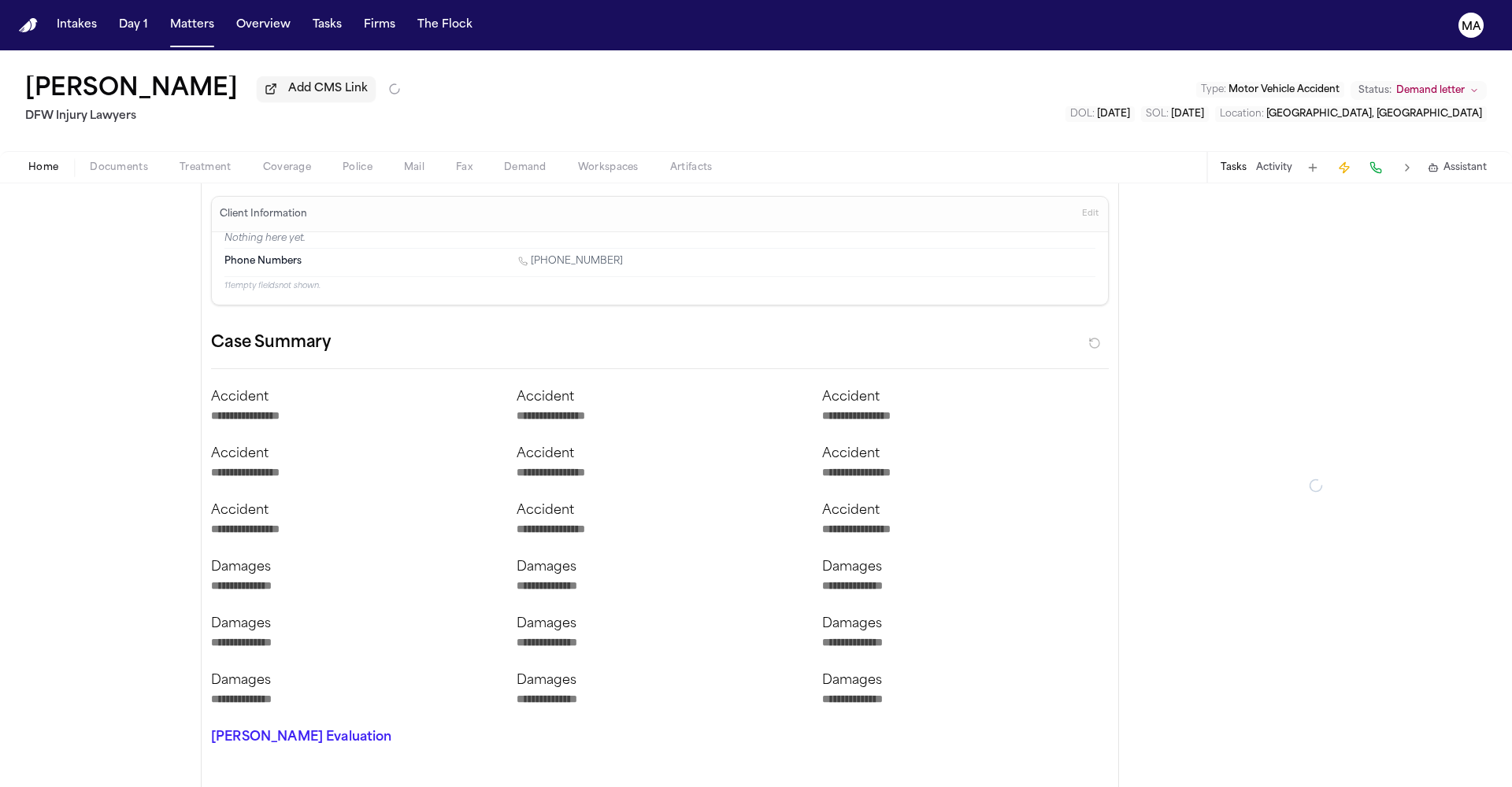
type textarea "*"
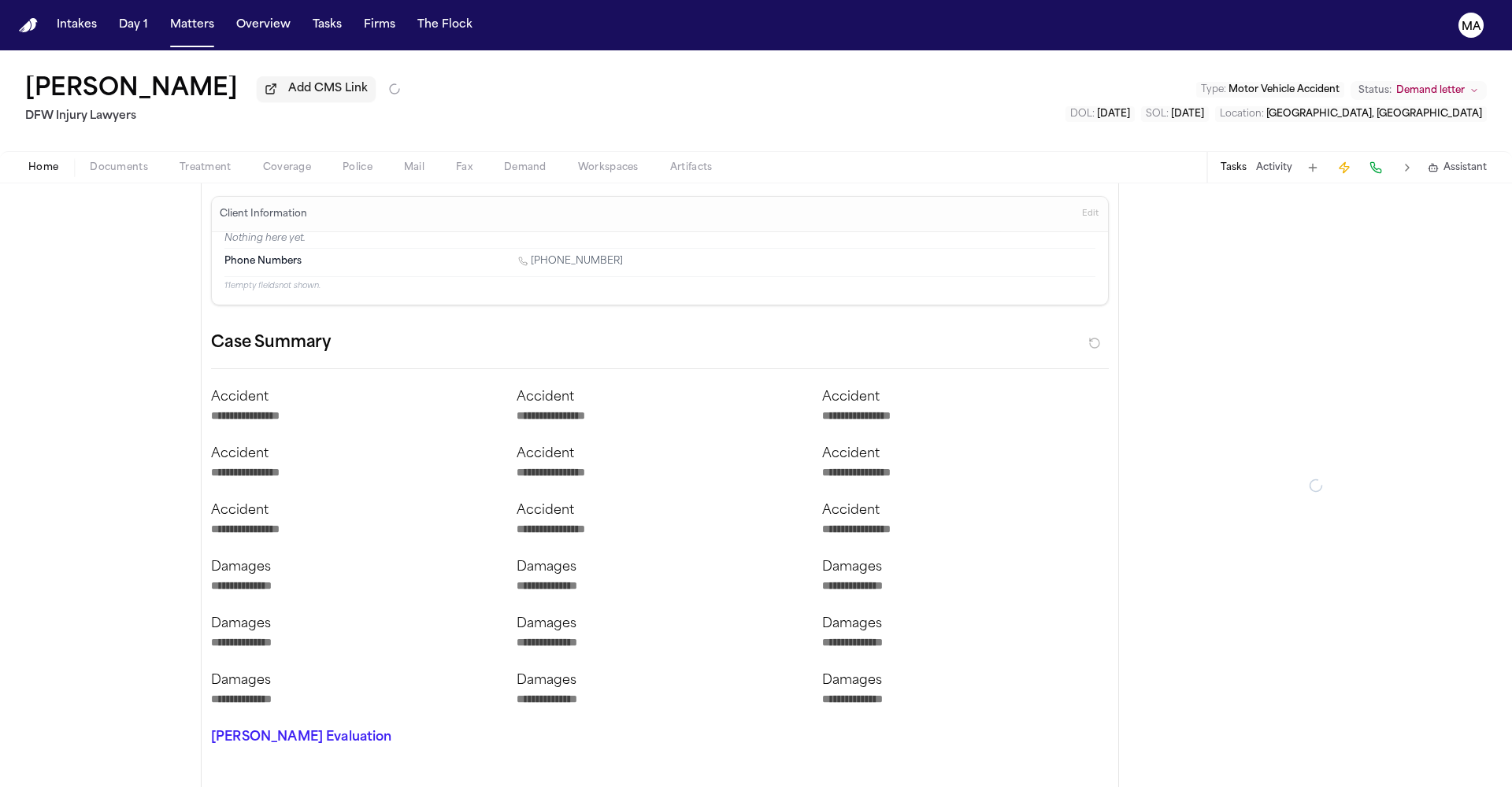
type textarea "*"
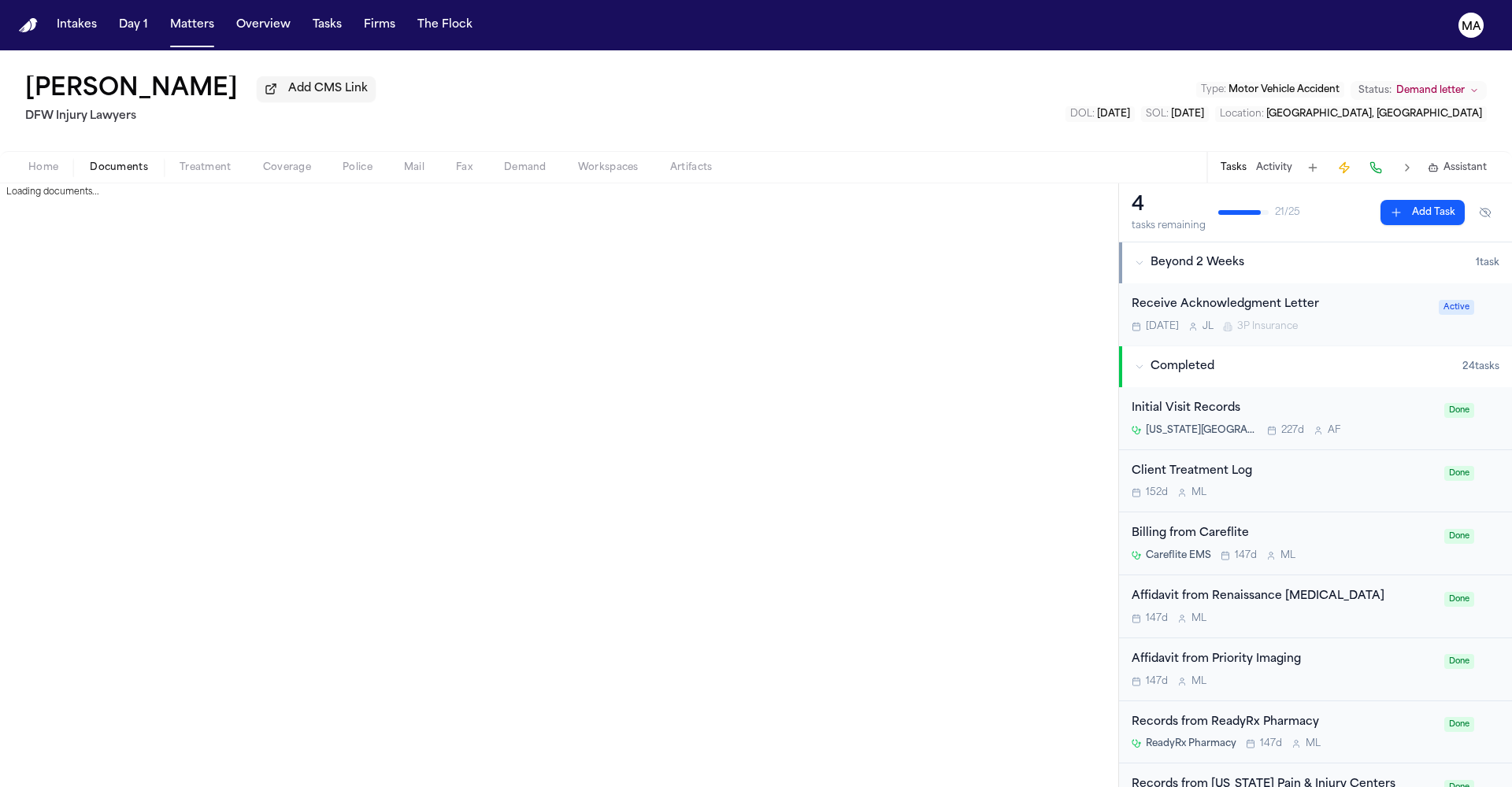
click at [80, 176] on span "button" at bounding box center [119, 177] width 77 height 2
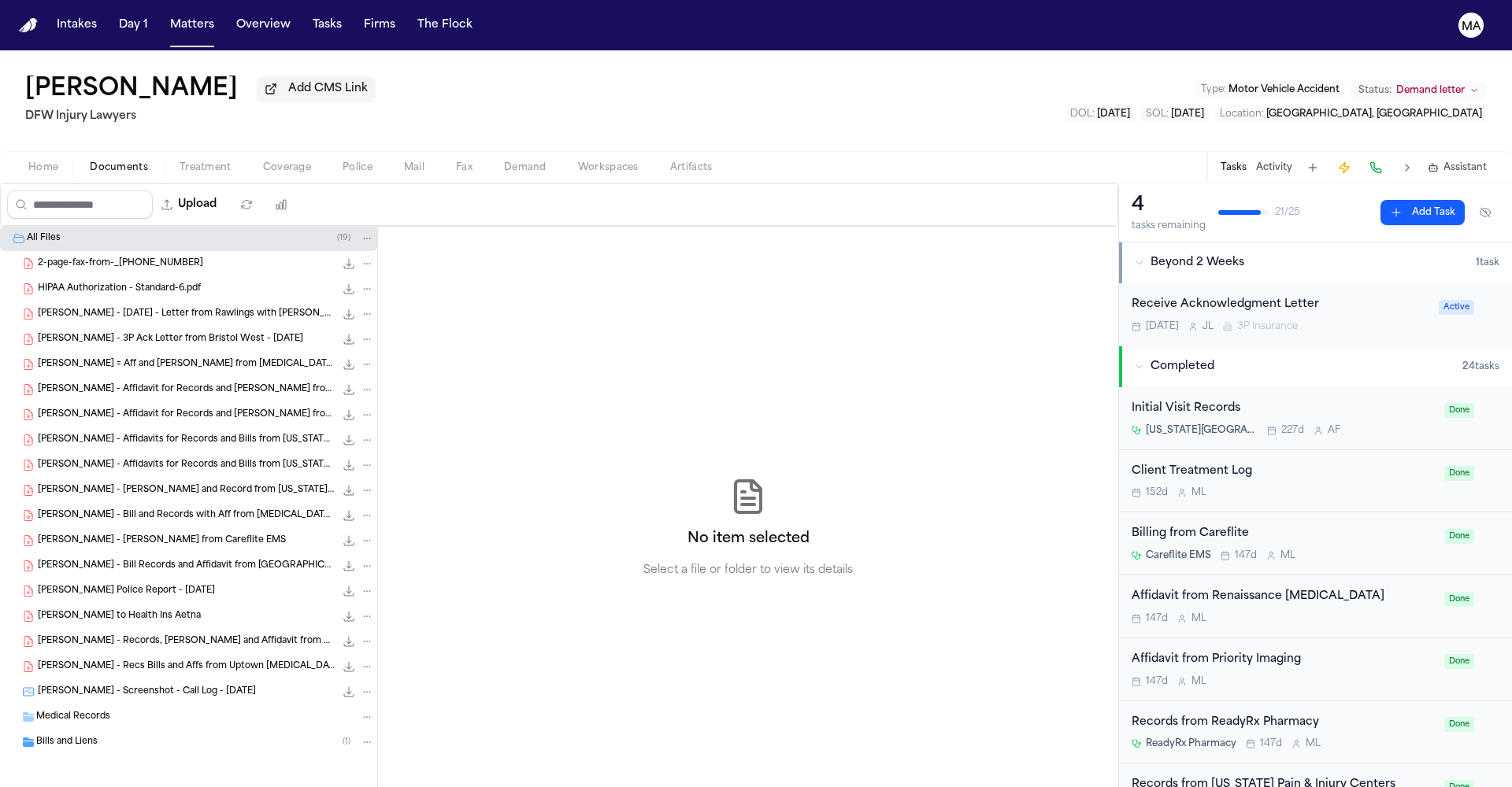
click at [504, 162] on span "Demand" at bounding box center [525, 168] width 42 height 13
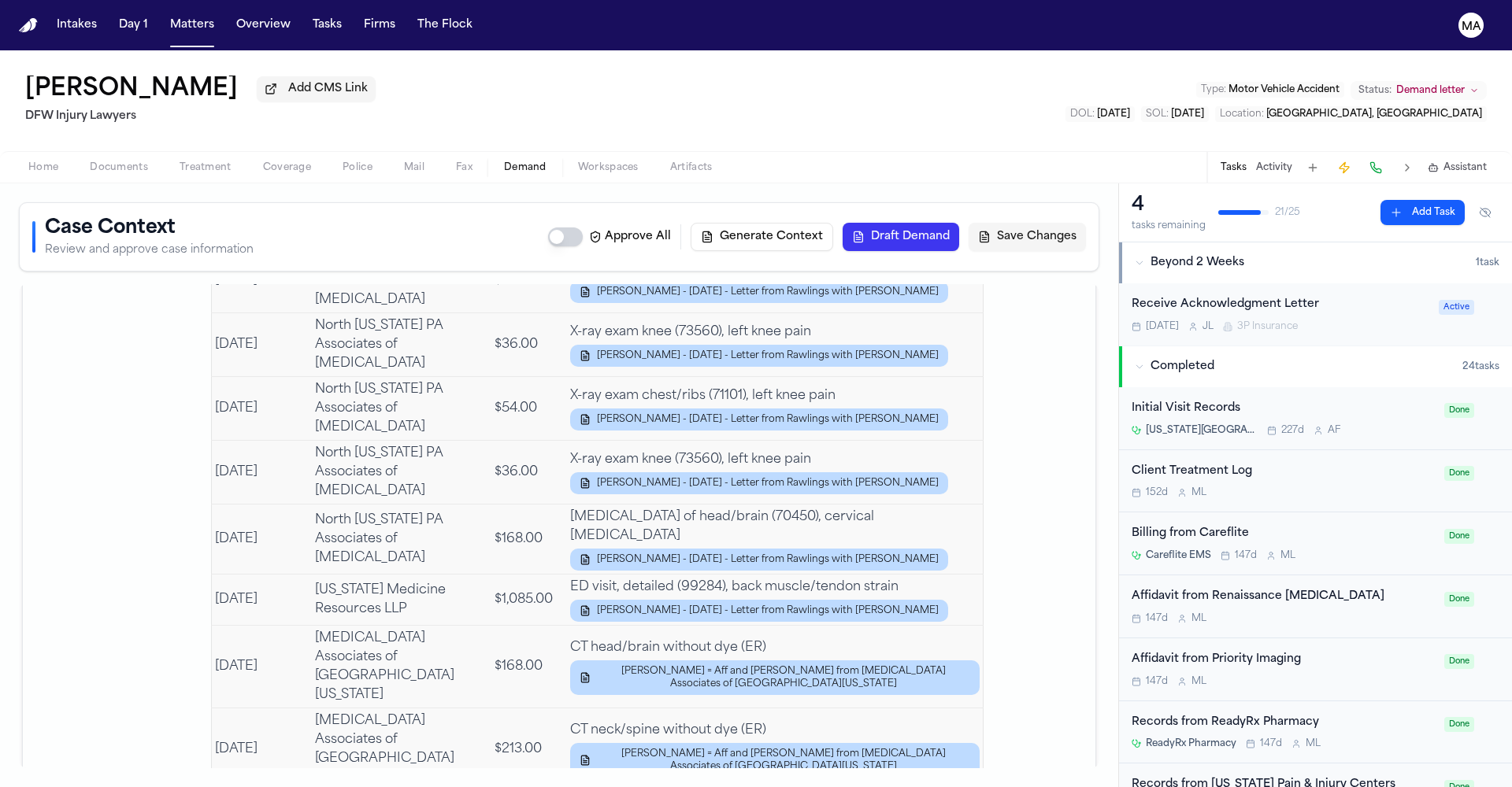
scroll to position [4280, 0]
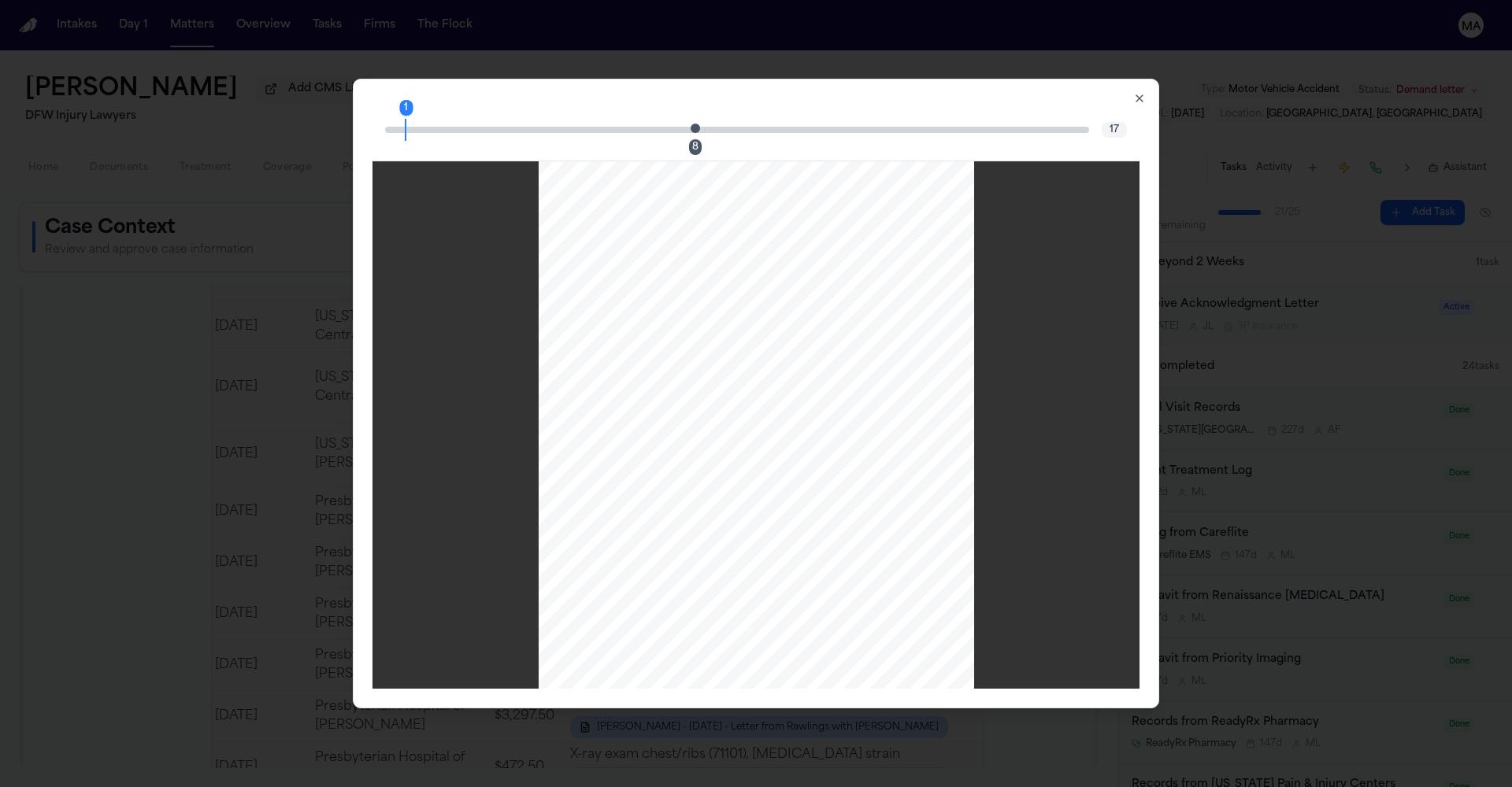
click at [702, 140] on div "8" at bounding box center [695, 147] width 13 height 16
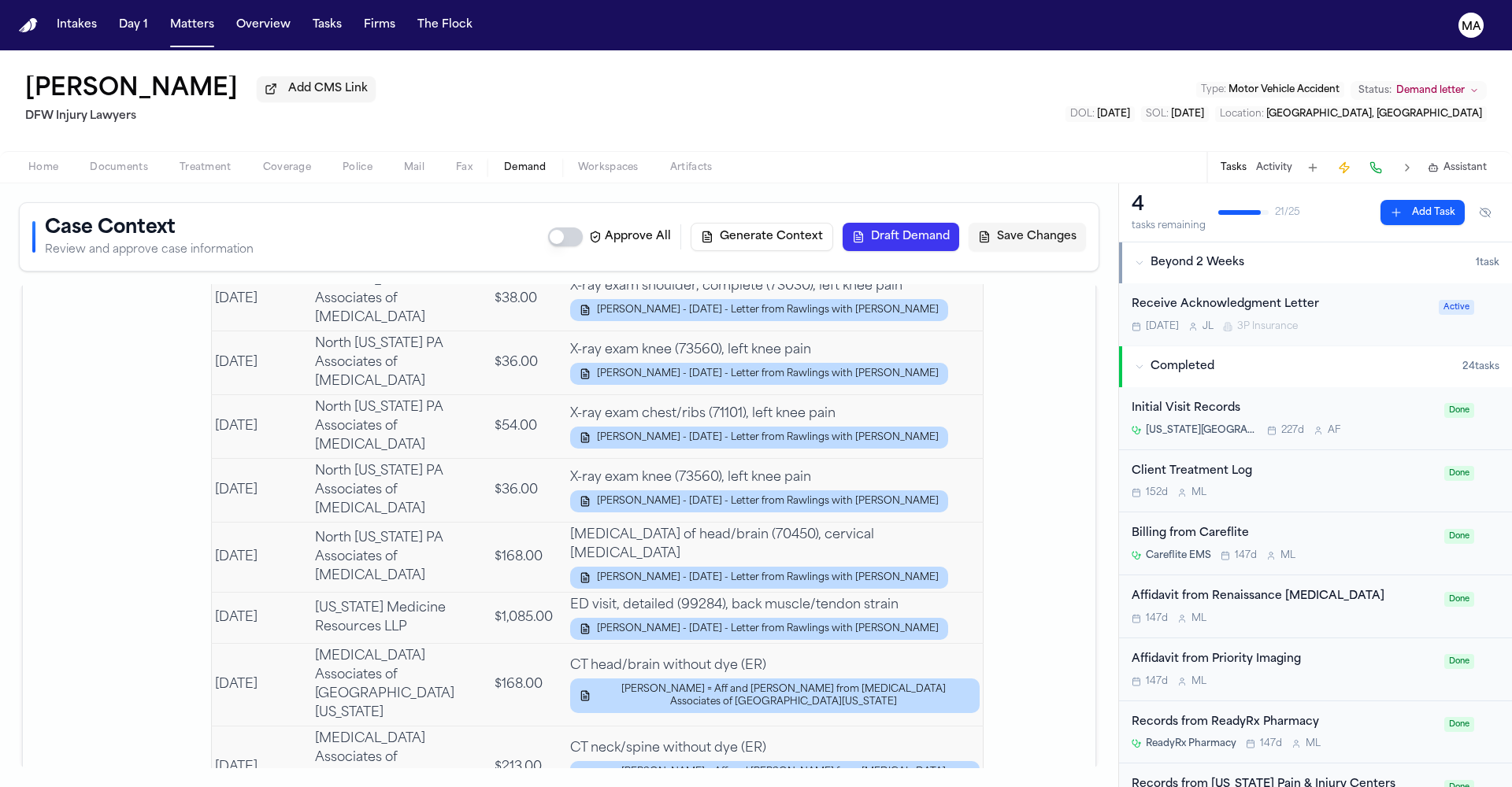
scroll to position [4784, 0]
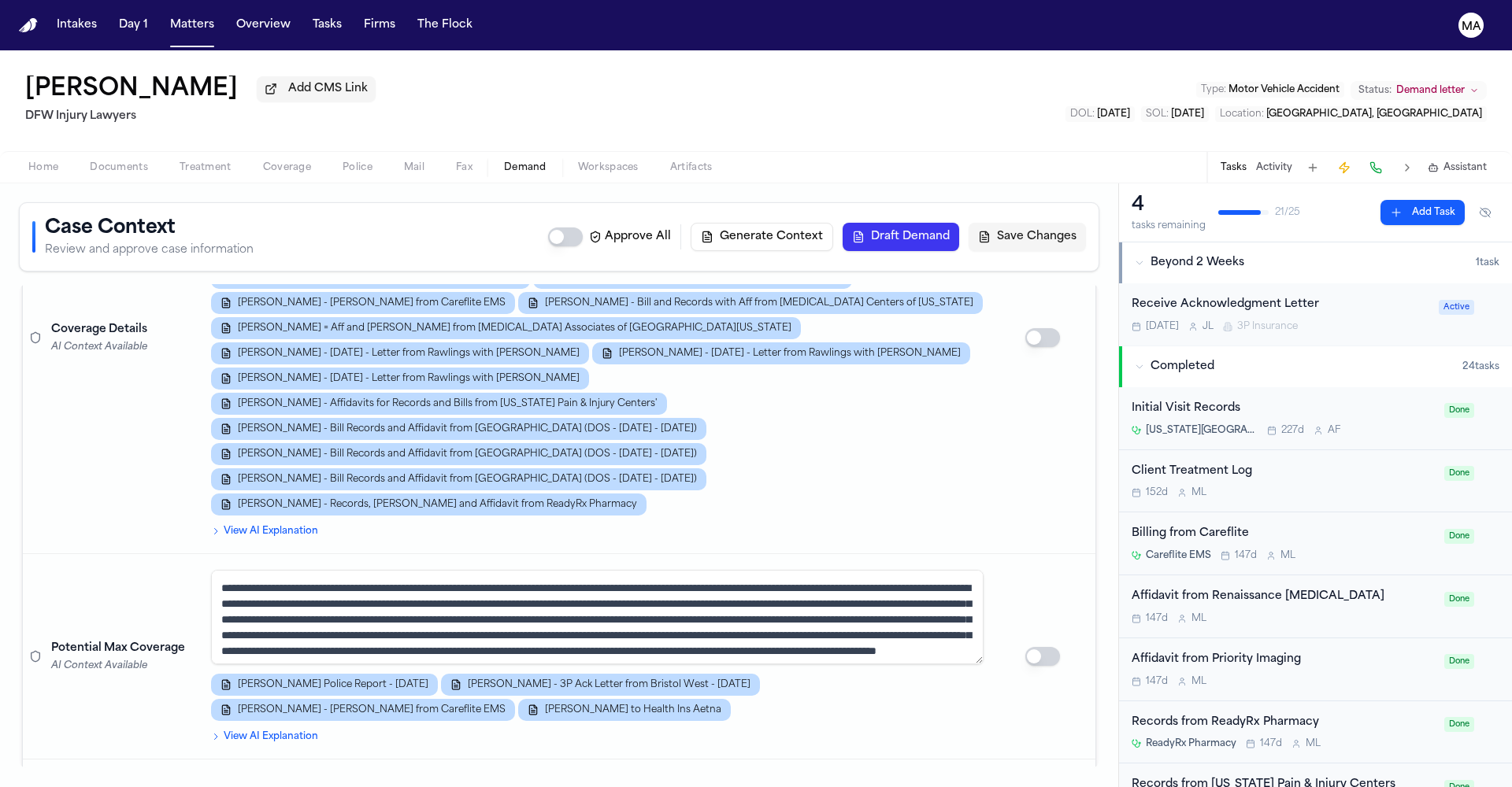
scroll to position [0, 0]
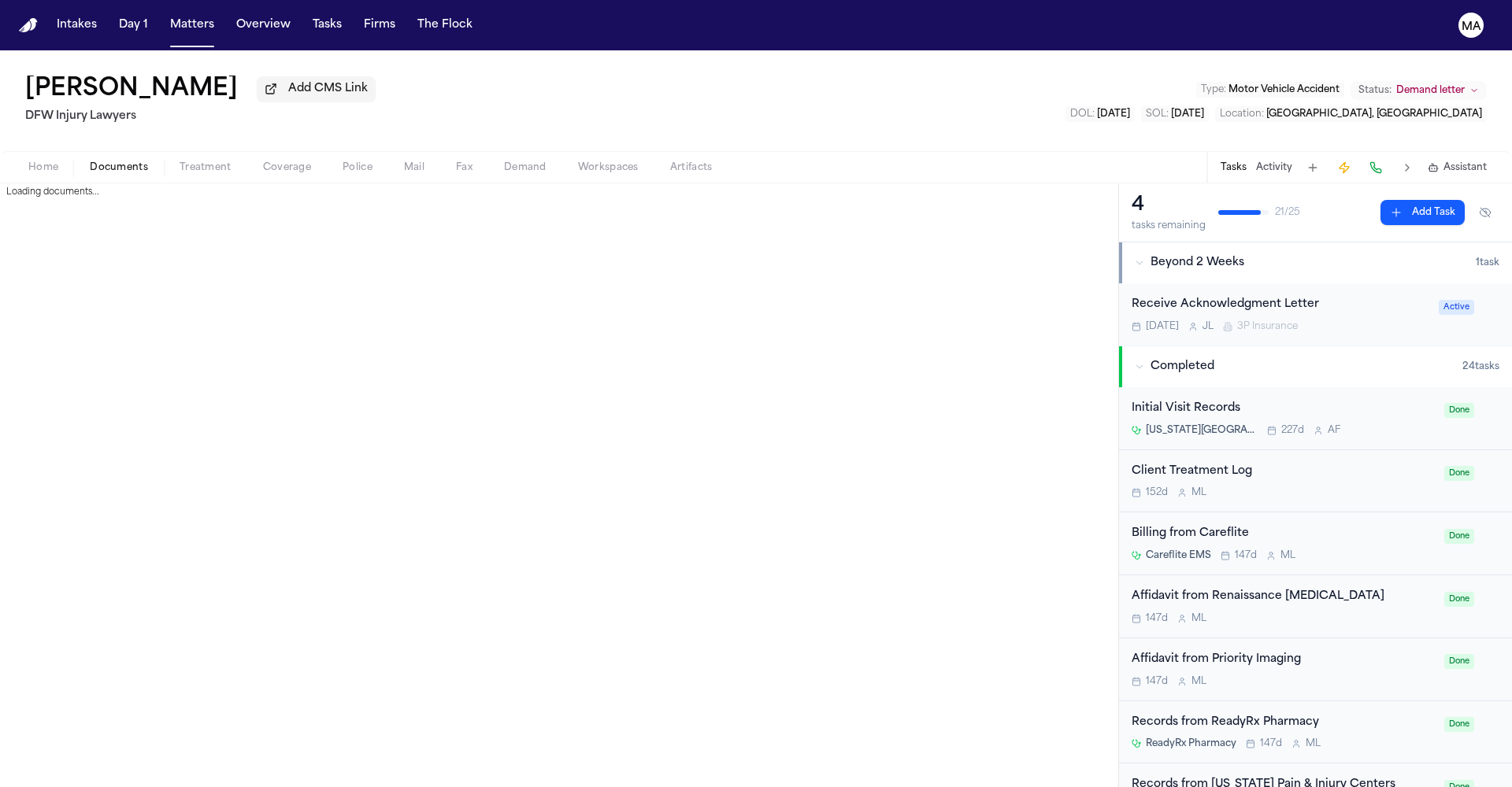
click at [96, 162] on span "Documents" at bounding box center [119, 168] width 58 height 13
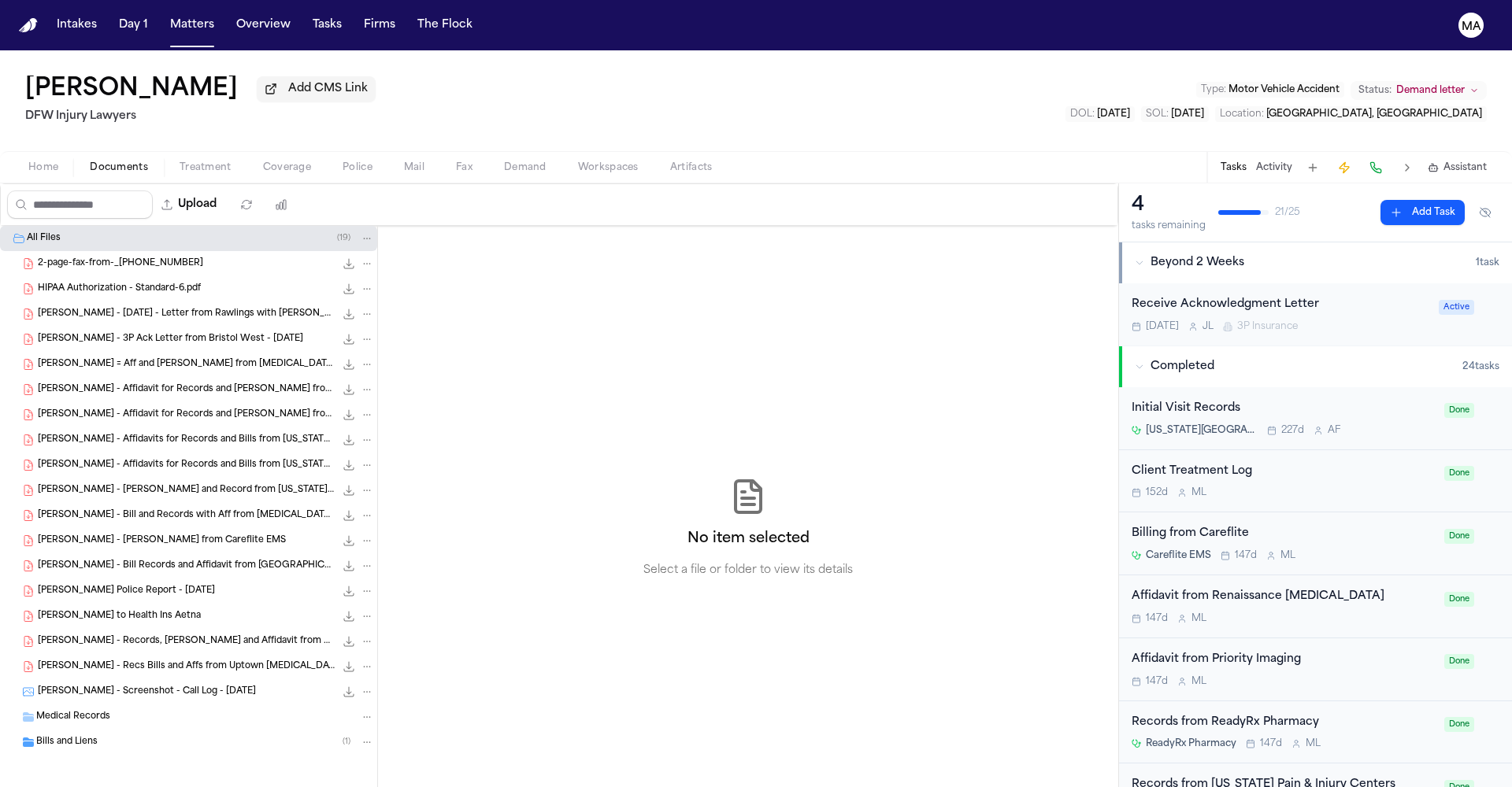
click at [98, 661] on span "[PERSON_NAME] - Recs Bills and Affs from Uptown [MEDICAL_DATA]" at bounding box center [186, 667] width 297 height 14
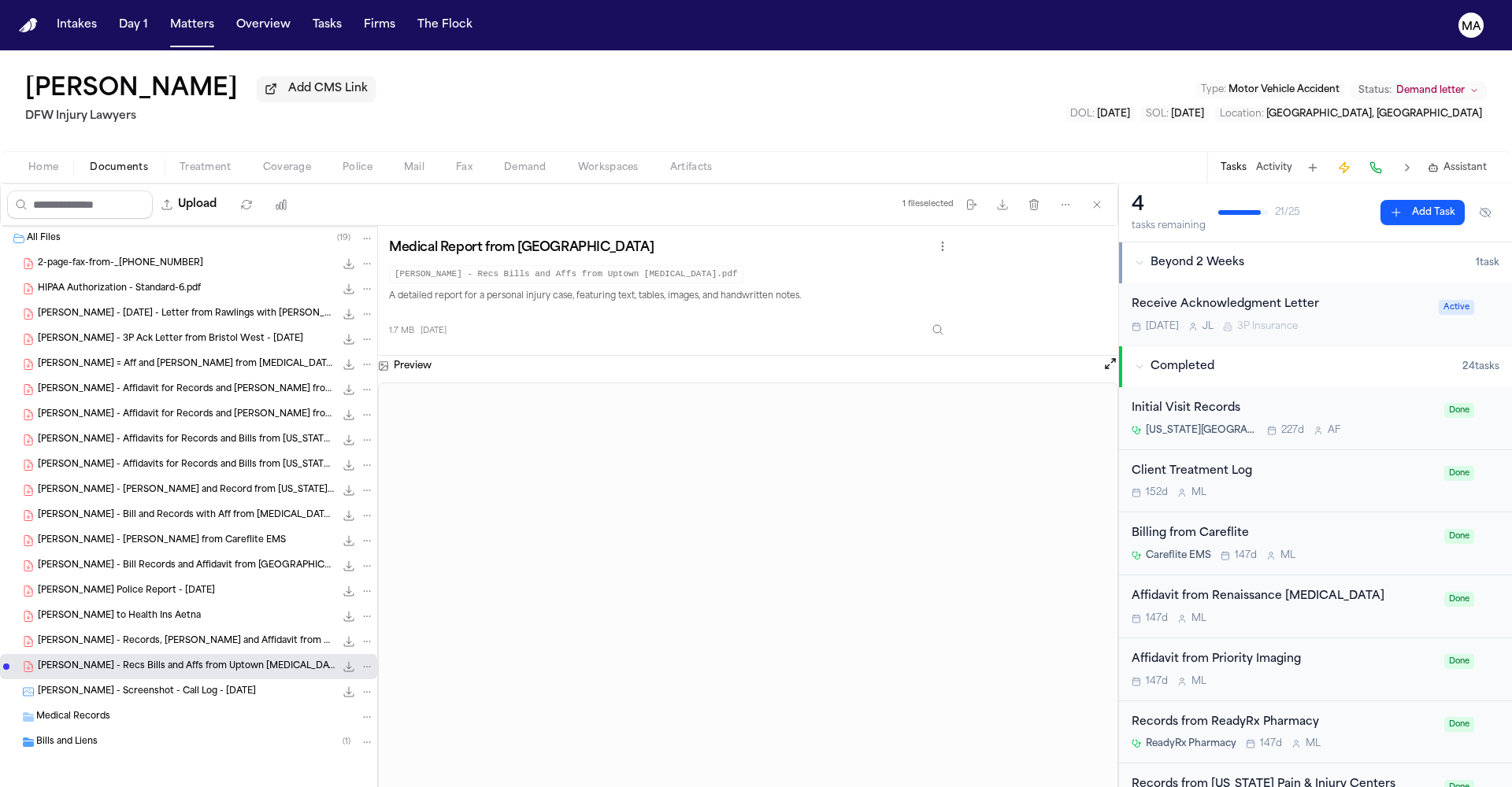
click at [495, 176] on span "button" at bounding box center [525, 177] width 62 height 2
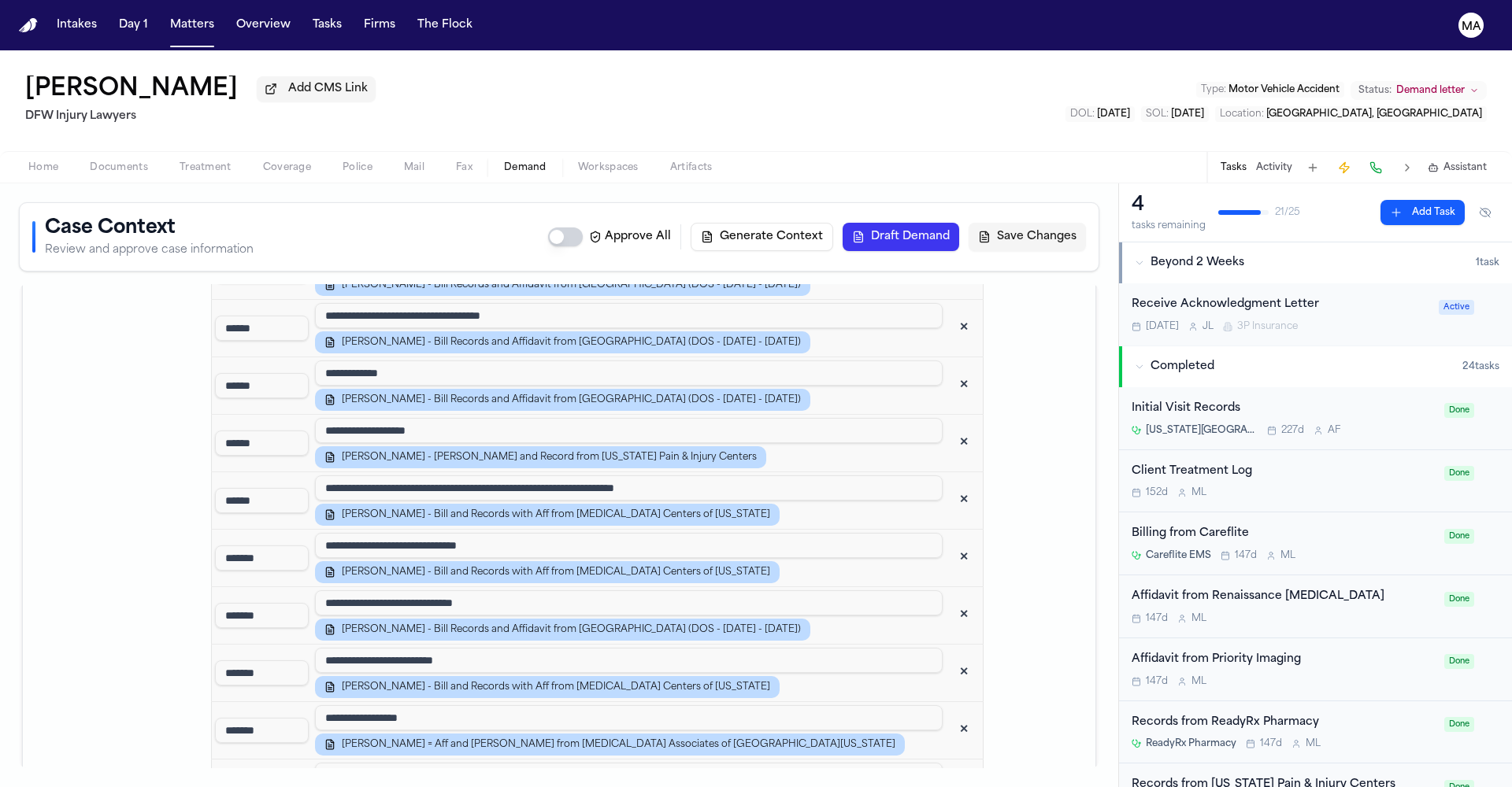
scroll to position [2793, 0]
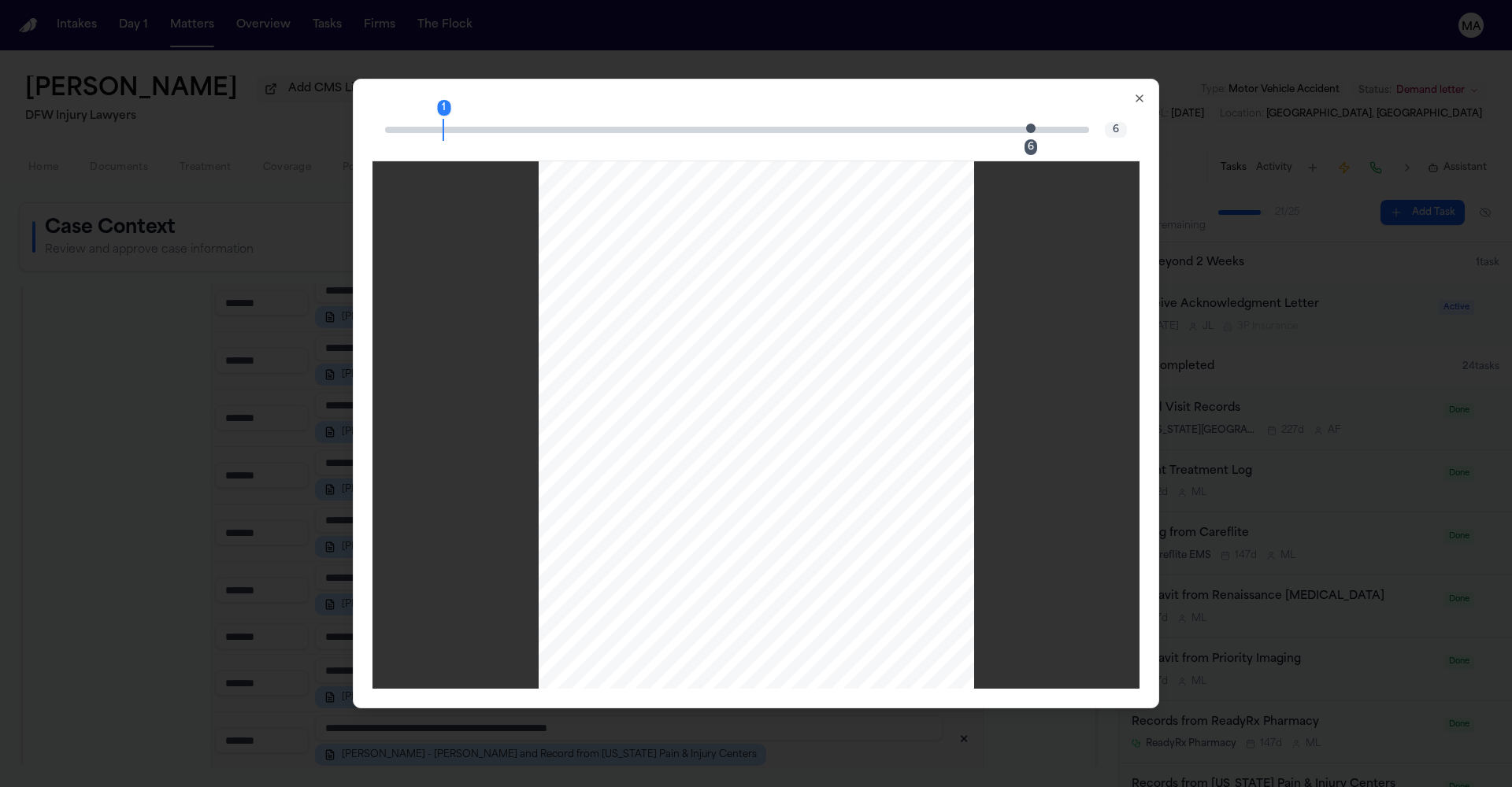
click at [1025, 140] on div "6" at bounding box center [1031, 147] width 13 height 16
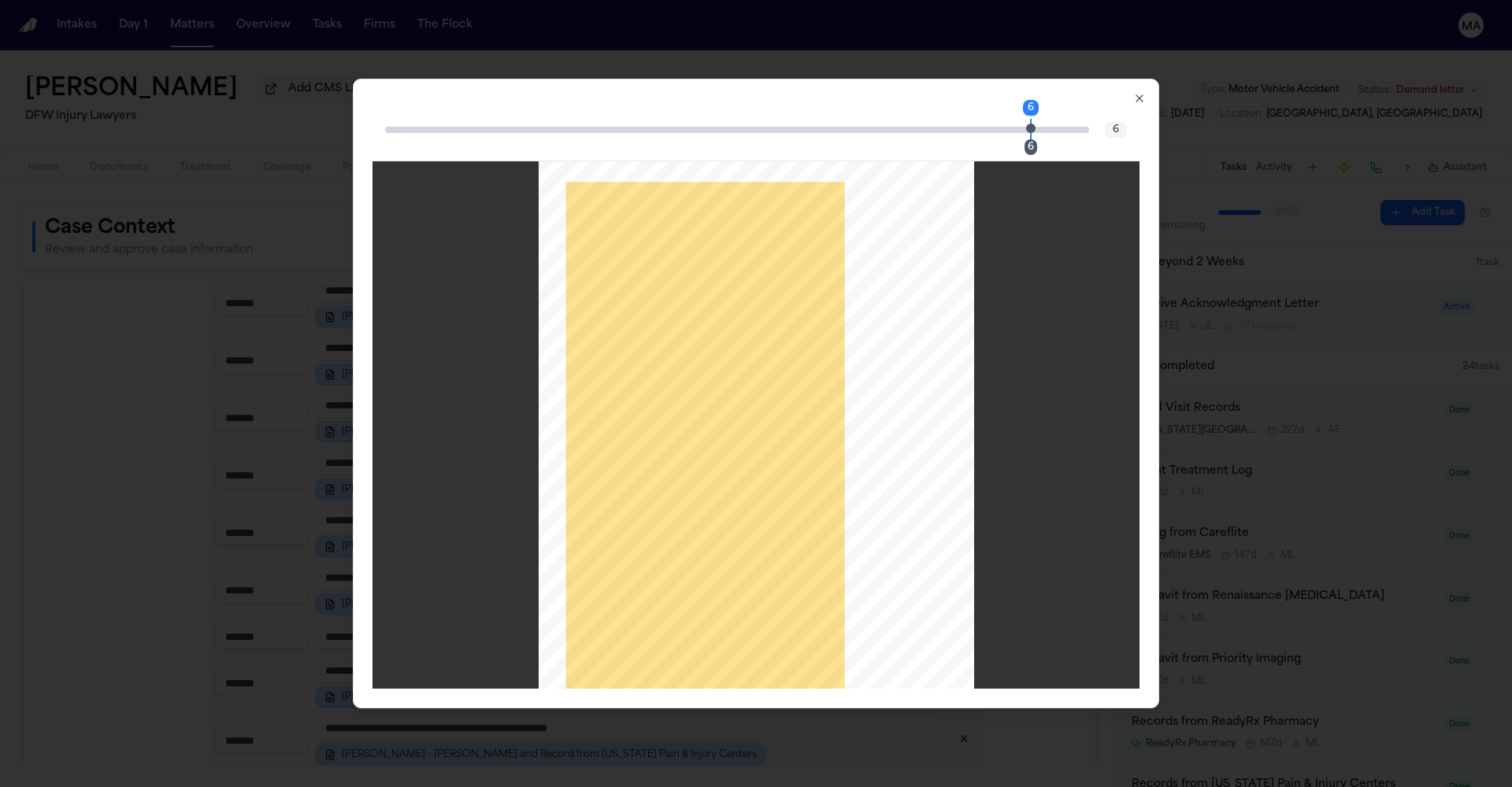
click at [1133, 92] on icon "button" at bounding box center [1140, 98] width 13 height 13
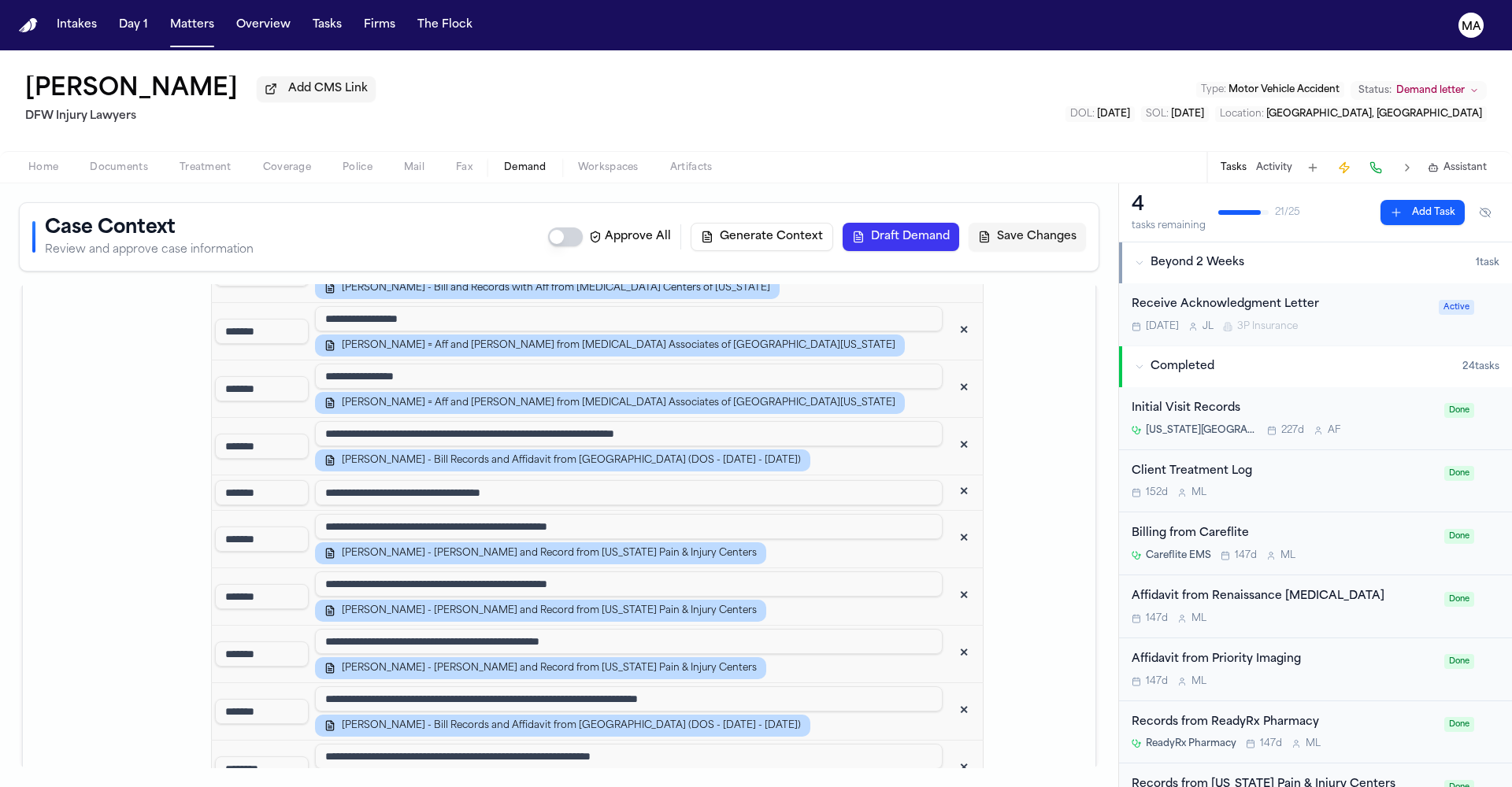
scroll to position [2940, 0]
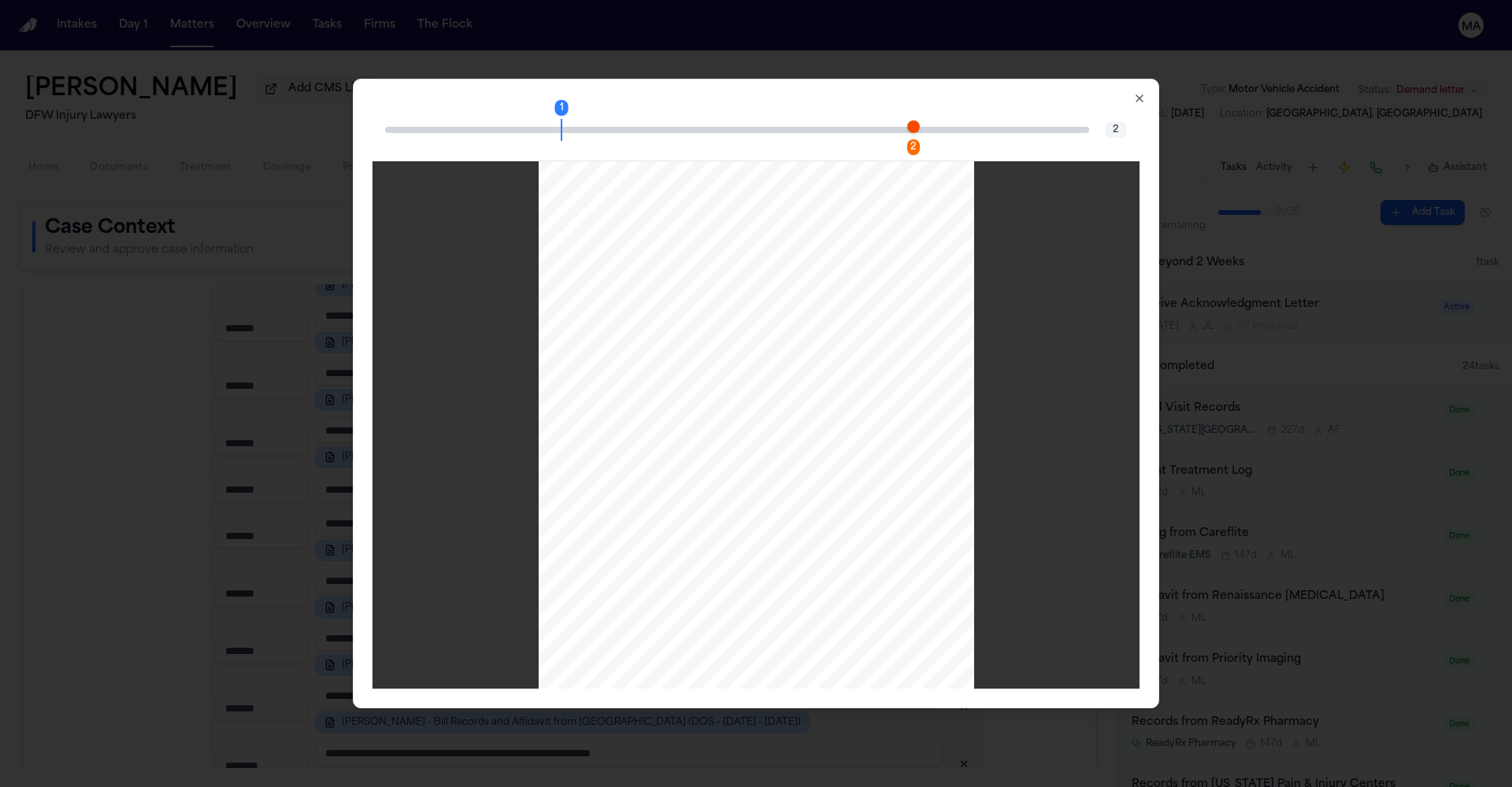
click at [908, 140] on div "2" at bounding box center [914, 147] width 13 height 16
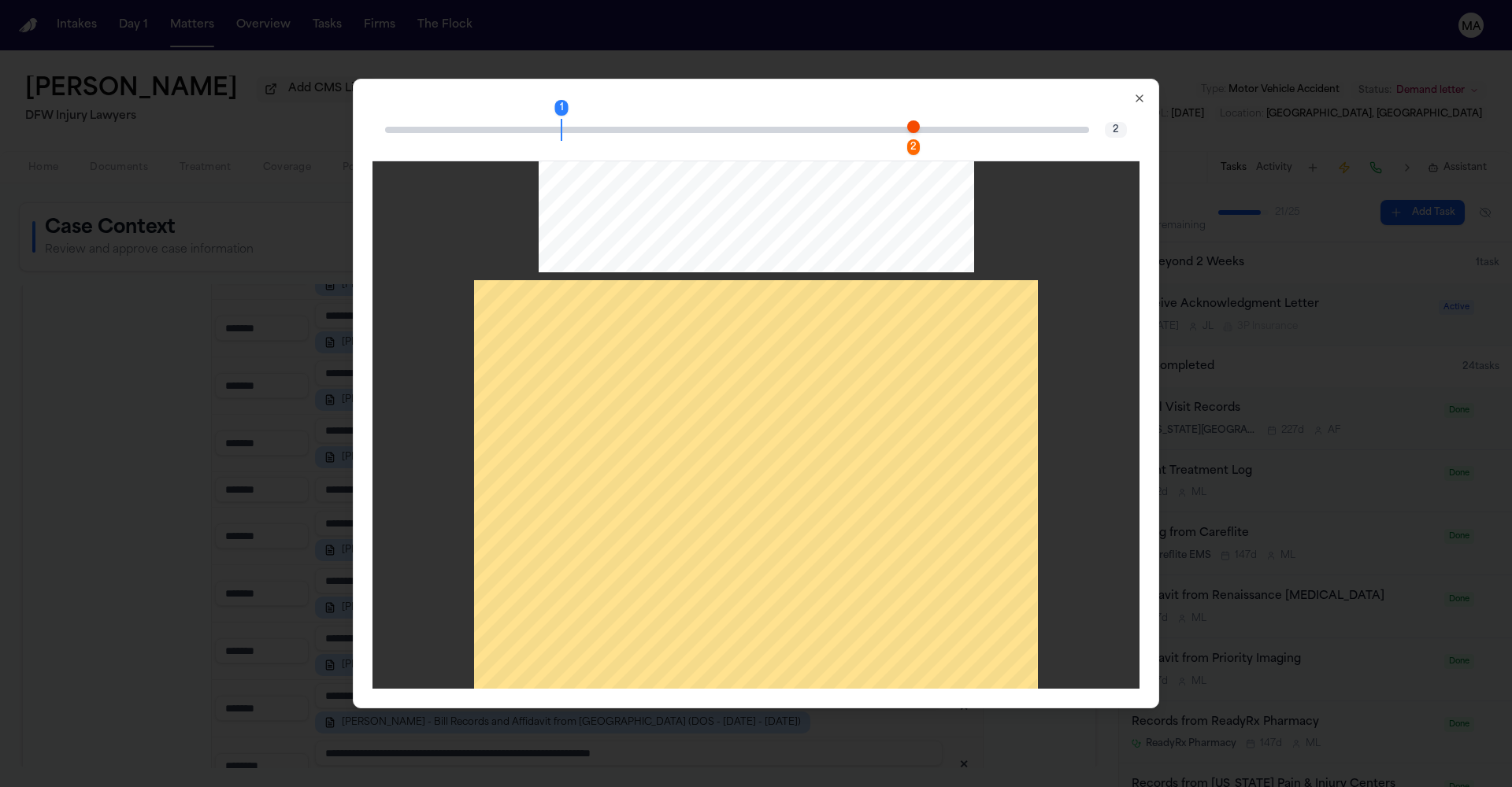
scroll to position [0, 0]
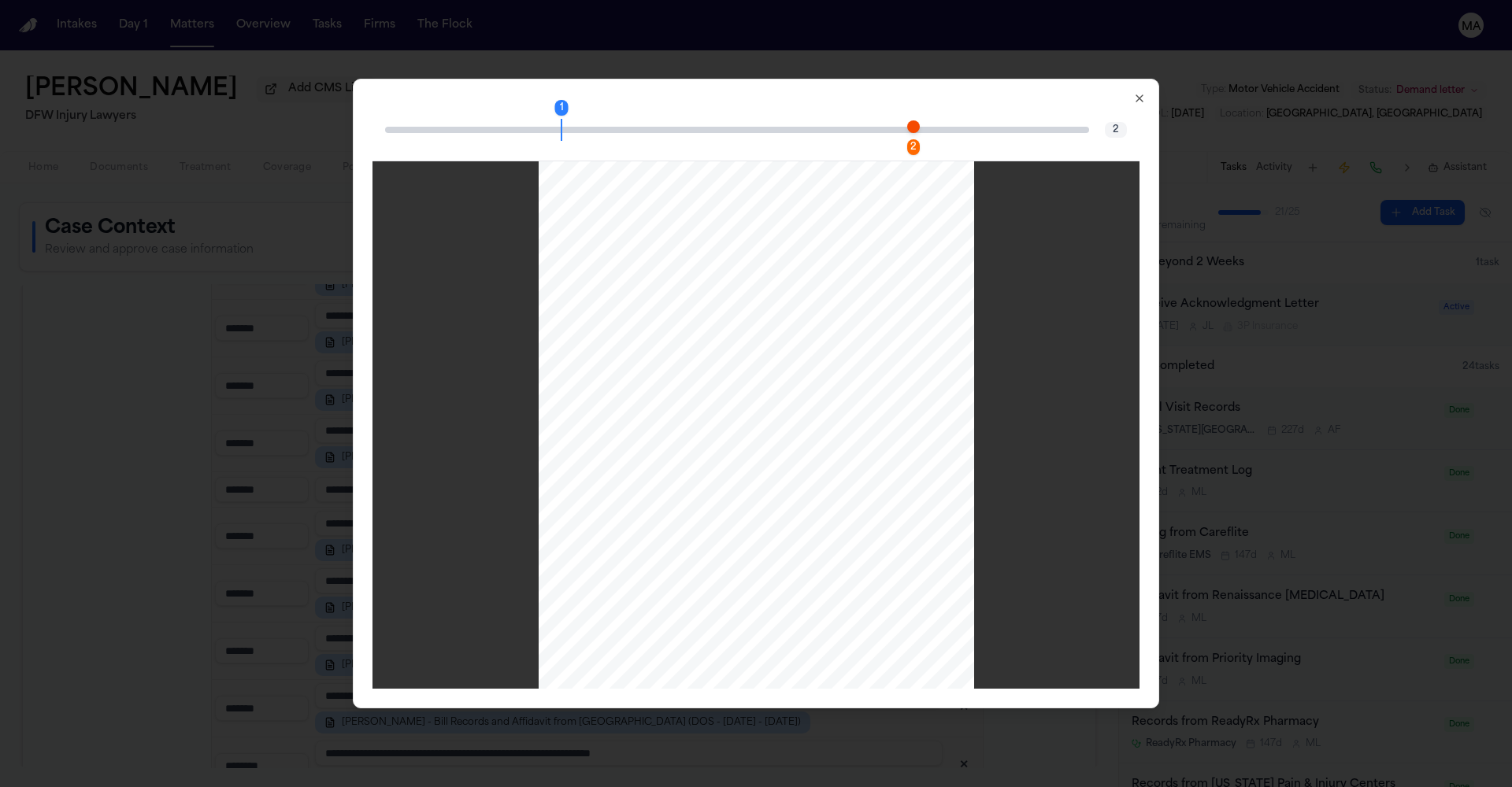
scroll to position [452, 0]
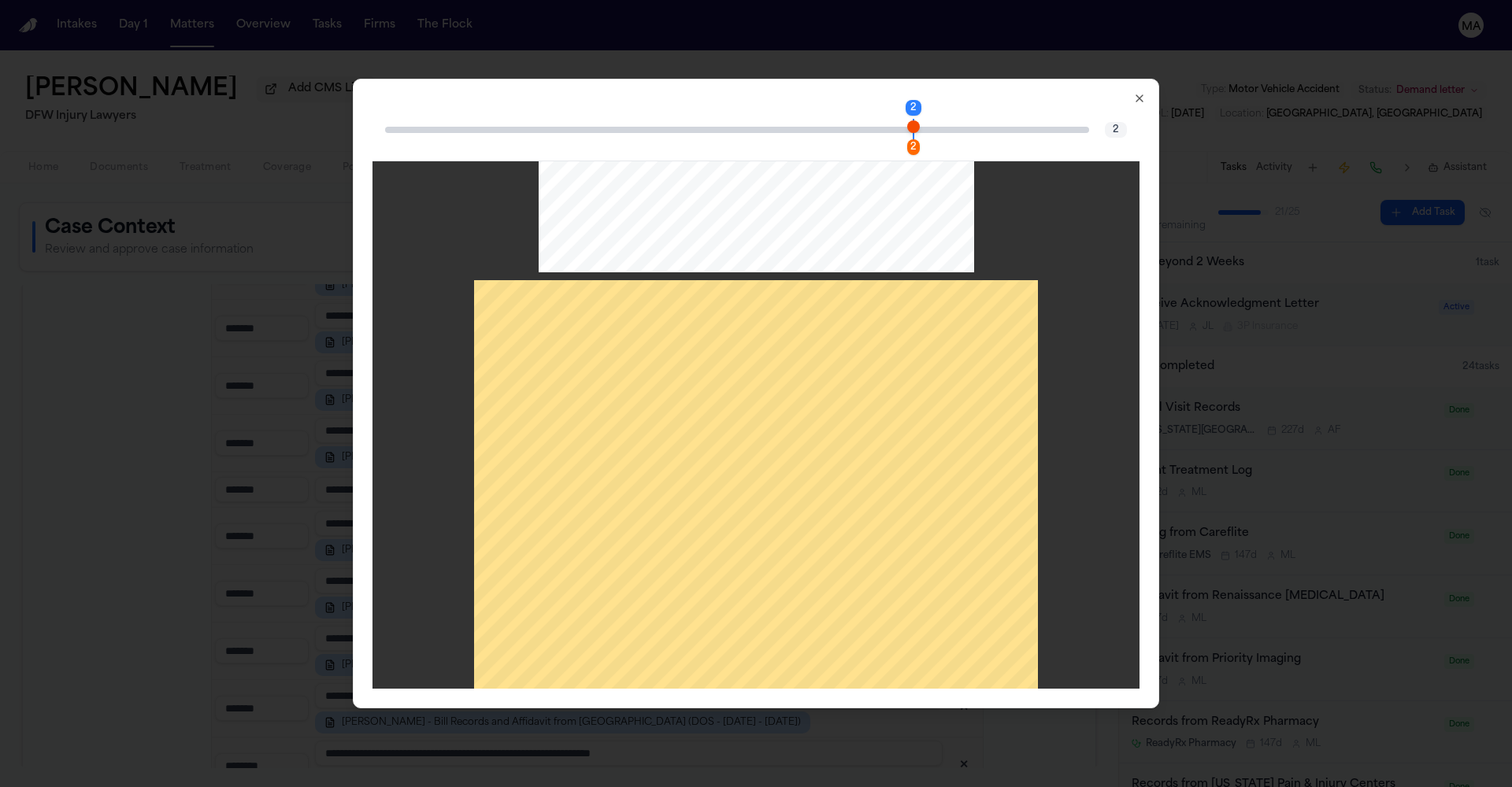
click at [794, 503] on div "[PERSON_NAME] i t e o f S e r v i c e P h y s i c i a n P r i ma r y C a r r i …" at bounding box center [756, 498] width 564 height 436
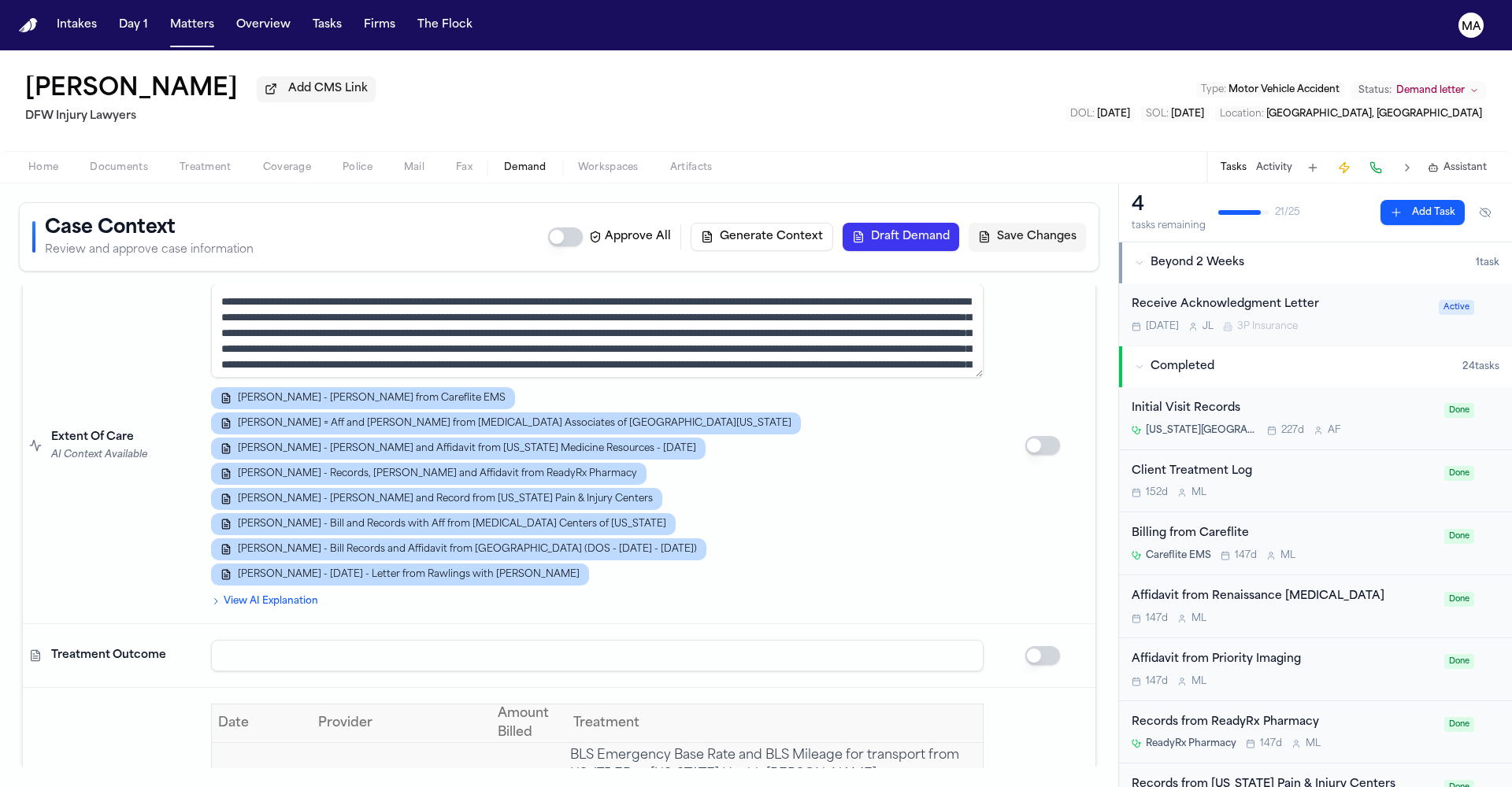
scroll to position [3853, 0]
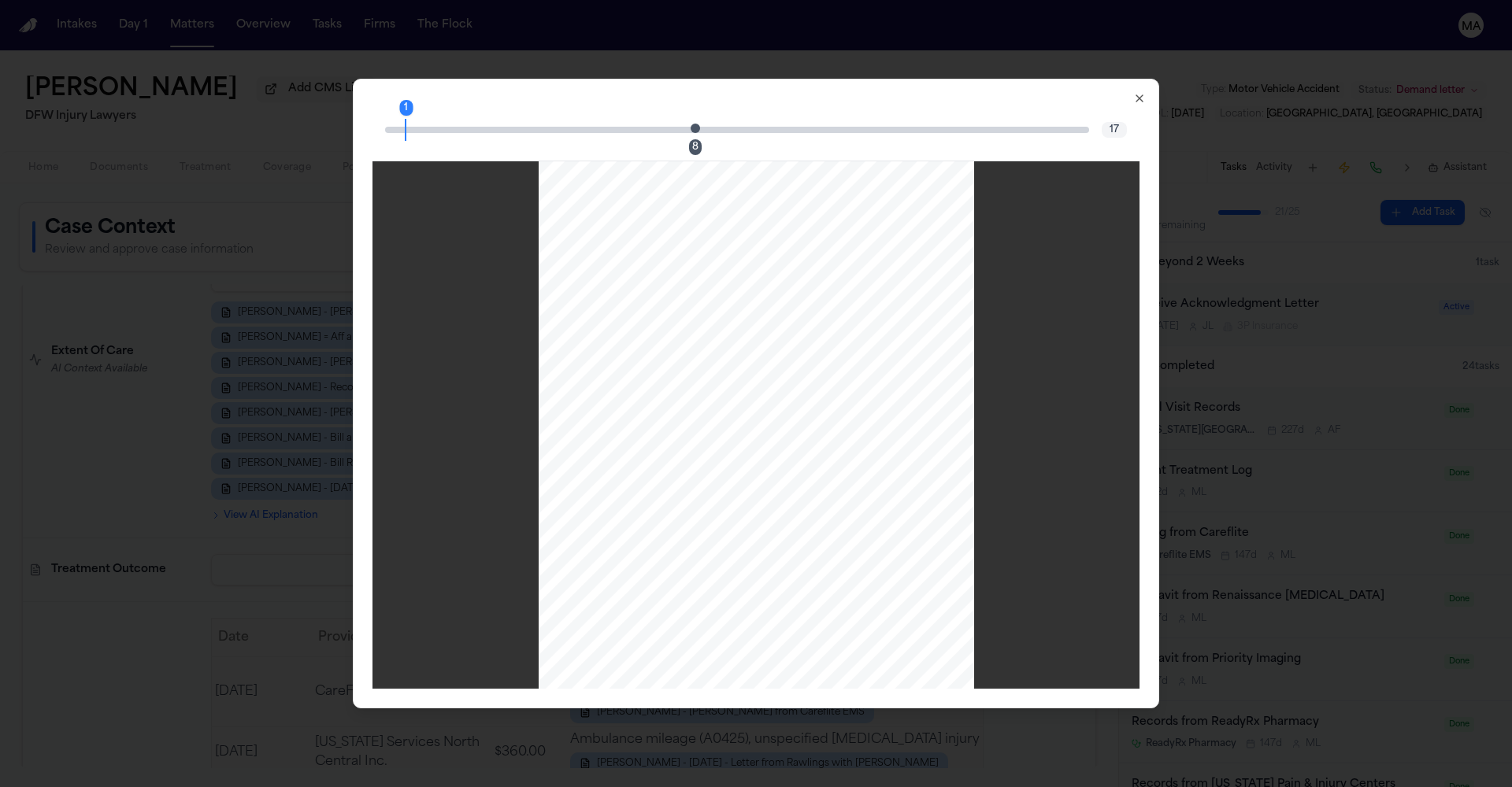
click at [702, 140] on div "8" at bounding box center [695, 147] width 13 height 16
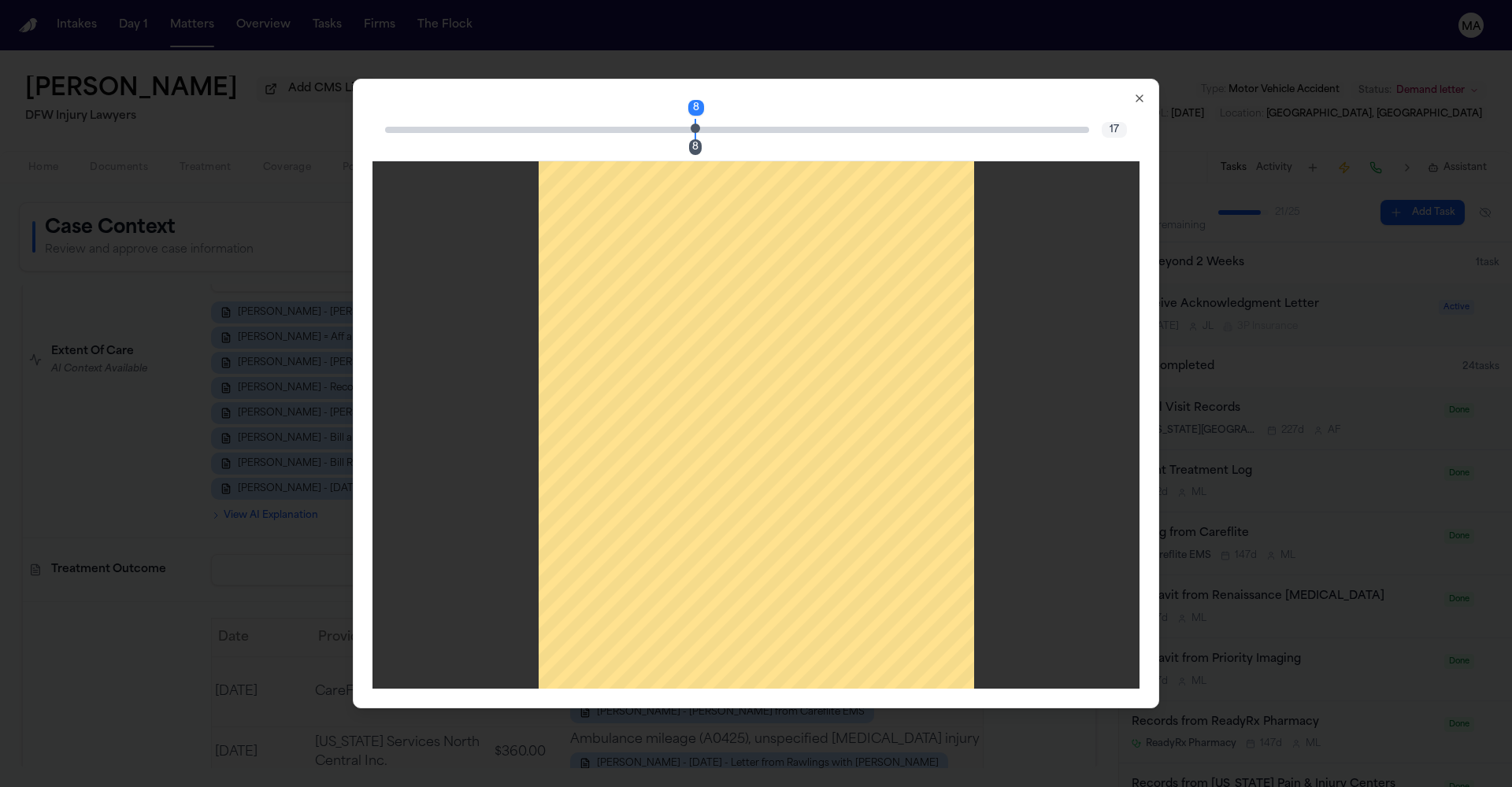
click at [1133, 92] on icon "button" at bounding box center [1140, 98] width 13 height 13
